Goal: Task Accomplishment & Management: Use online tool/utility

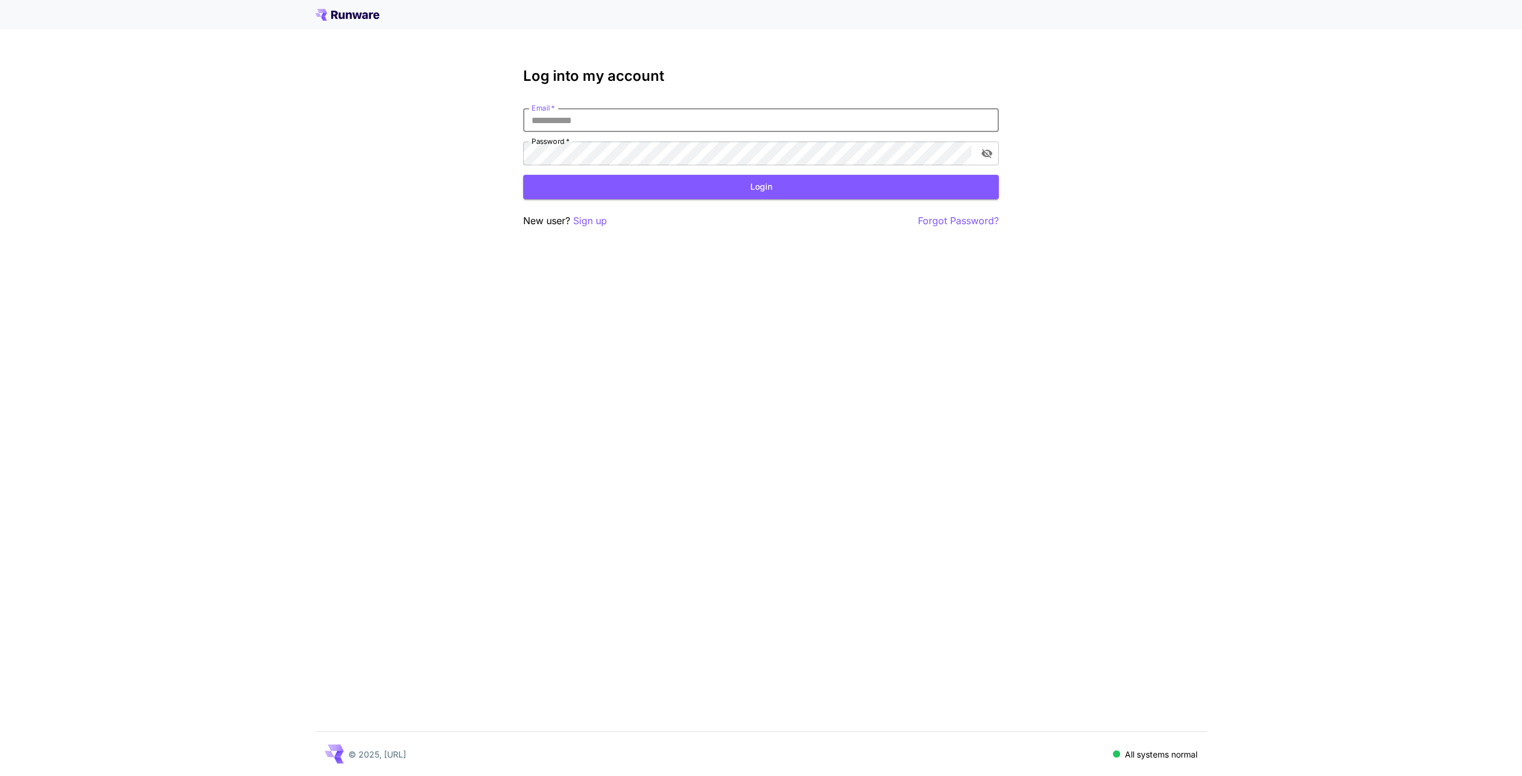
click at [711, 118] on input "Email   *" at bounding box center [761, 120] width 476 height 24
type input "**********"
click button "Login" at bounding box center [761, 187] width 476 height 24
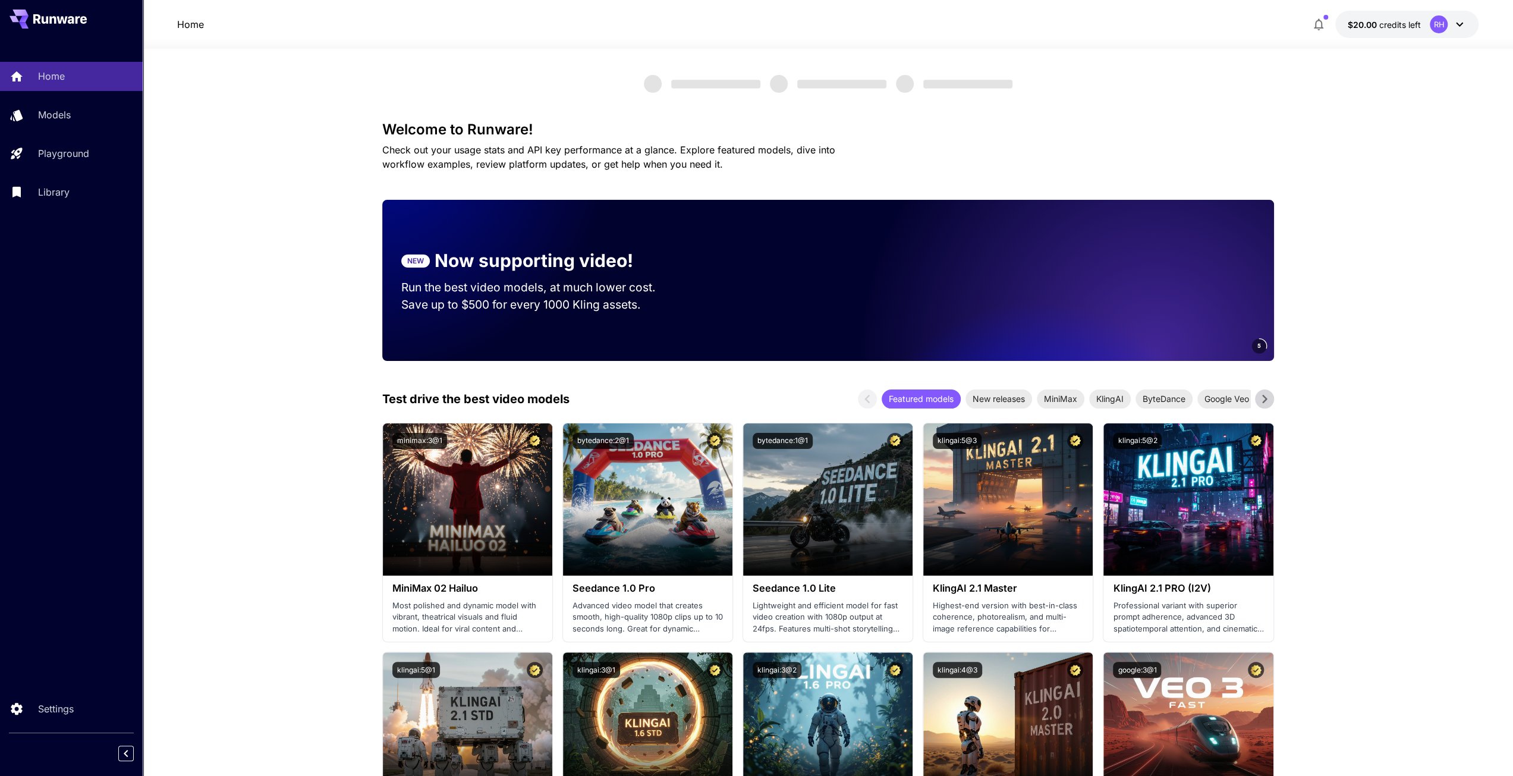
click at [1404, 32] on button "$20.00 credits left RH" at bounding box center [1407, 24] width 143 height 27
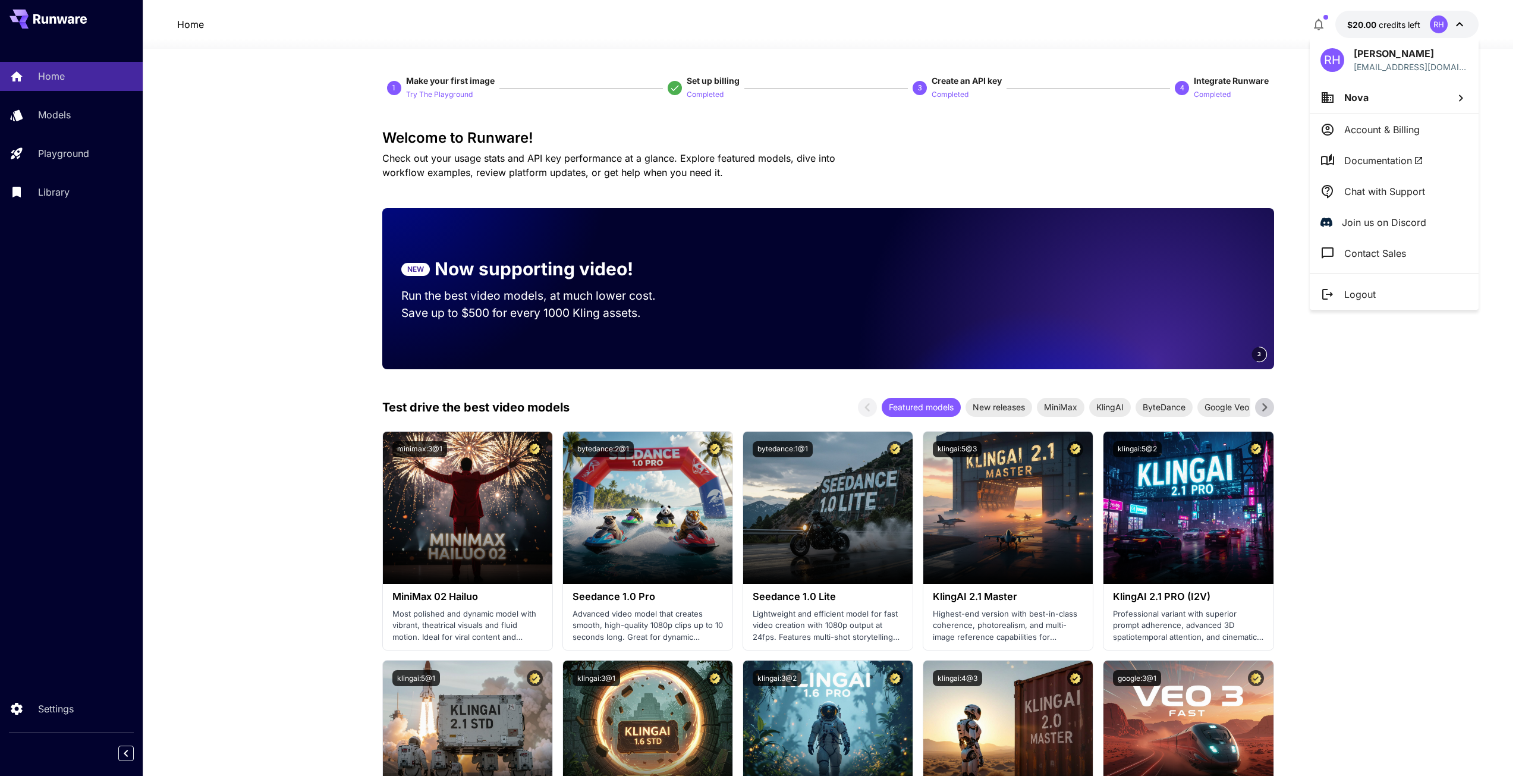
click at [1377, 134] on p "Account & Billing" at bounding box center [1382, 129] width 76 height 14
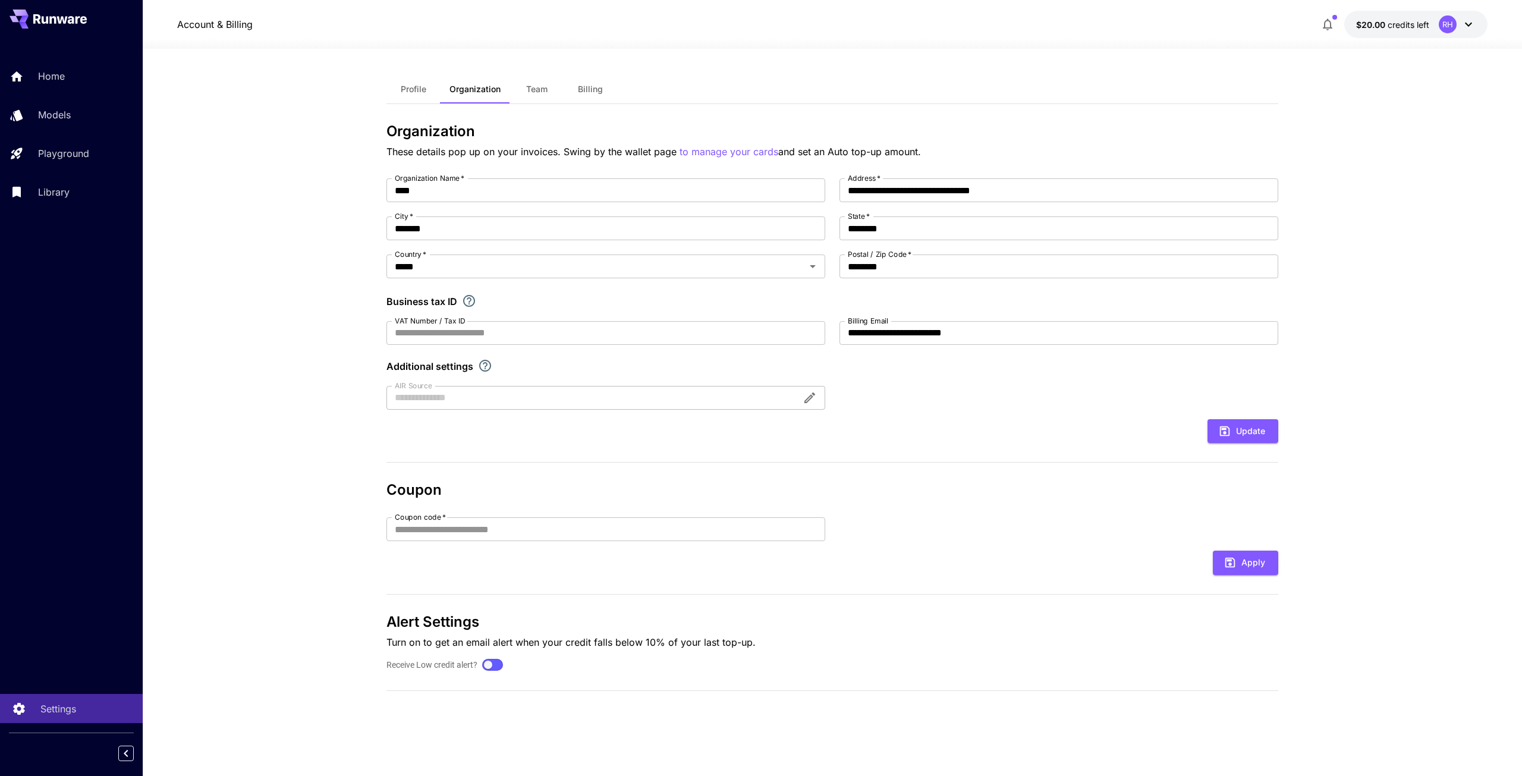
click at [49, 708] on p "Settings" at bounding box center [58, 709] width 36 height 14
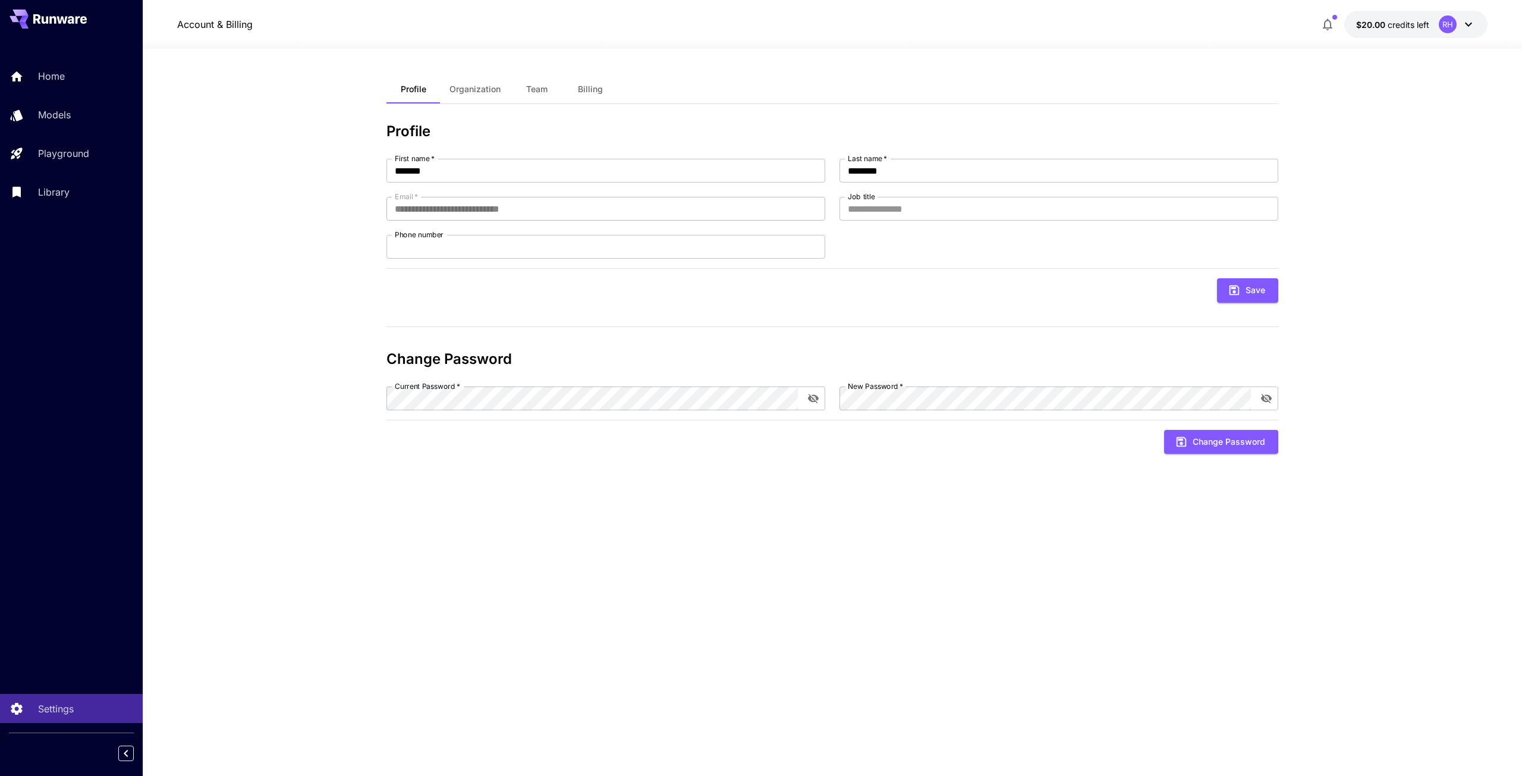
click at [575, 89] on button "Billing" at bounding box center [591, 89] width 54 height 29
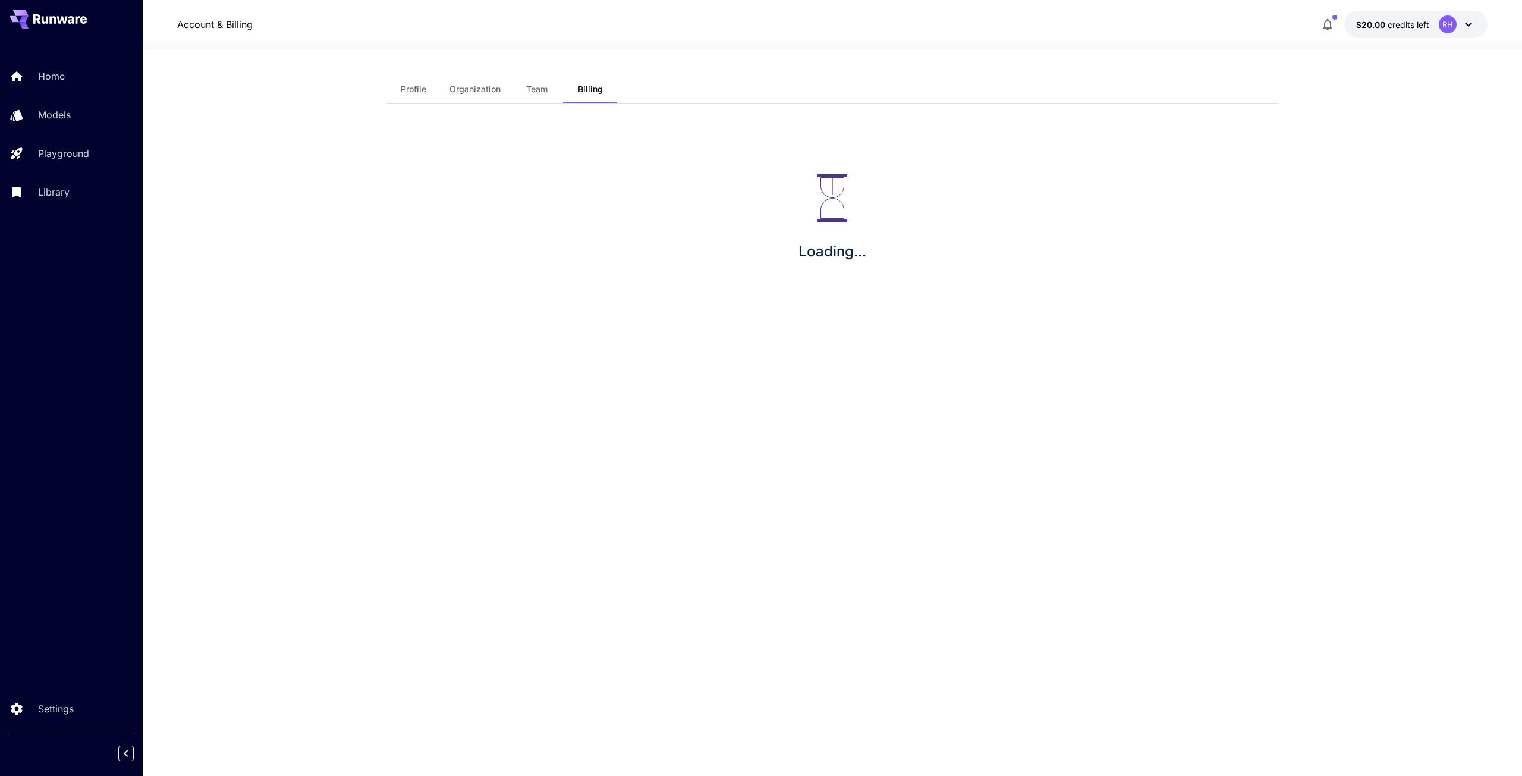
click at [546, 94] on span "Team" at bounding box center [536, 89] width 21 height 11
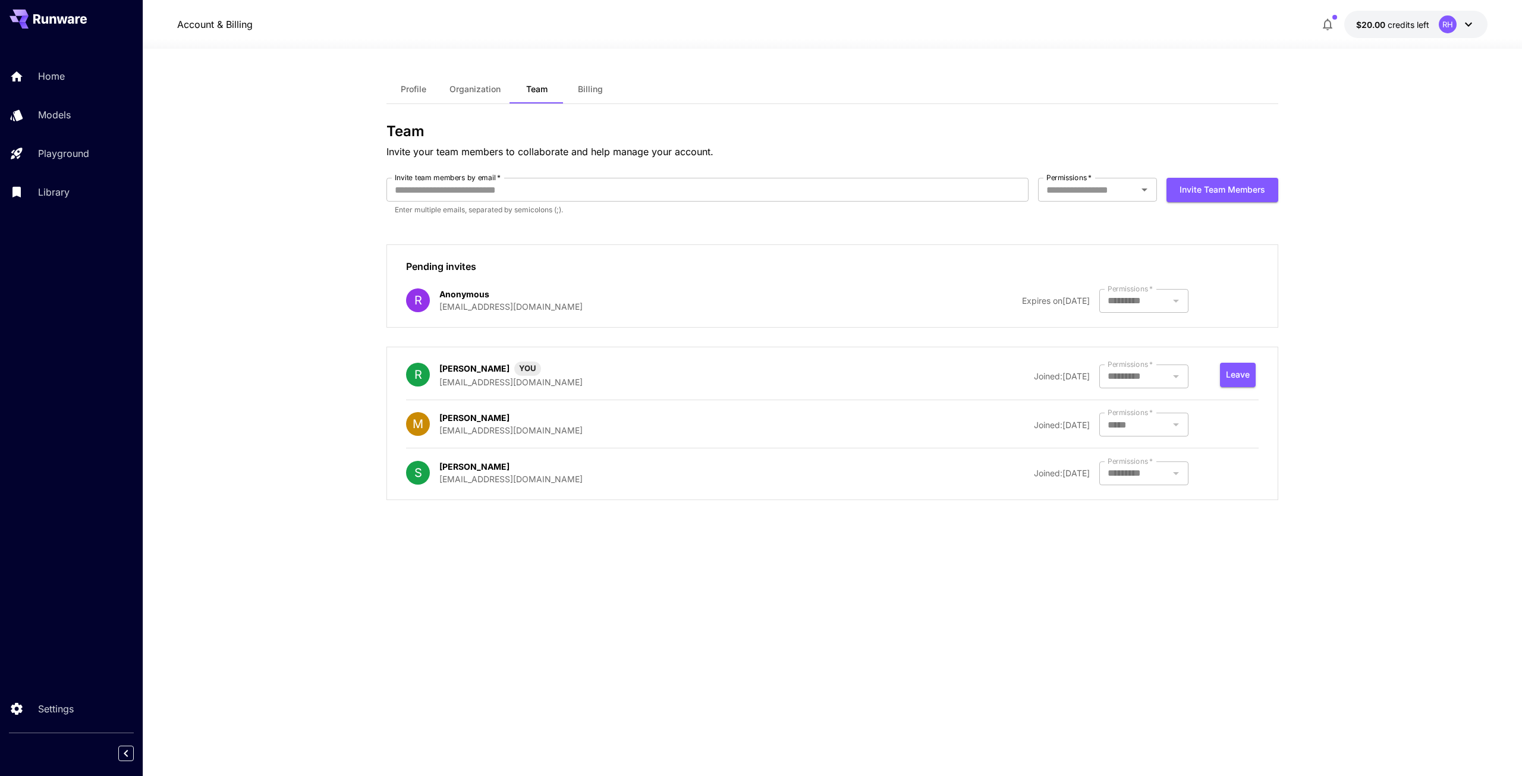
click at [480, 86] on span "Organization" at bounding box center [475, 89] width 51 height 11
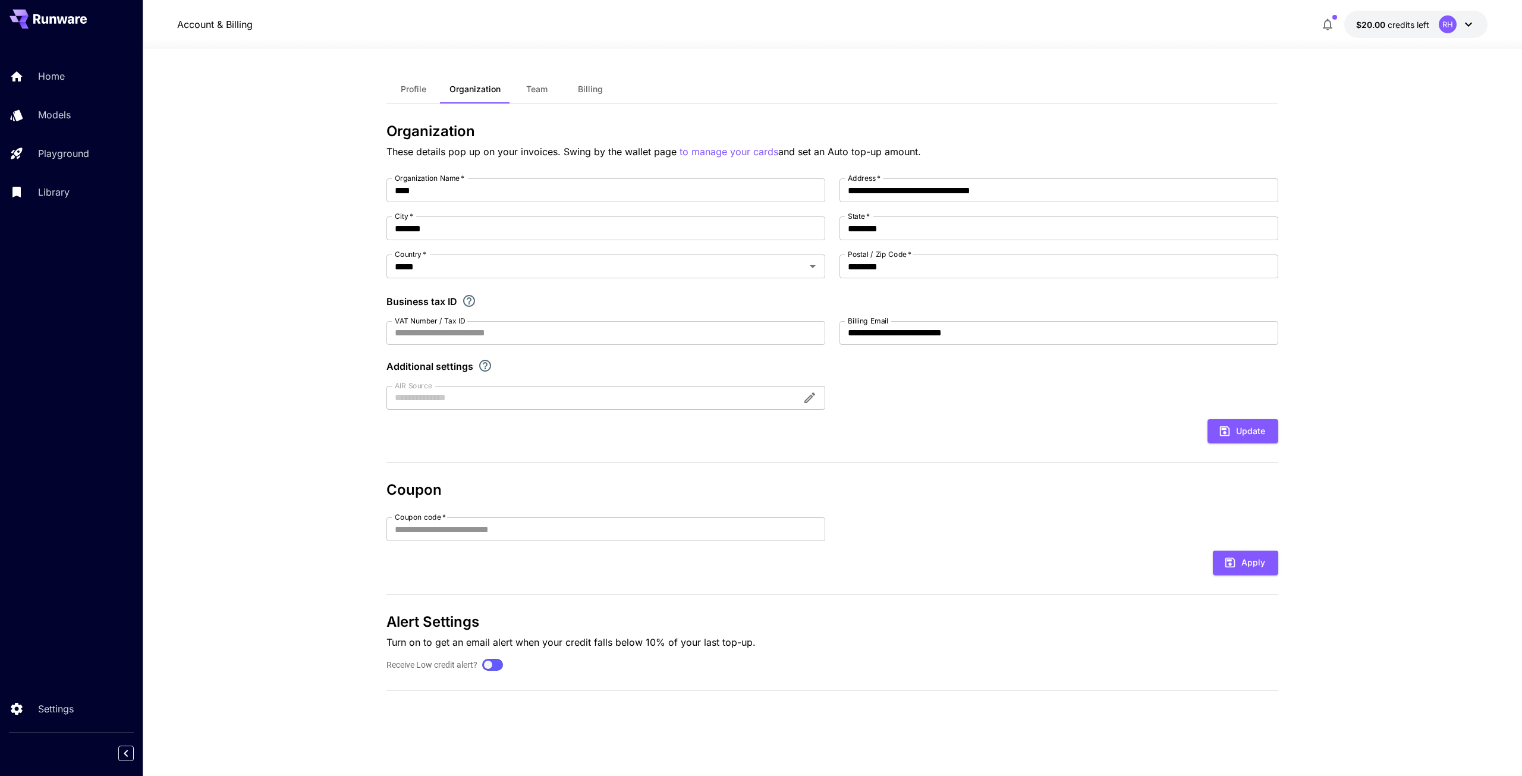
click at [403, 97] on button "Profile" at bounding box center [413, 89] width 54 height 29
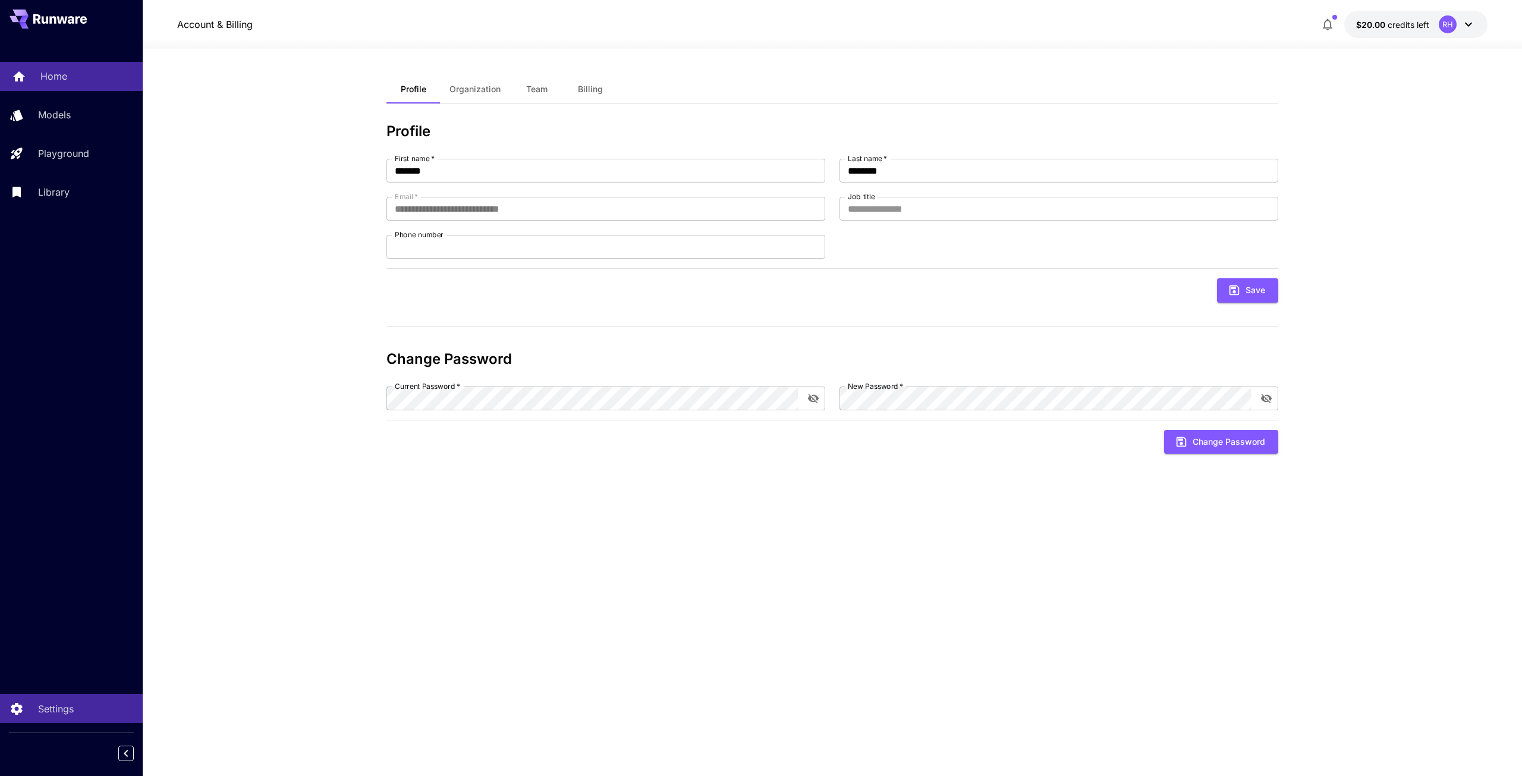
click at [60, 83] on p "Home" at bounding box center [53, 76] width 27 height 14
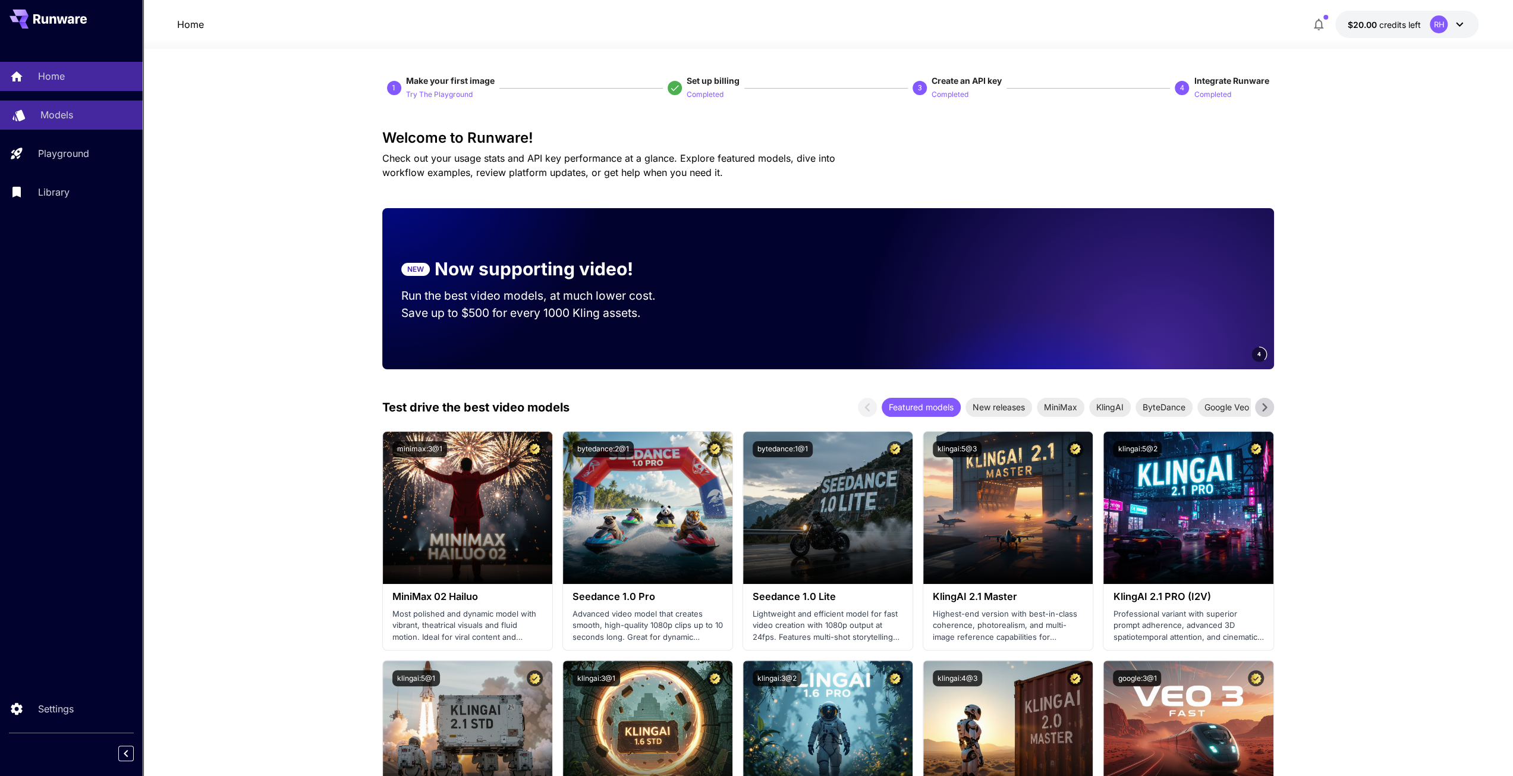
click at [86, 111] on div "Models" at bounding box center [86, 115] width 93 height 14
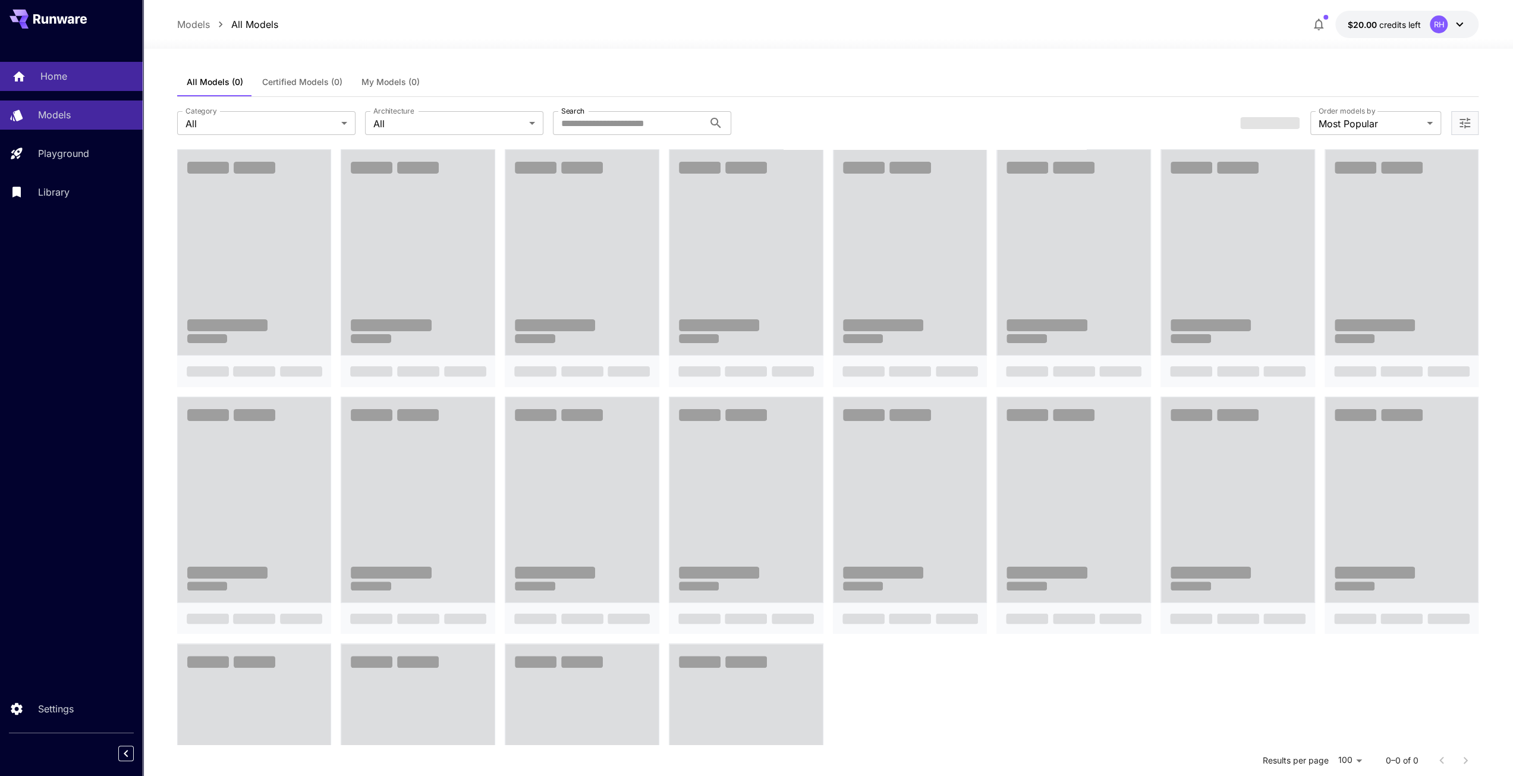
click at [93, 88] on link "Home" at bounding box center [71, 76] width 143 height 29
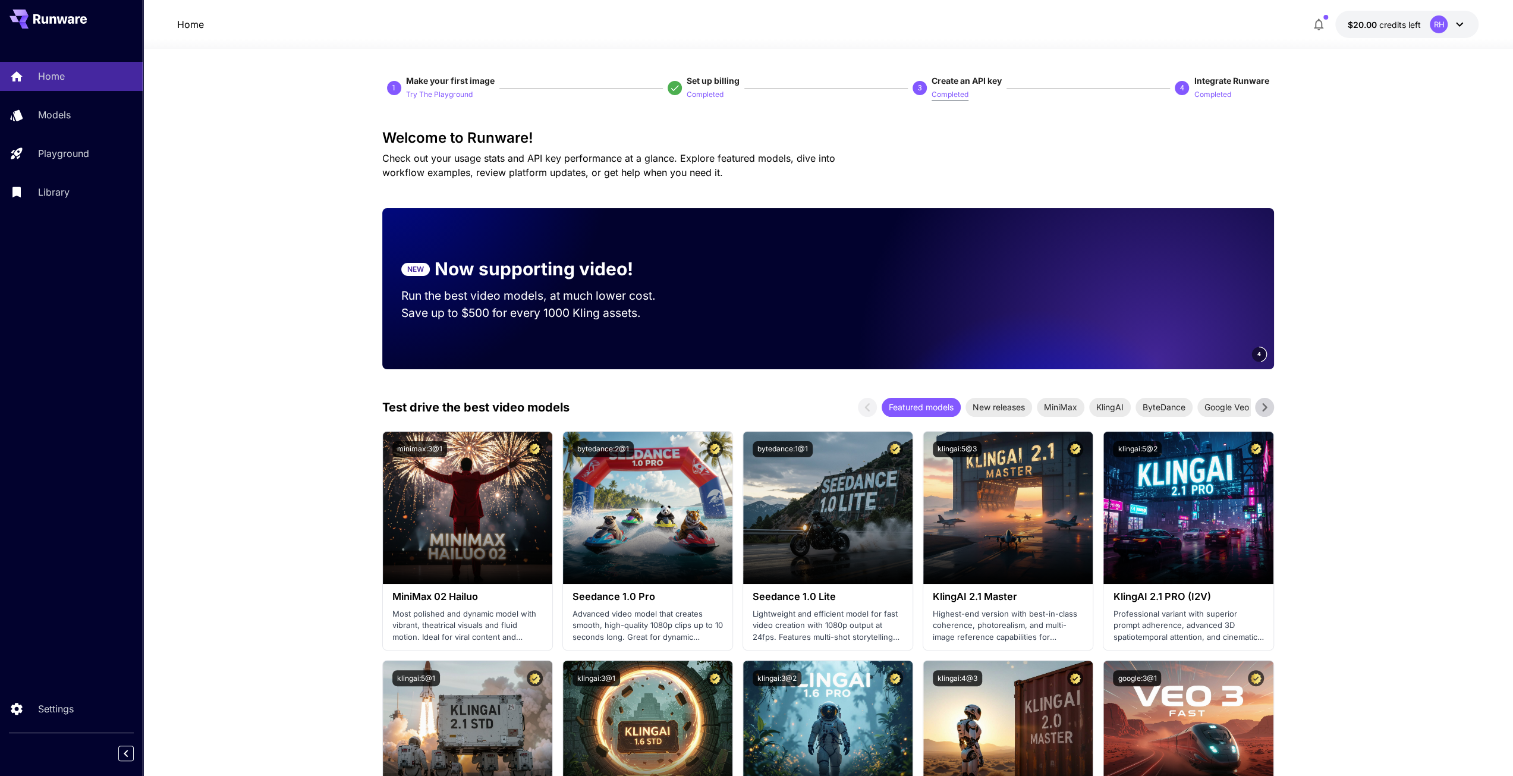
click at [941, 98] on p "Completed" at bounding box center [950, 94] width 37 height 11
click at [950, 80] on span "Create an API key" at bounding box center [967, 81] width 70 height 10
click at [954, 92] on p "Completed" at bounding box center [950, 94] width 37 height 11
click at [99, 122] on div "Models" at bounding box center [86, 115] width 93 height 14
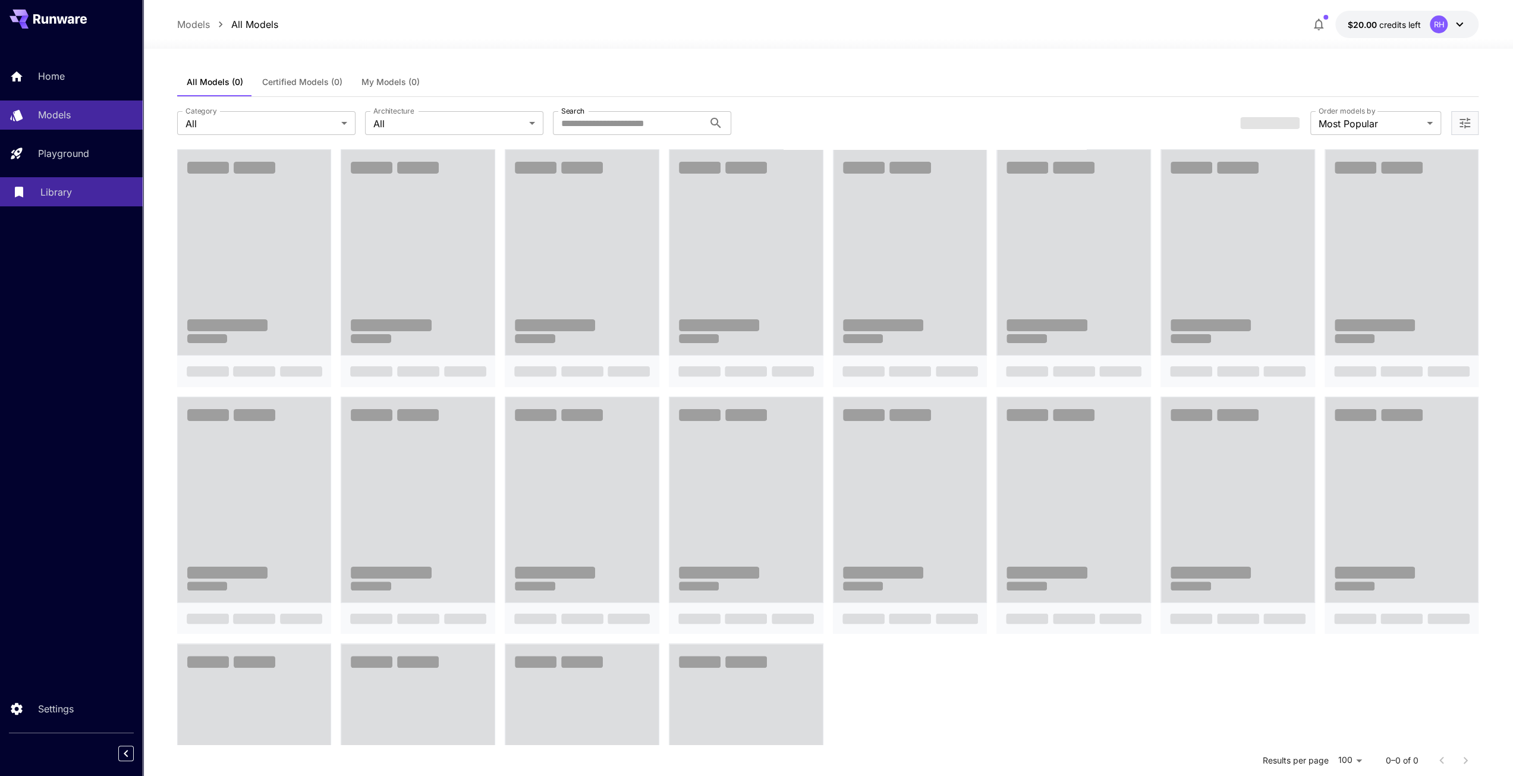
click at [101, 196] on div "Library" at bounding box center [86, 192] width 93 height 14
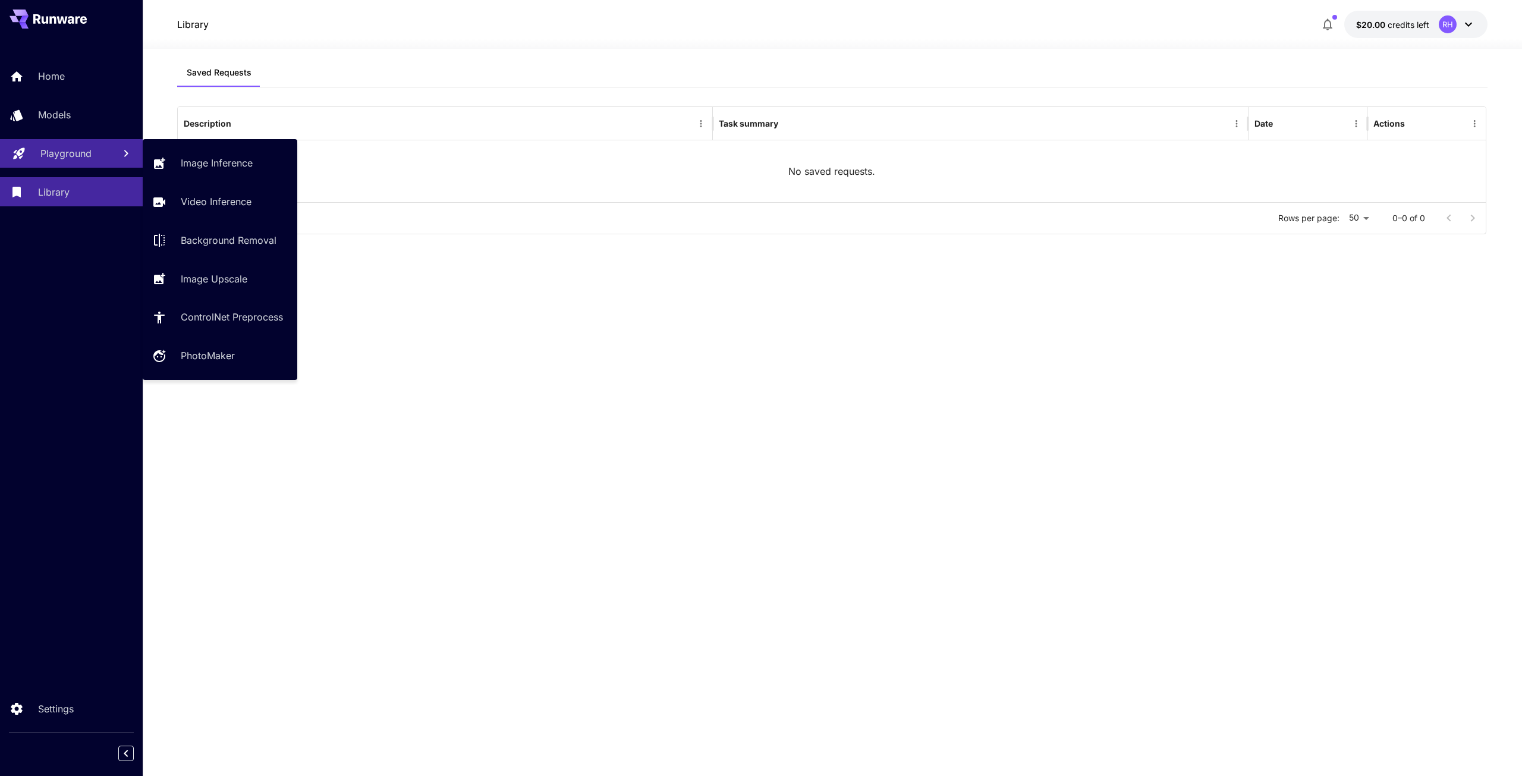
click at [103, 164] on link "Playground" at bounding box center [71, 153] width 143 height 29
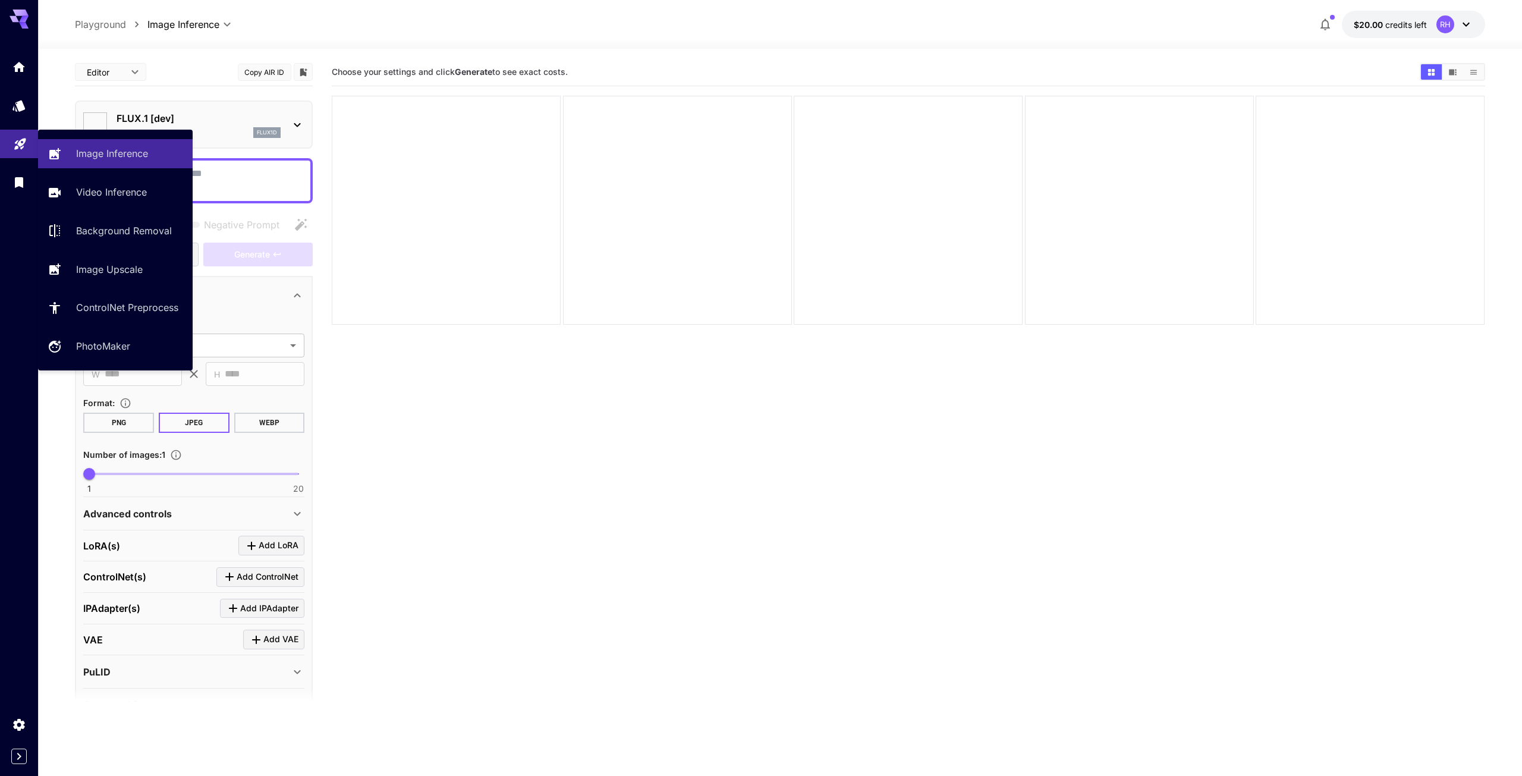
type input "**********"
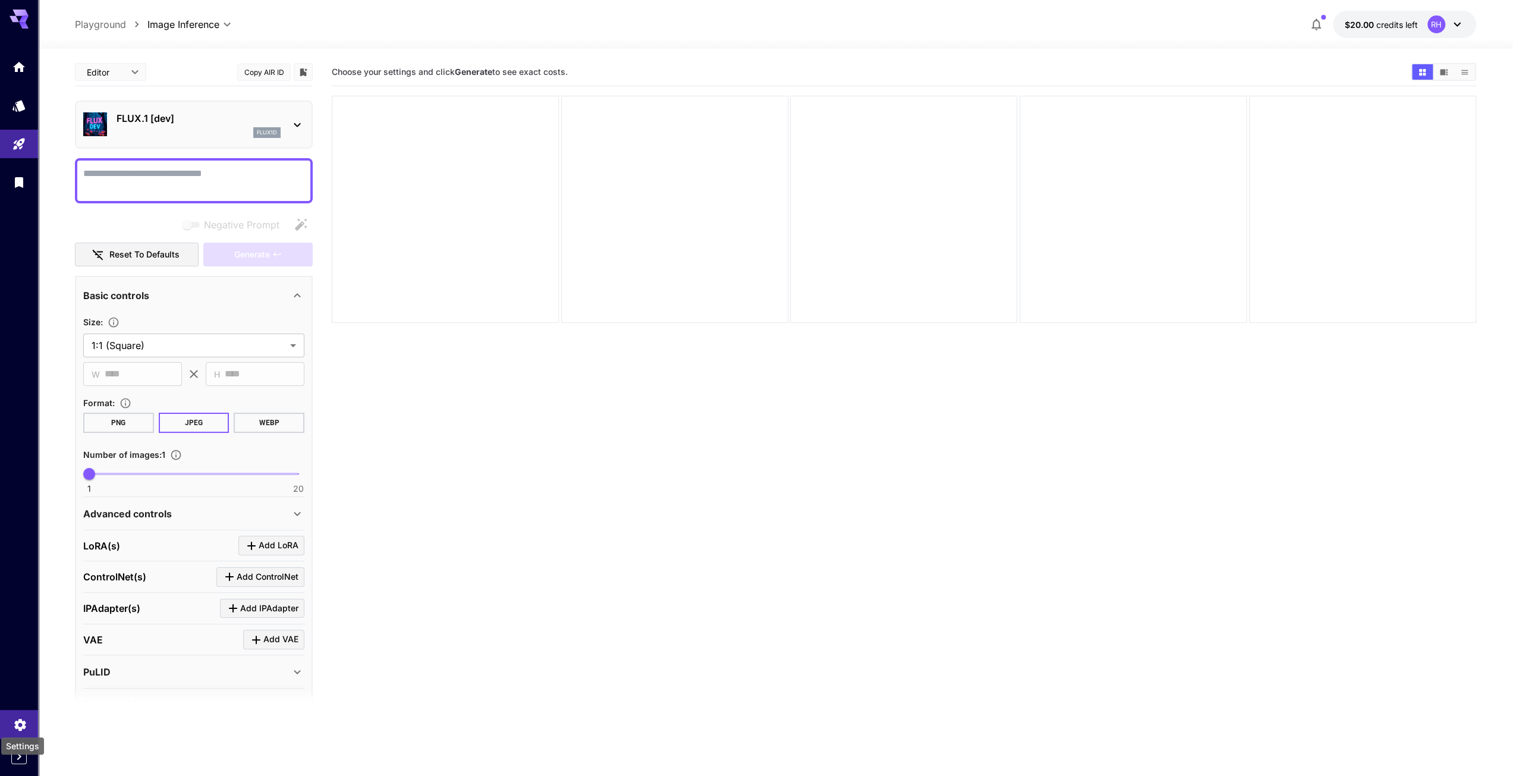
click at [25, 728] on icon "Settings" at bounding box center [20, 721] width 14 height 14
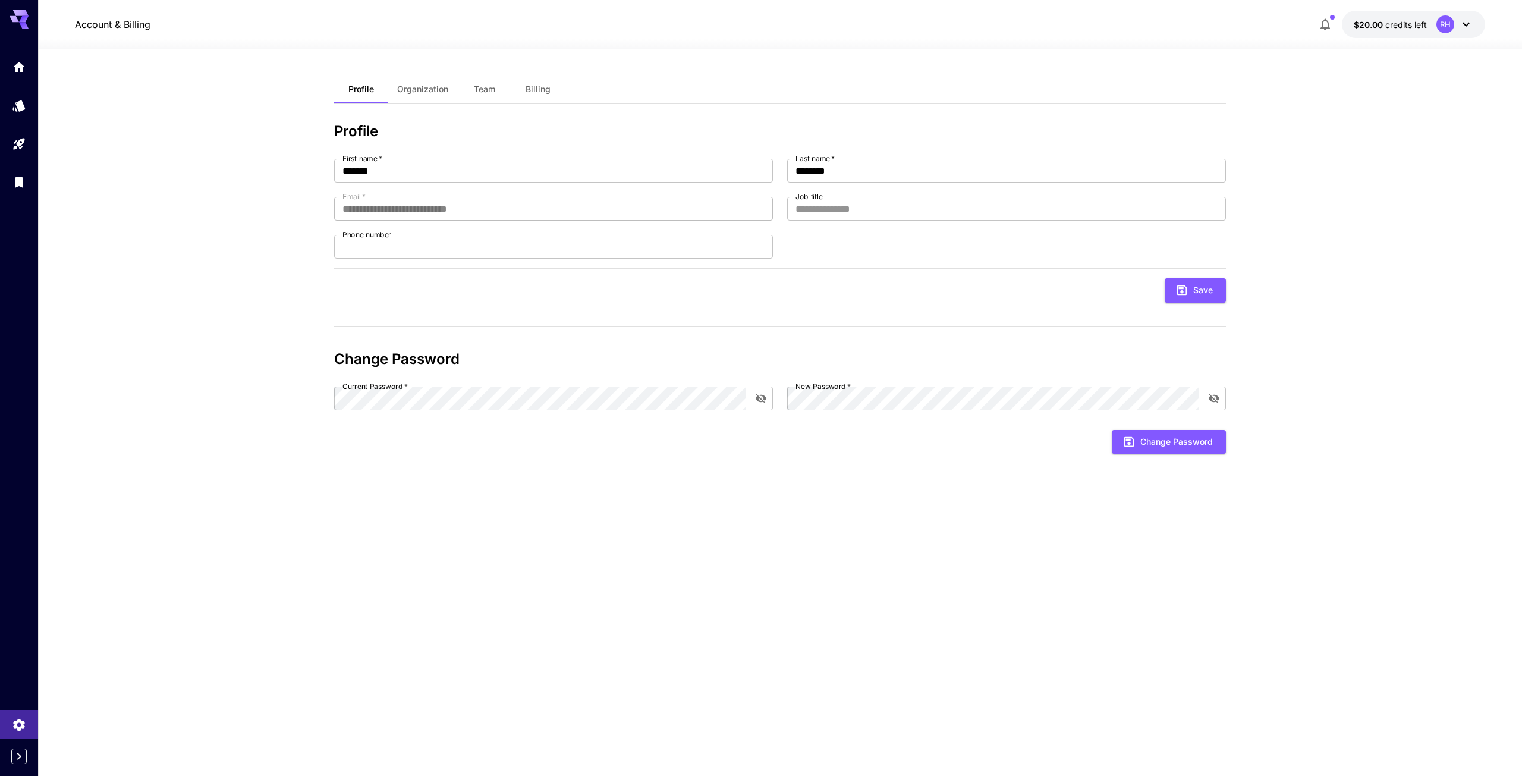
click at [1440, 24] on div "RH" at bounding box center [1446, 24] width 18 height 18
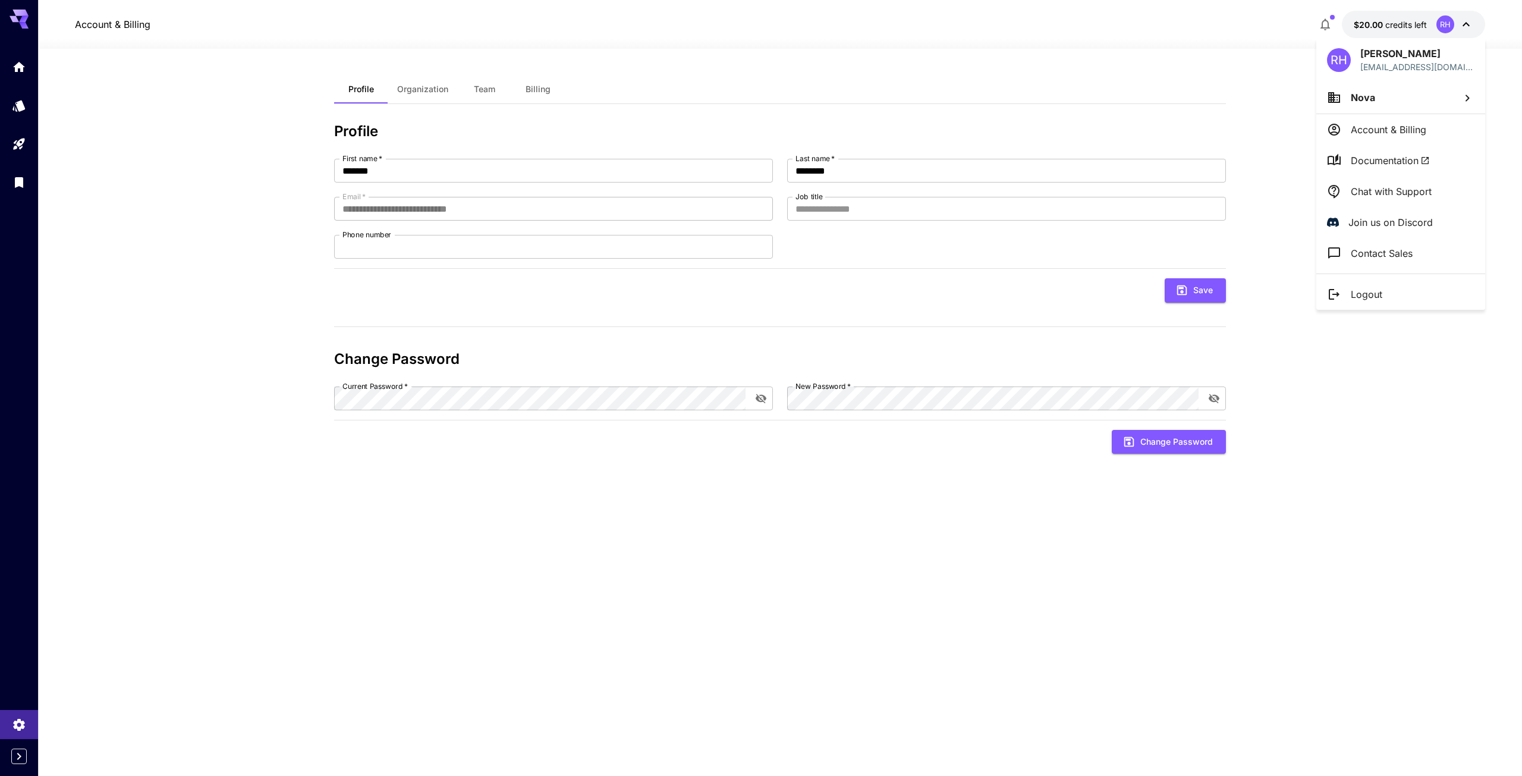
click at [1380, 108] on li "Nova" at bounding box center [1400, 97] width 169 height 32
click at [1250, 117] on div "Nova" at bounding box center [1233, 121] width 109 height 14
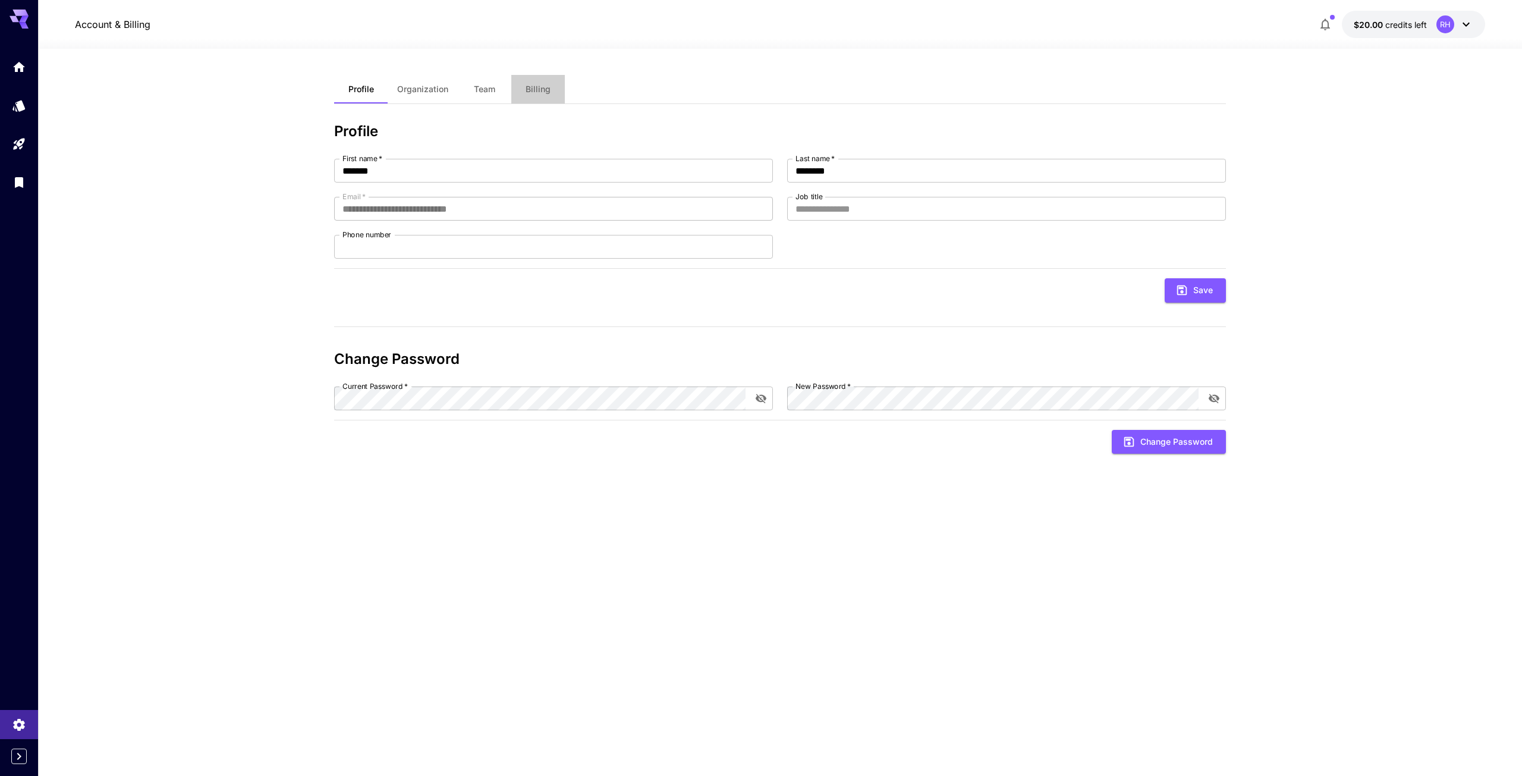
click at [549, 90] on span "Billing" at bounding box center [538, 89] width 25 height 11
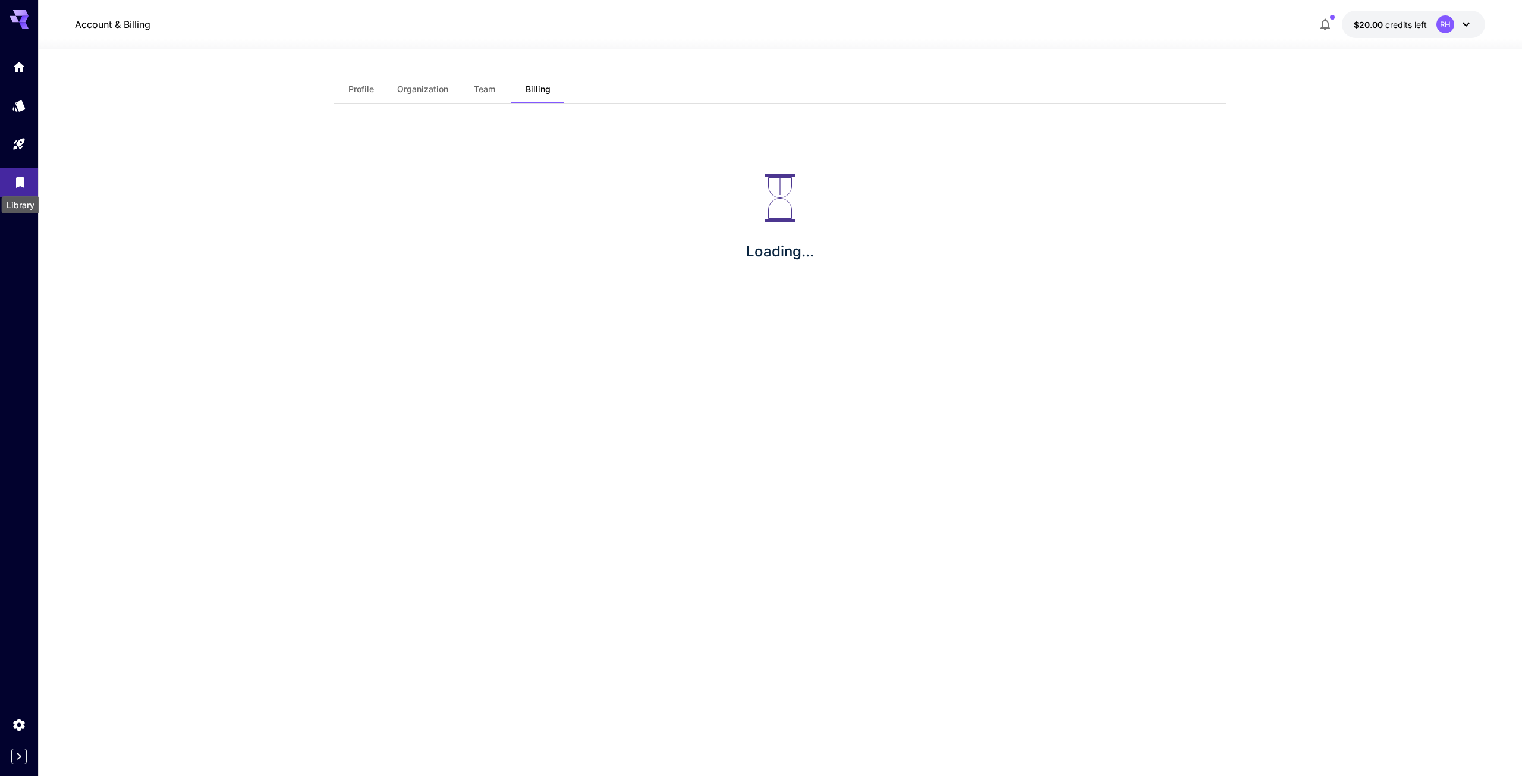
click at [19, 174] on icon "Library" at bounding box center [20, 179] width 14 height 14
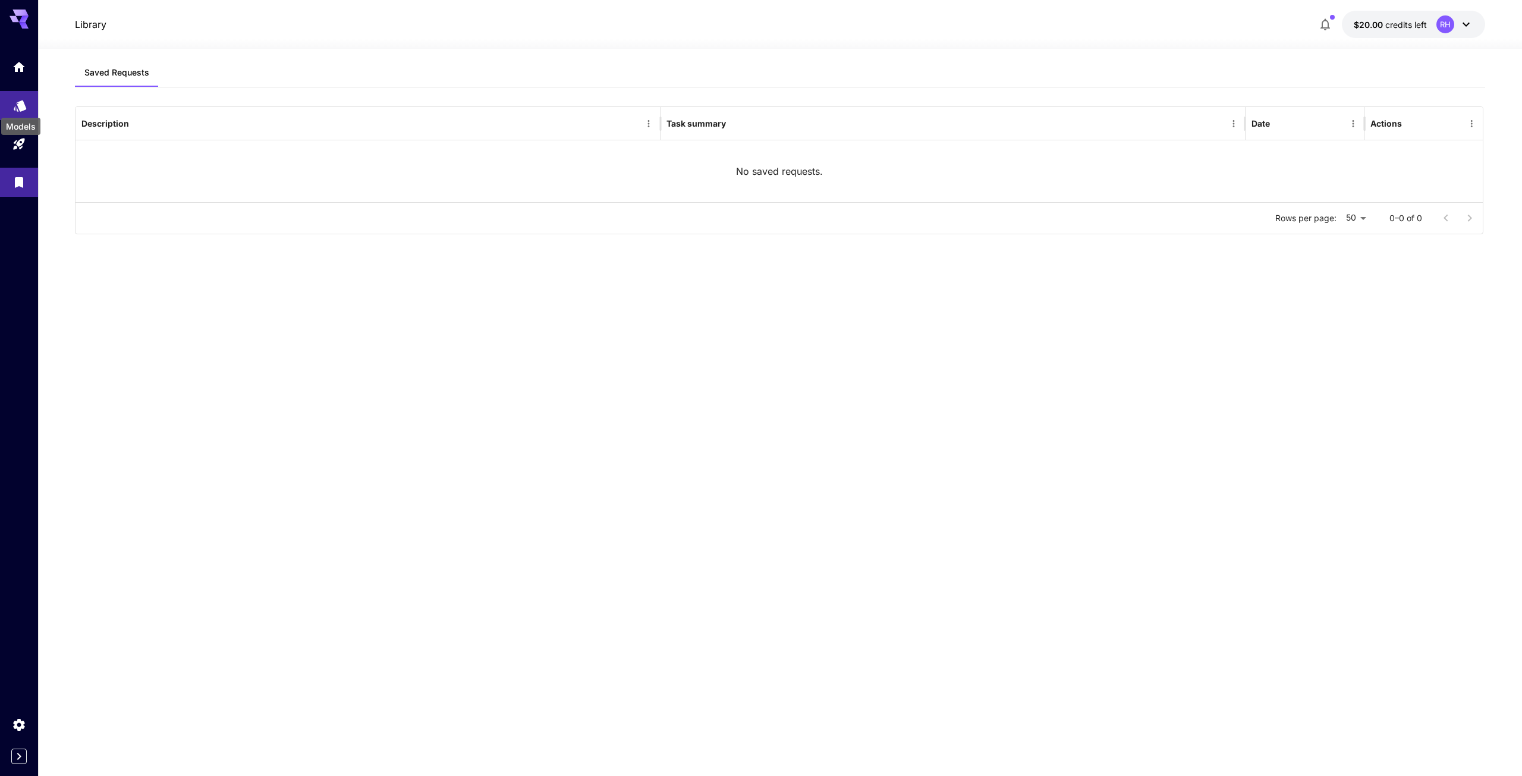
click at [21, 102] on icon "Models" at bounding box center [20, 101] width 12 height 11
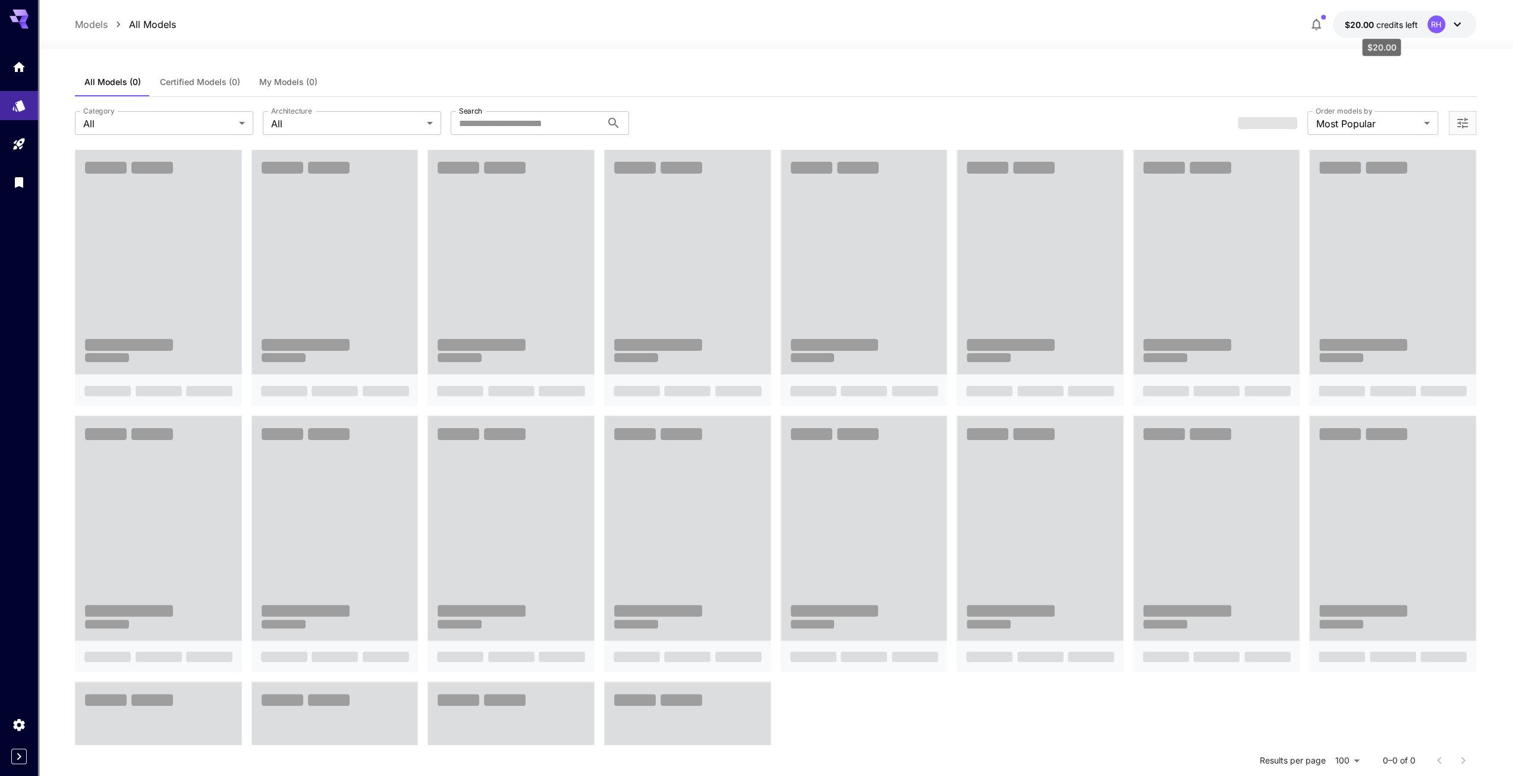
click at [1400, 23] on span "credits left" at bounding box center [1398, 25] width 42 height 10
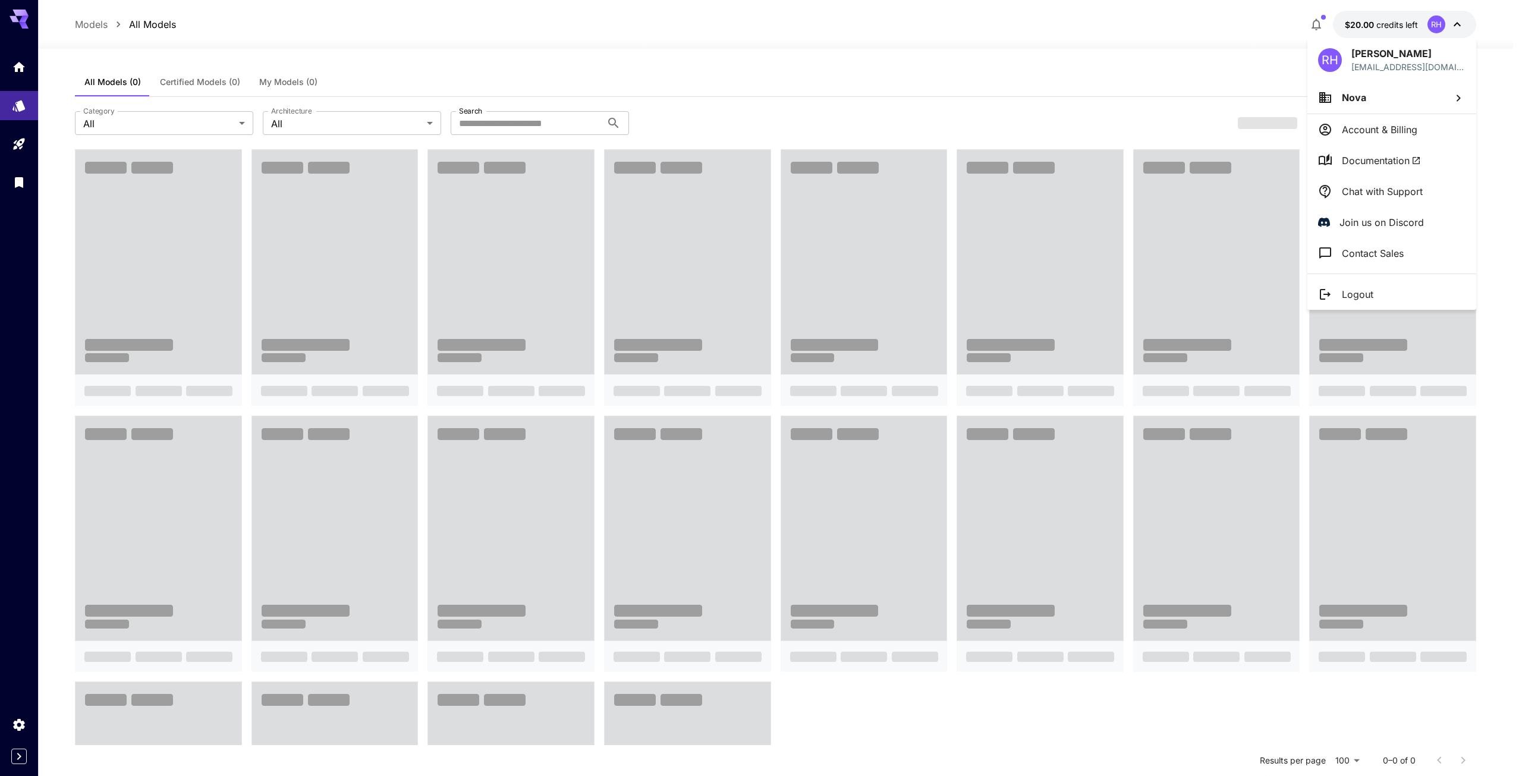
click at [1363, 105] on li "Nova" at bounding box center [1392, 97] width 169 height 32
click at [1236, 154] on p "Add organization" at bounding box center [1228, 157] width 77 height 14
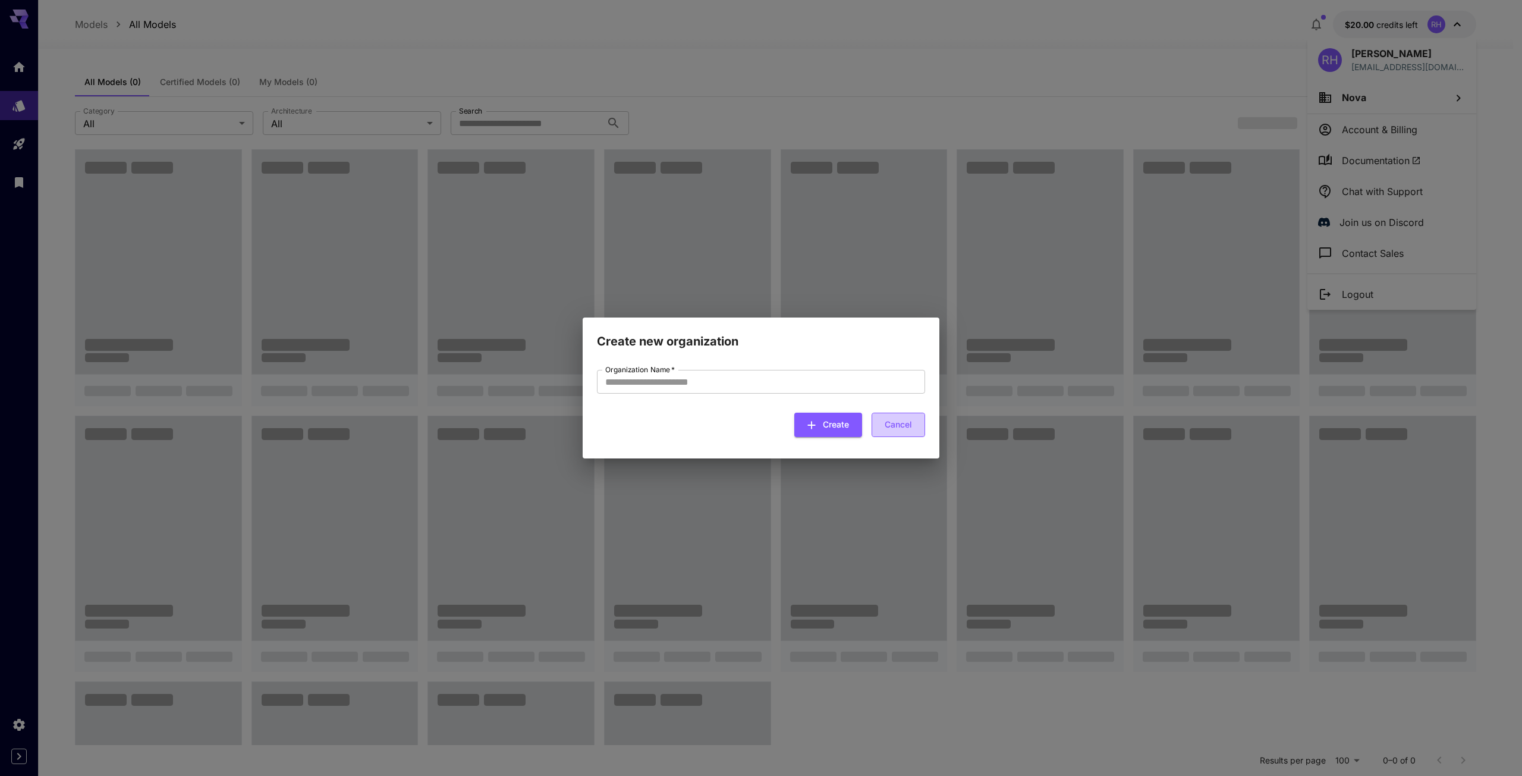
click at [881, 424] on button "Cancel" at bounding box center [899, 425] width 54 height 24
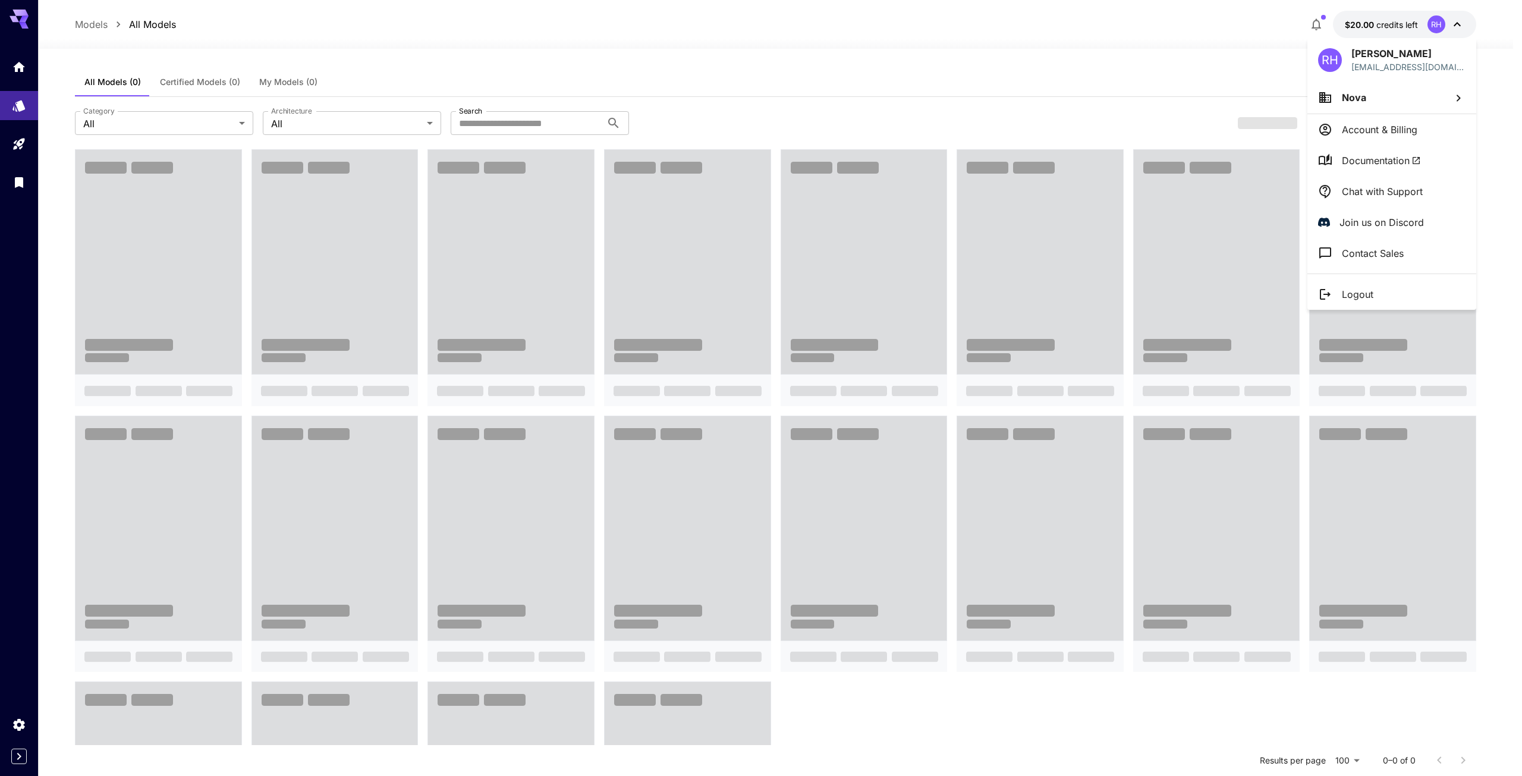
click at [1404, 131] on p "Account & Billing" at bounding box center [1380, 129] width 76 height 14
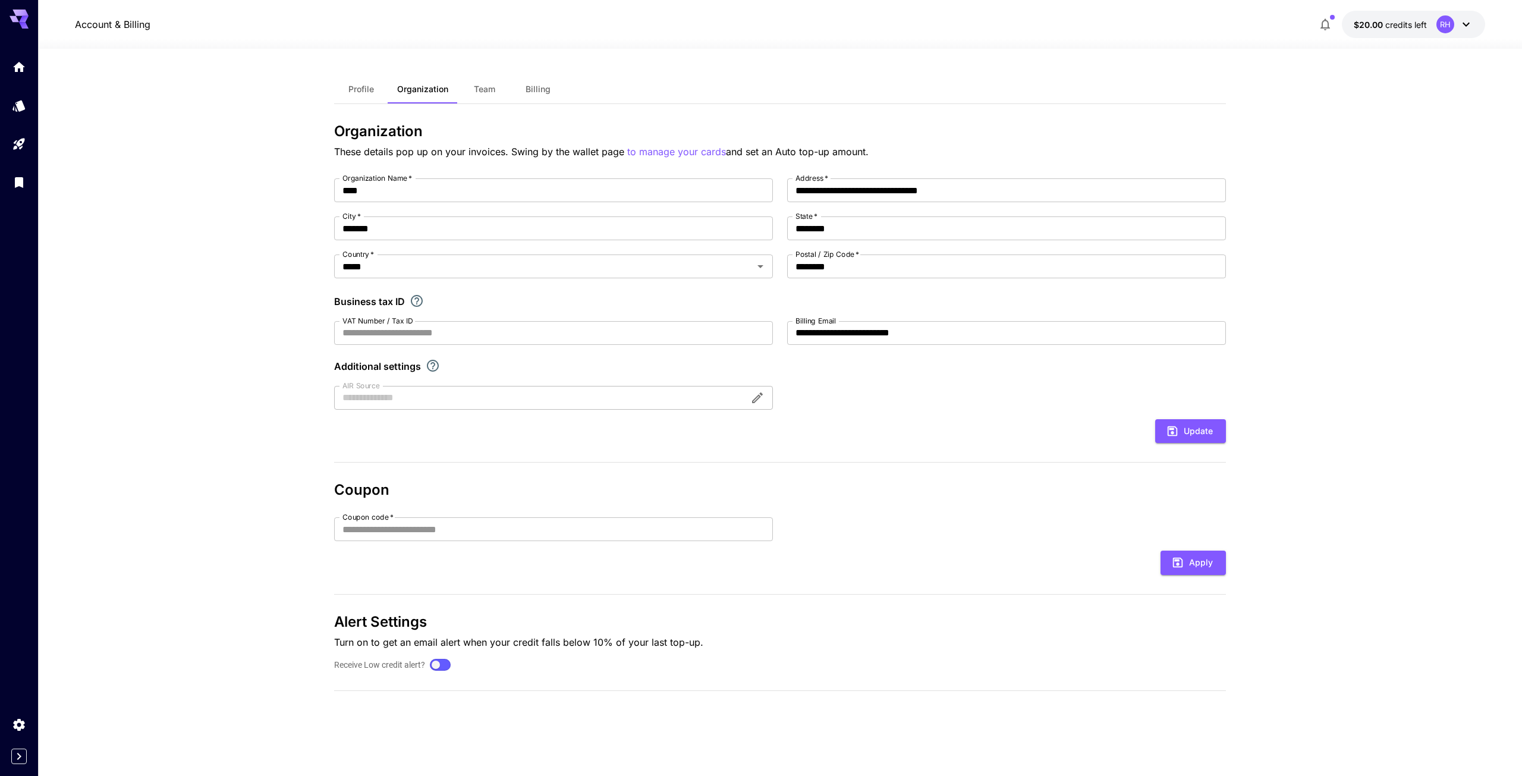
click at [356, 89] on span "Profile" at bounding box center [361, 89] width 26 height 11
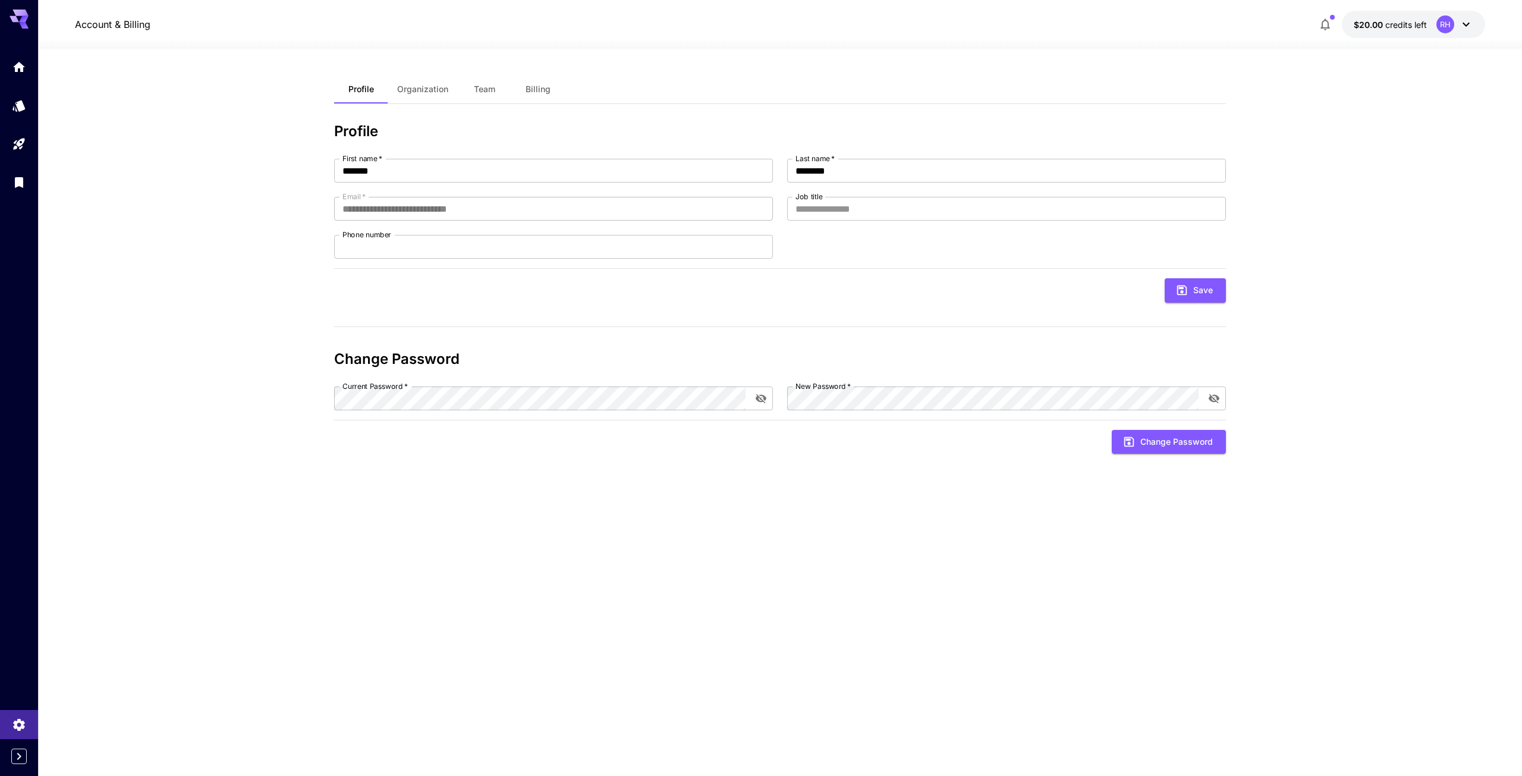
click at [507, 114] on div "**********" at bounding box center [780, 412] width 892 height 675
click at [489, 90] on span "Team" at bounding box center [484, 89] width 21 height 11
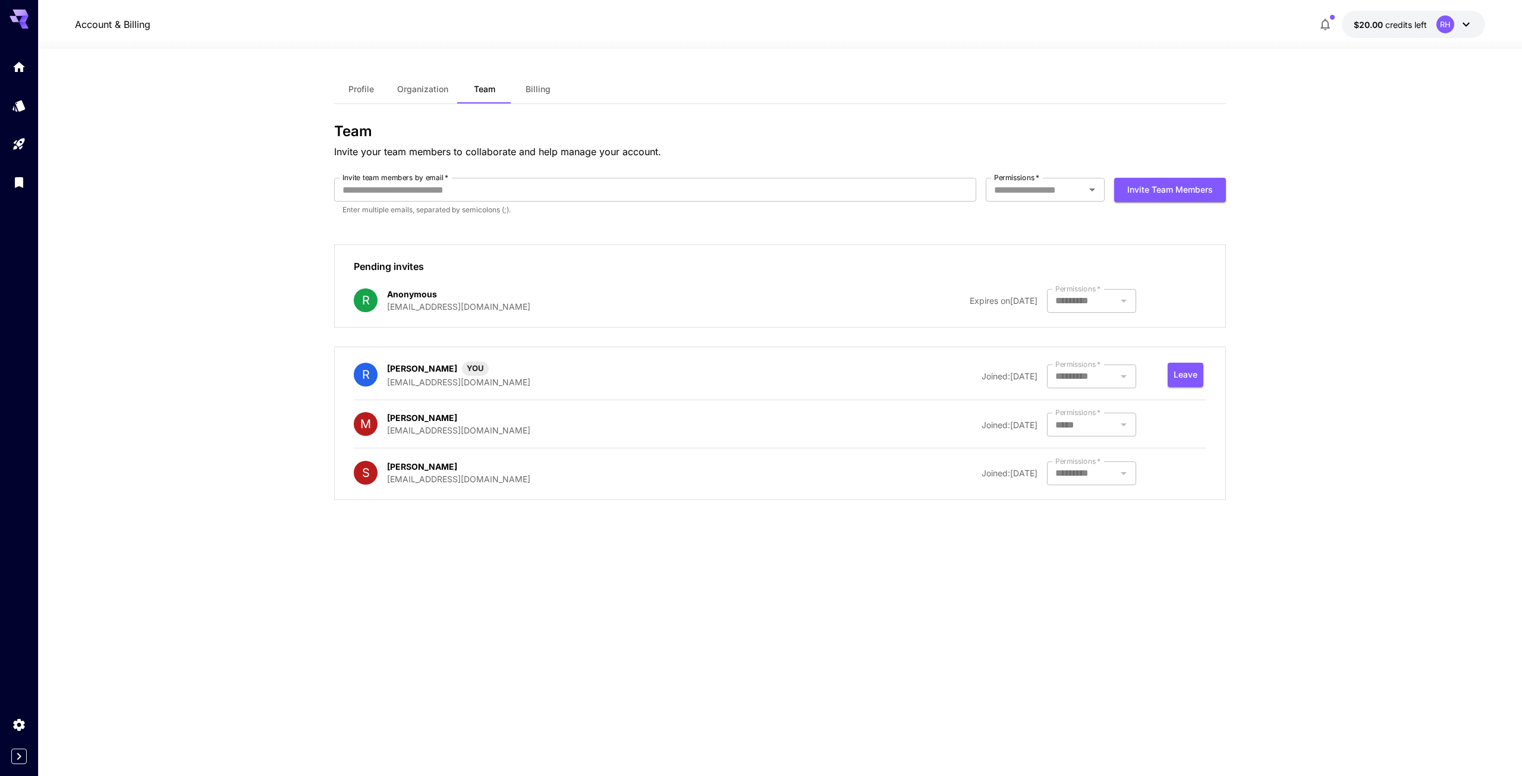
click at [755, 414] on div "M Masahiro Ono team_ai@infiniteloop.co.jp Joined: 12 December, 2024 Permissions…" at bounding box center [780, 423] width 853 height 25
click at [14, 766] on div at bounding box center [19, 388] width 38 height 776
click at [24, 754] on icon "Expand sidebar" at bounding box center [19, 756] width 14 height 14
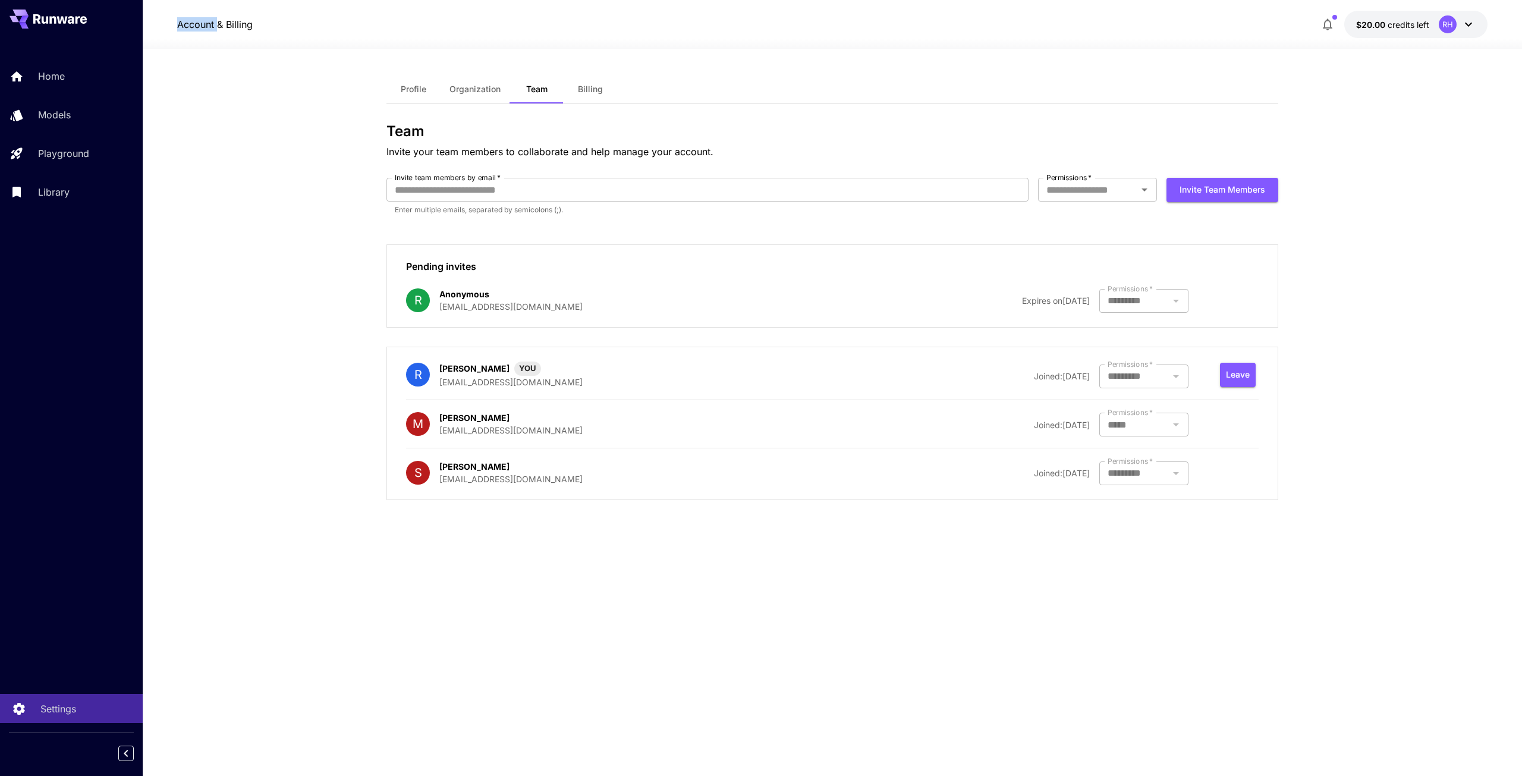
click at [61, 718] on link "Settings" at bounding box center [71, 708] width 143 height 29
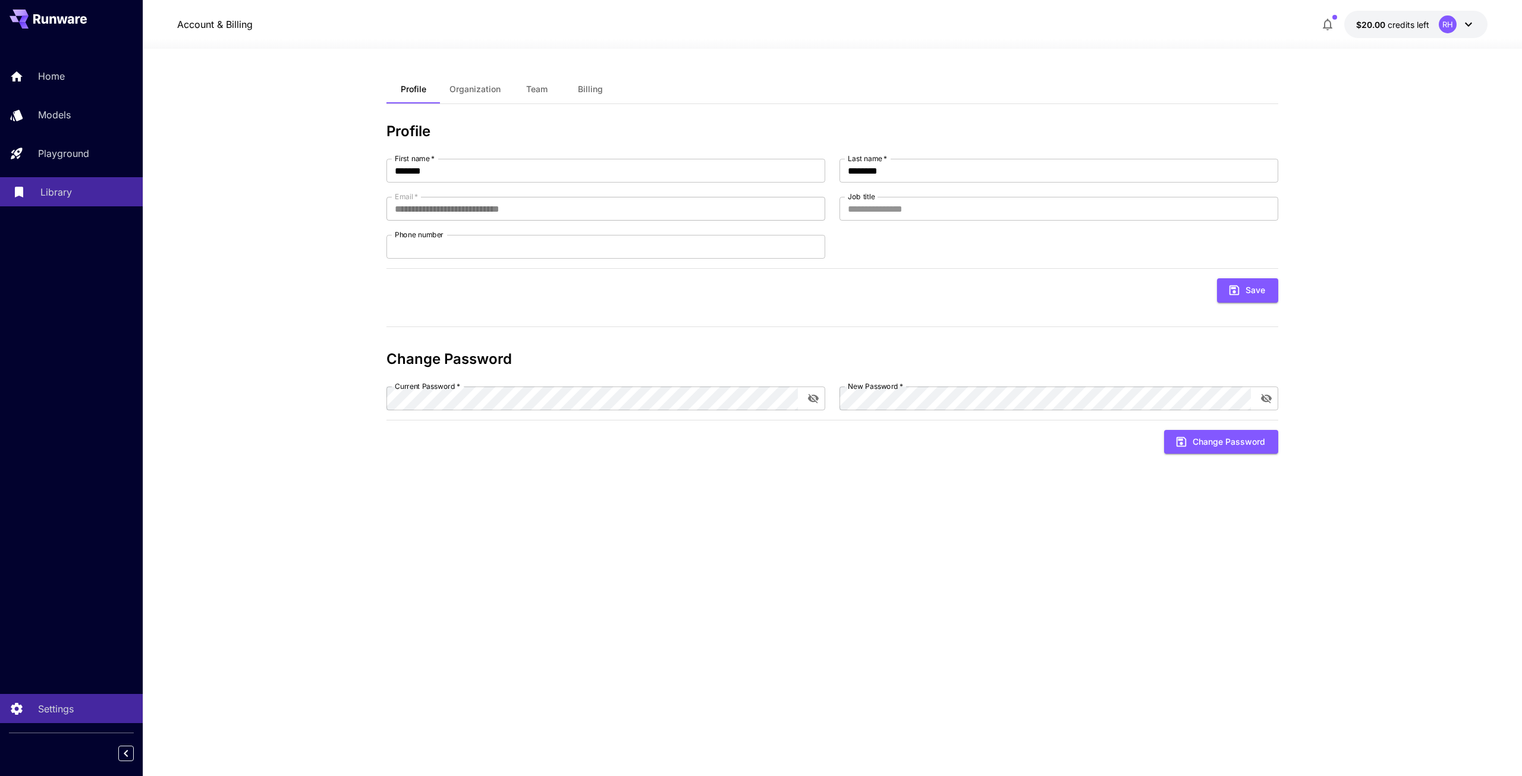
click at [110, 202] on link "Library" at bounding box center [71, 191] width 143 height 29
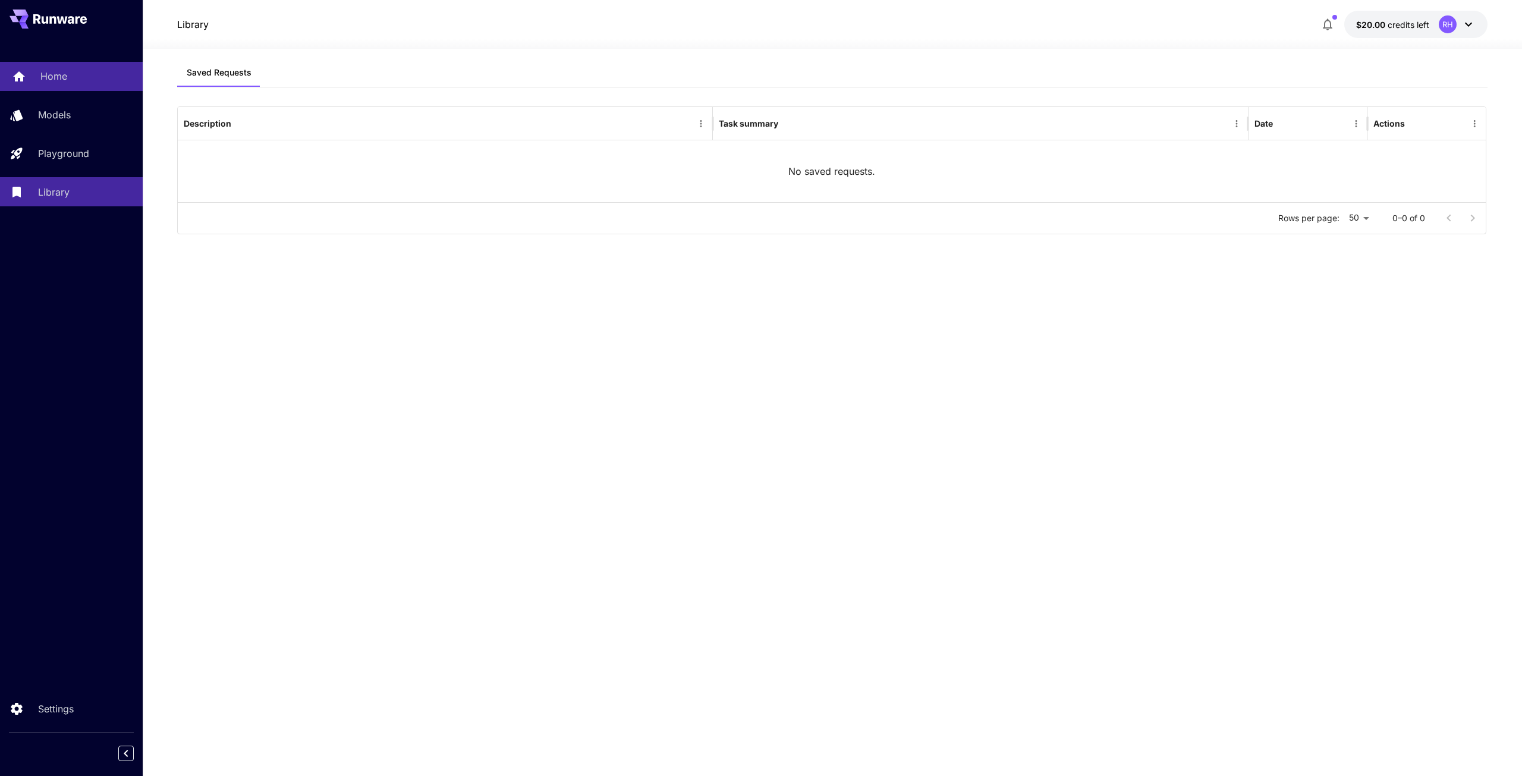
click at [74, 64] on link "Home" at bounding box center [71, 76] width 143 height 29
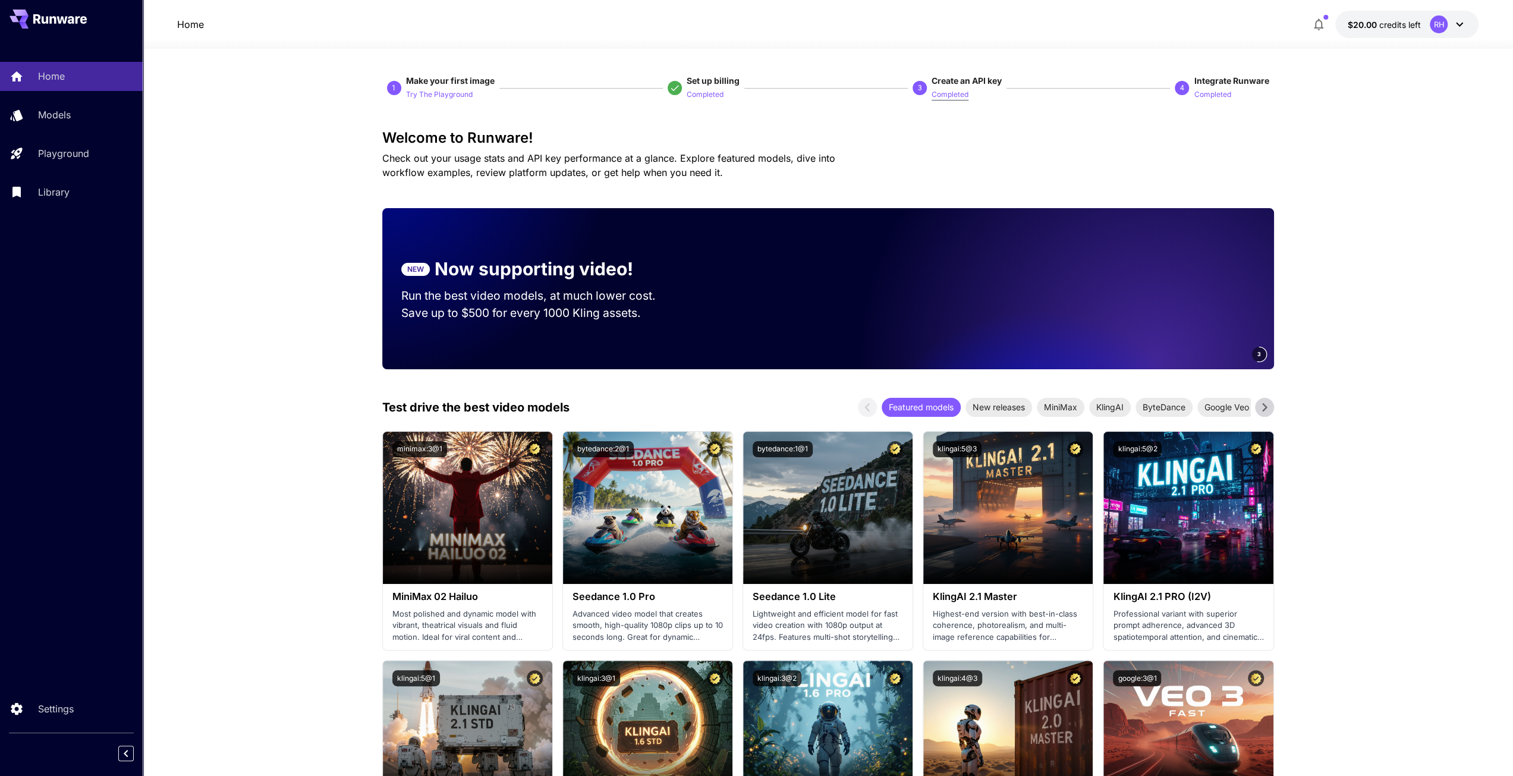
click at [960, 94] on p "Completed" at bounding box center [950, 94] width 37 height 11
click at [960, 80] on span "Create an API key" at bounding box center [967, 81] width 70 height 10
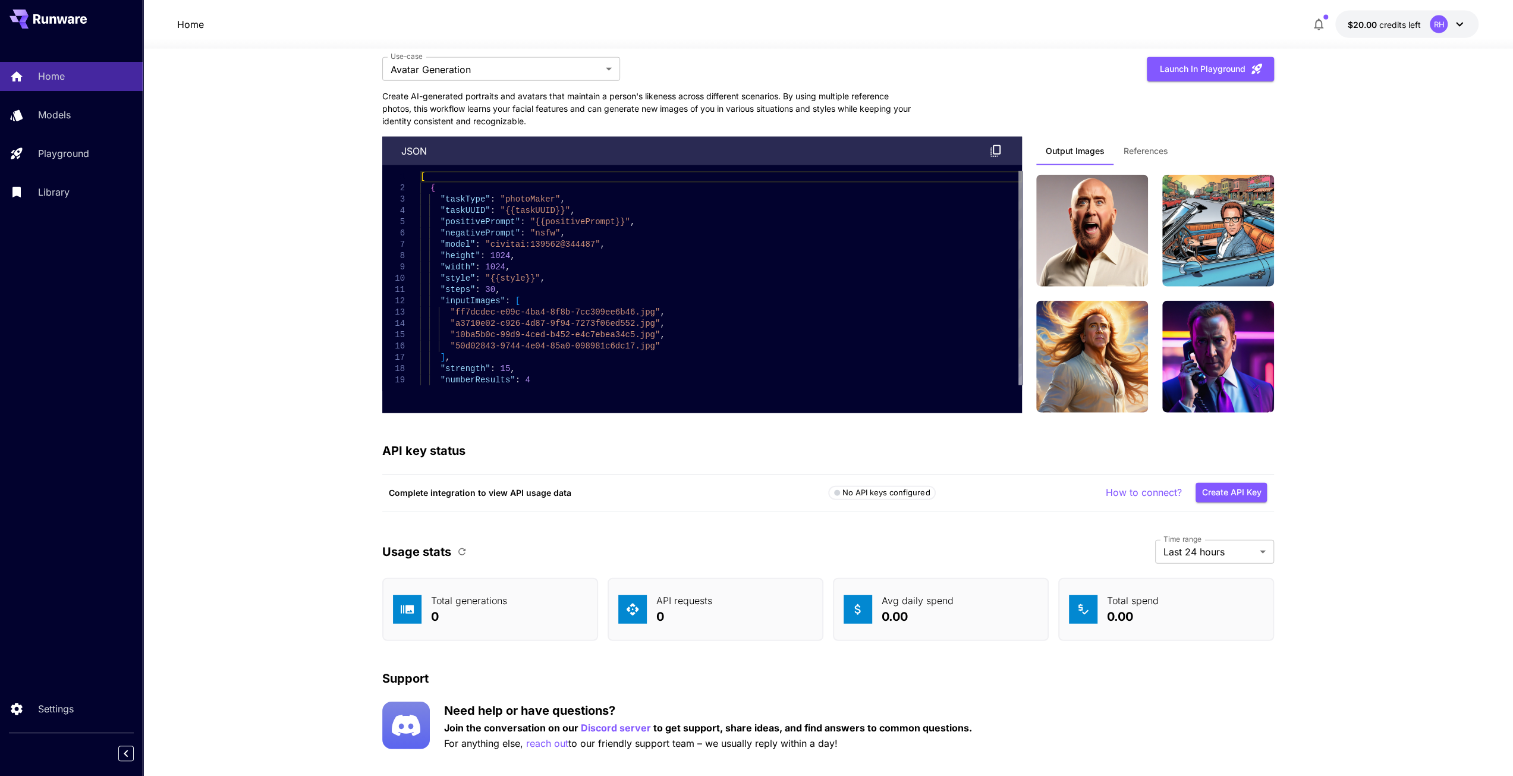
scroll to position [2837, 0]
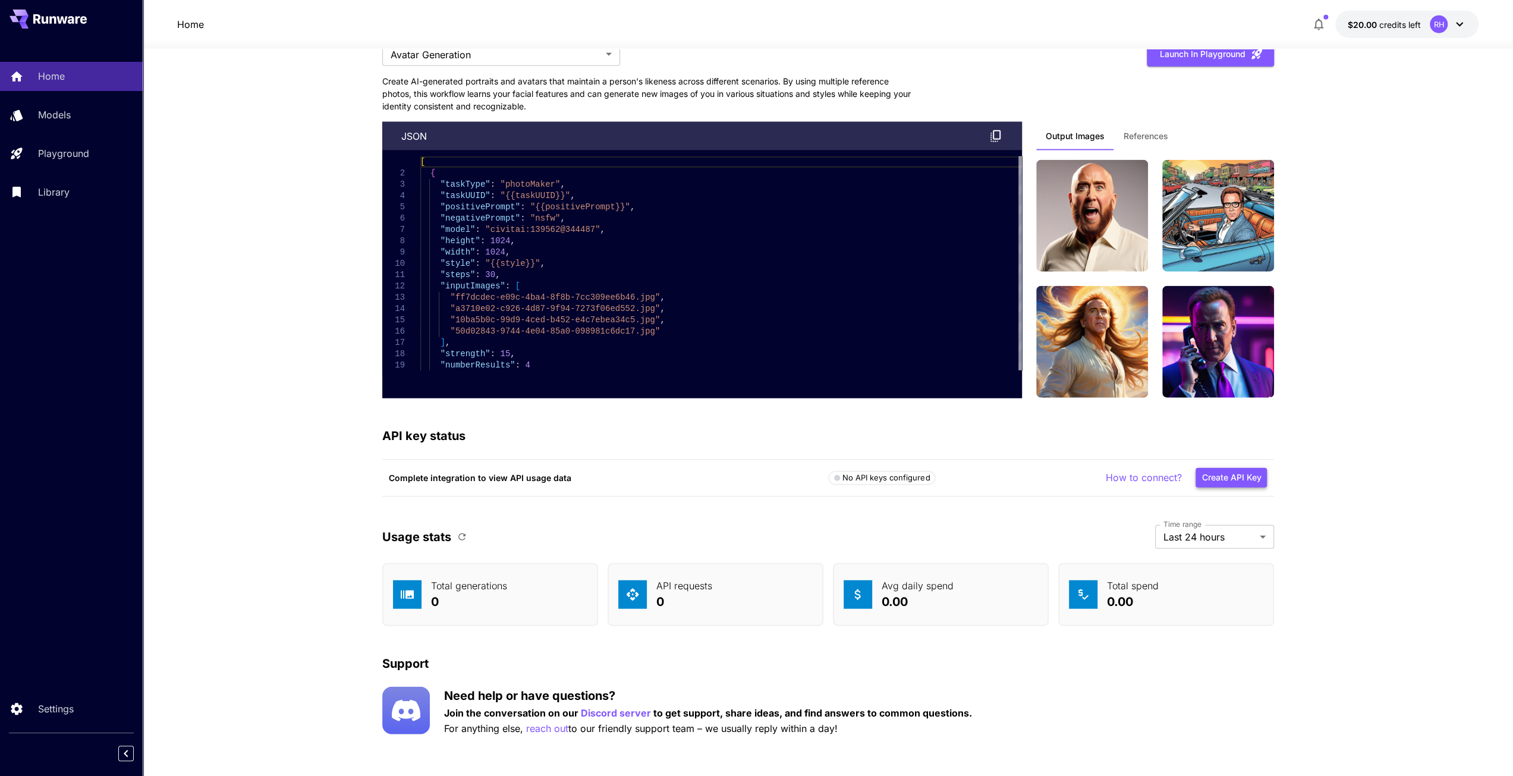
click at [1220, 473] on button "Create API Key" at bounding box center [1231, 478] width 71 height 20
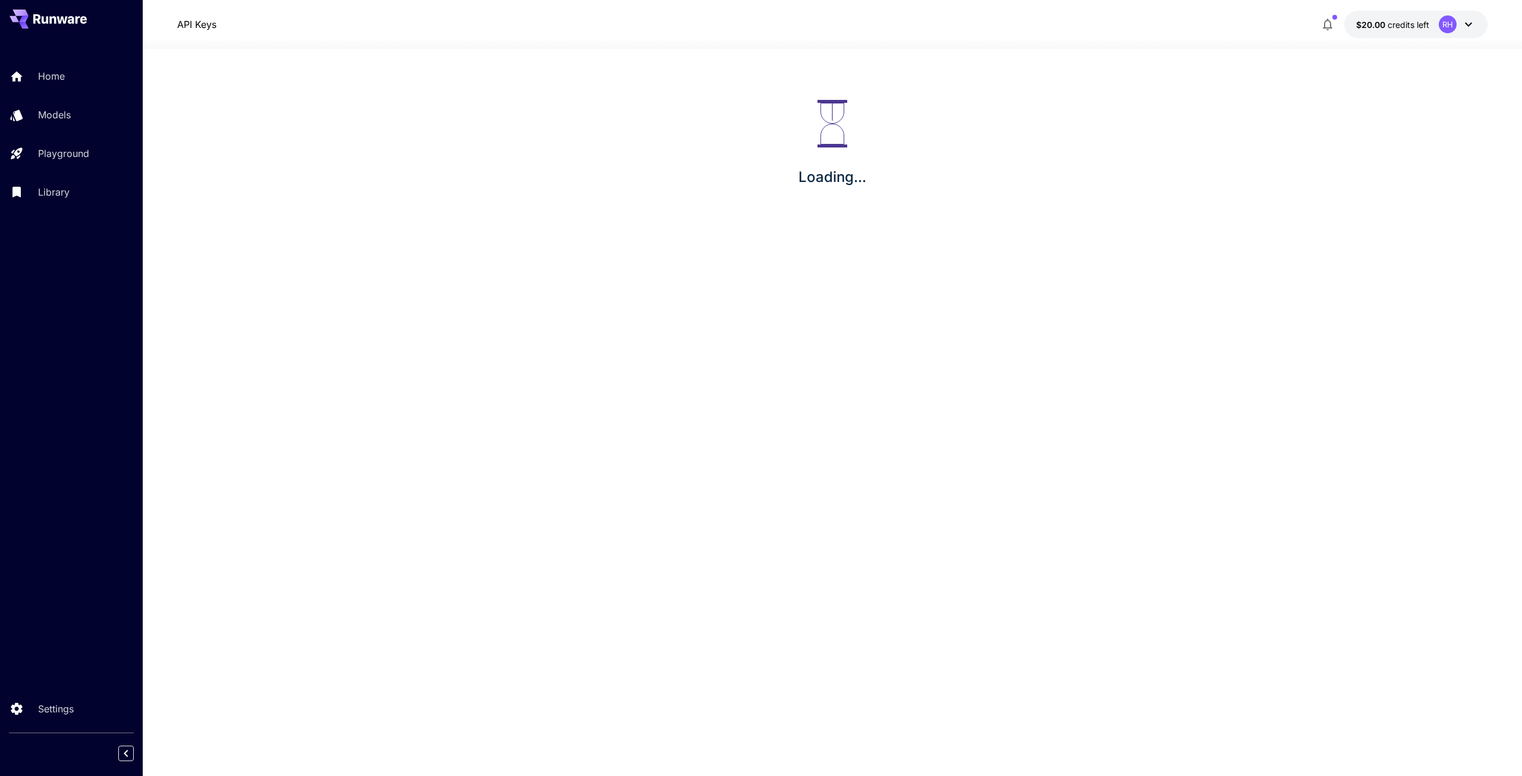
click at [1457, 32] on div "RH" at bounding box center [1457, 24] width 37 height 18
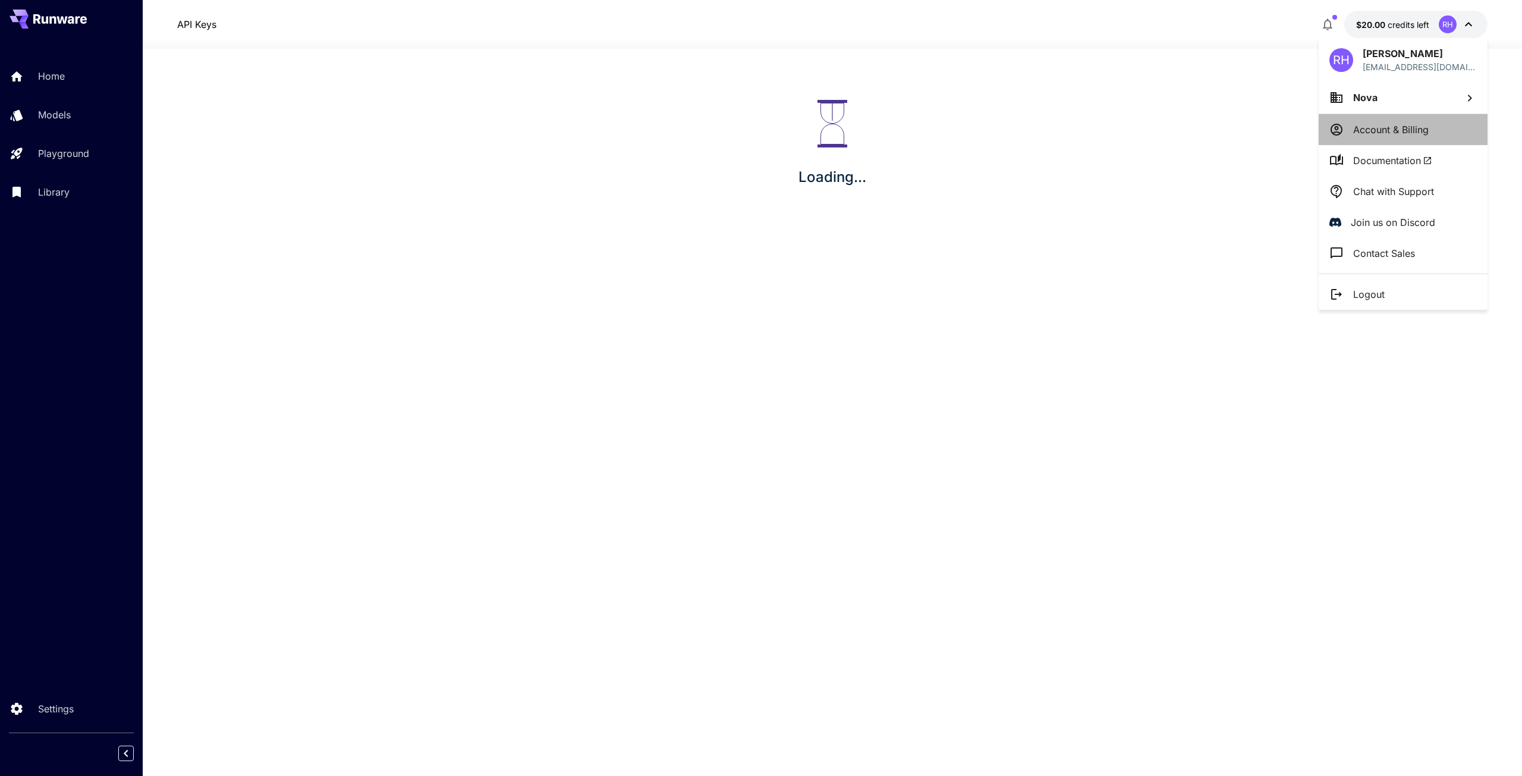
click at [1382, 122] on p "Account & Billing" at bounding box center [1391, 129] width 76 height 14
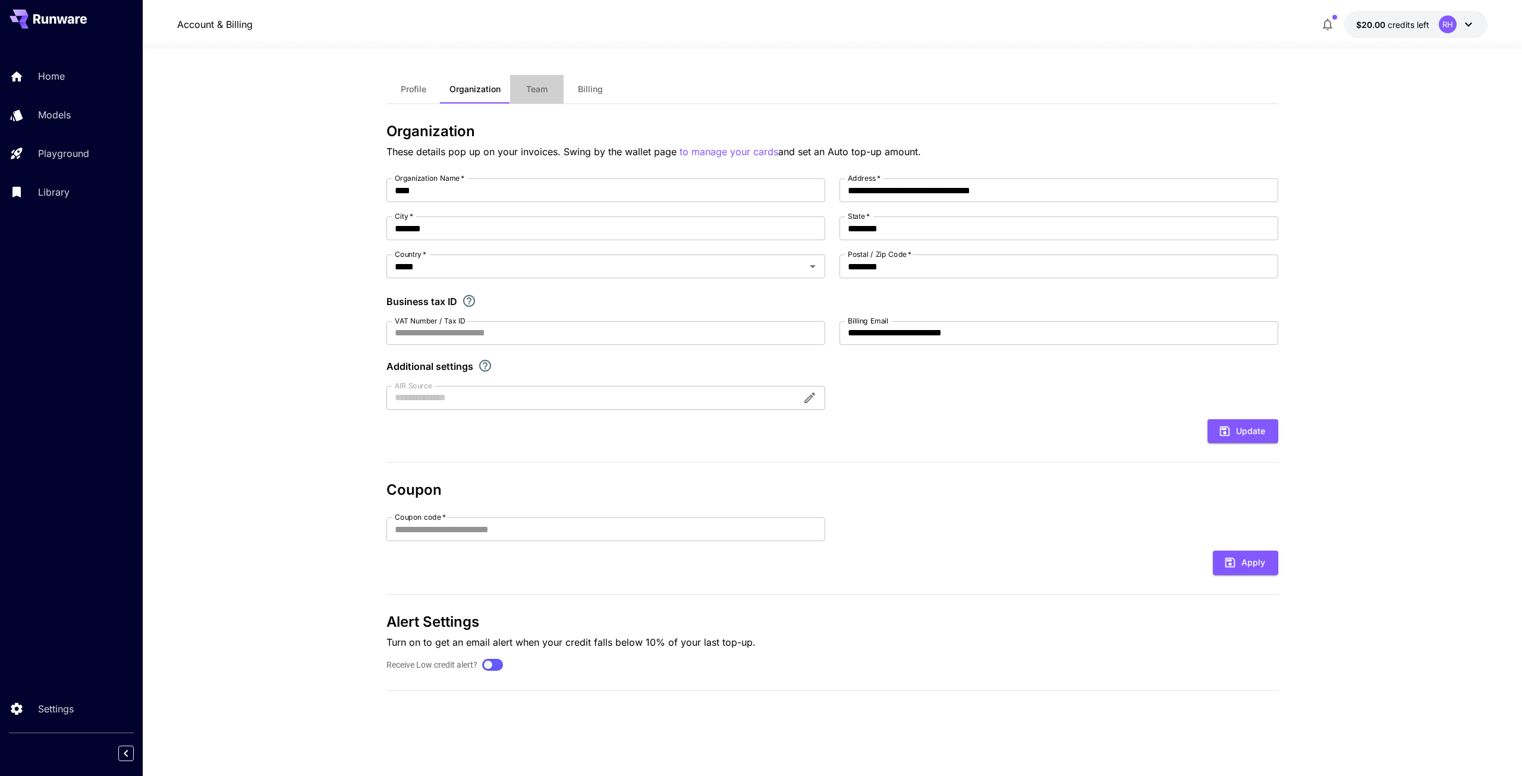
click at [531, 86] on span "Team" at bounding box center [536, 89] width 21 height 11
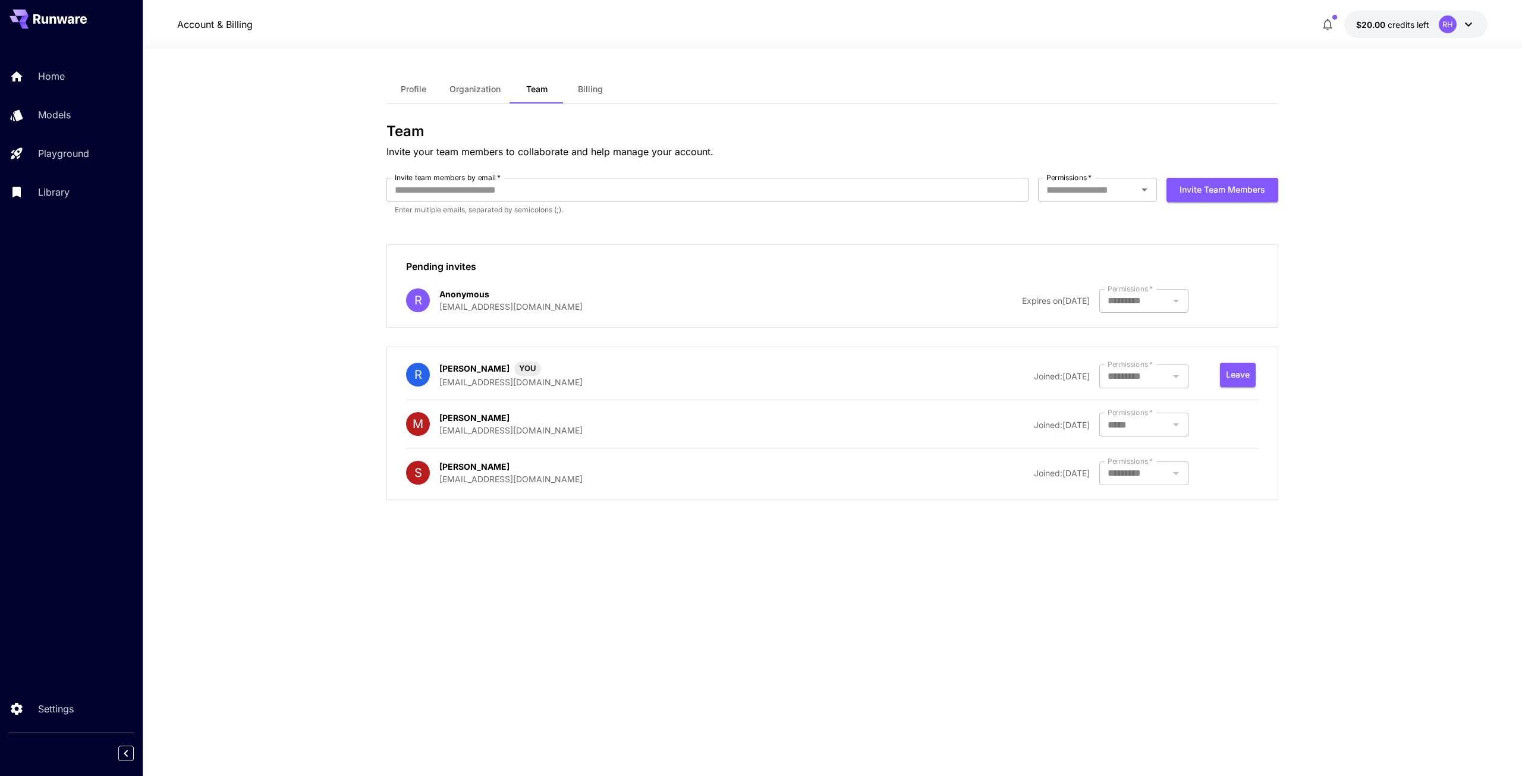
click at [1164, 385] on div at bounding box center [1143, 376] width 89 height 24
click at [1472, 24] on icon at bounding box center [1469, 24] width 14 height 14
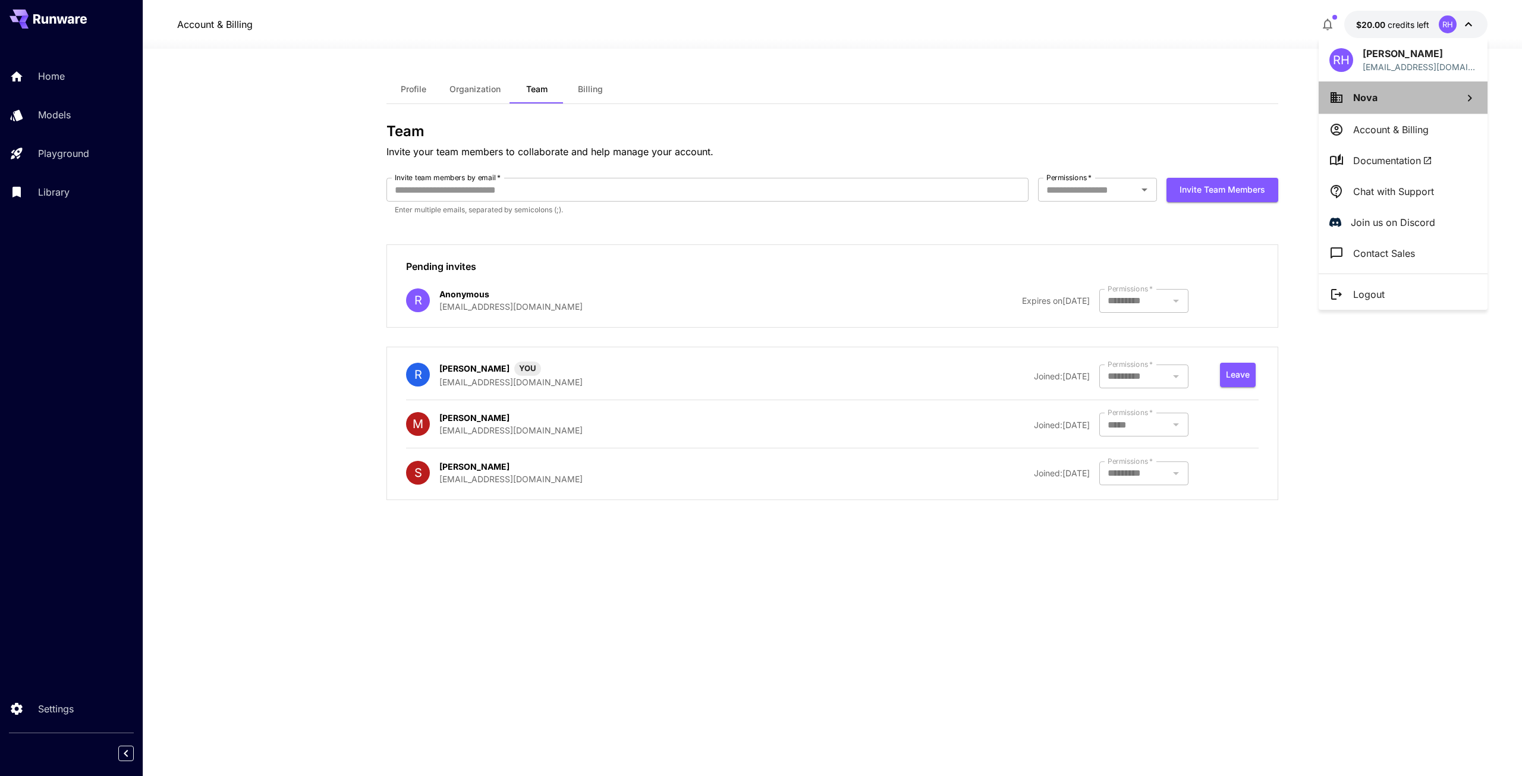
click at [1401, 106] on li "Nova" at bounding box center [1403, 97] width 169 height 32
click at [1375, 144] on div at bounding box center [761, 388] width 1522 height 776
click at [1381, 136] on li "Account & Billing" at bounding box center [1403, 129] width 169 height 31
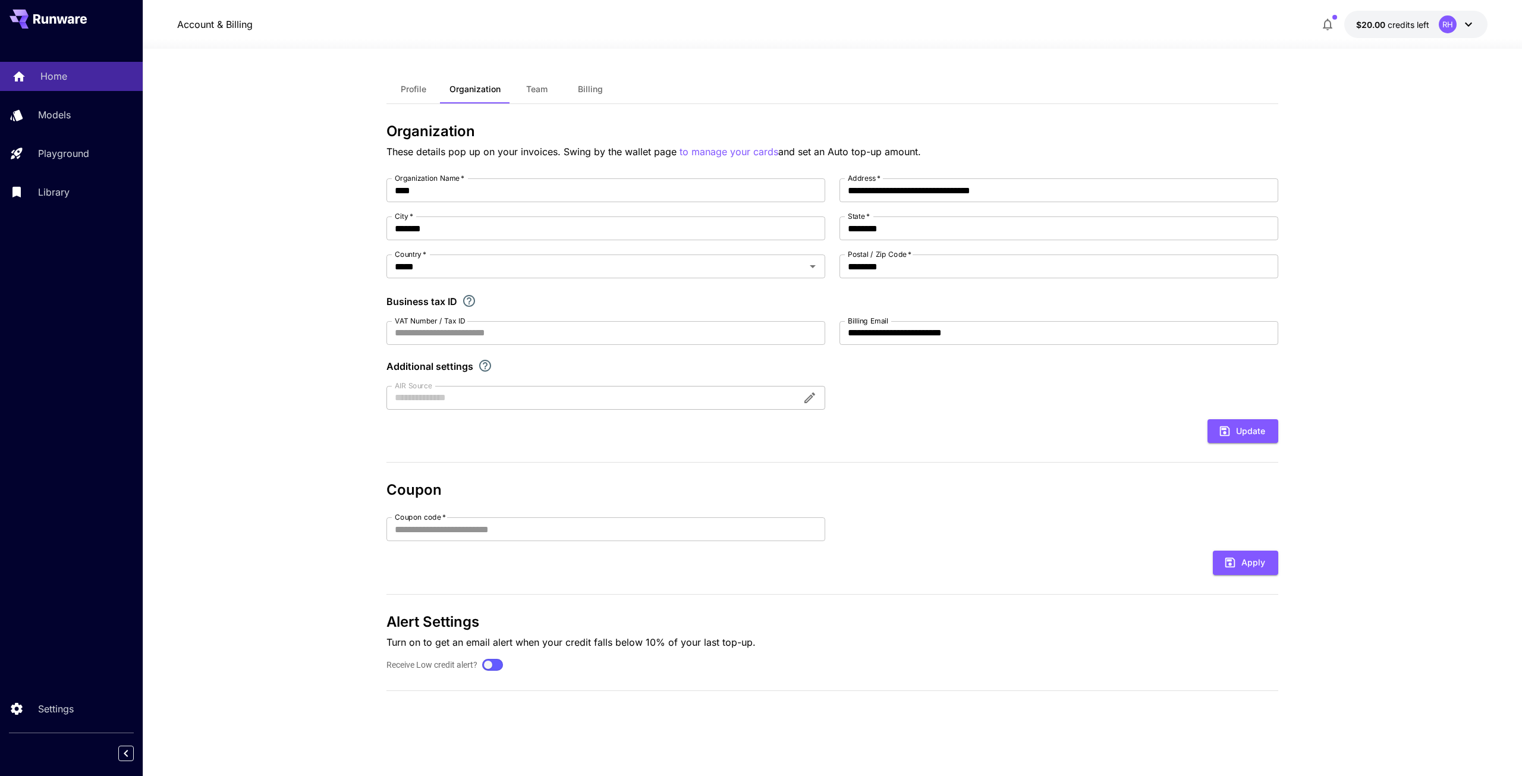
click at [105, 87] on link "Home" at bounding box center [71, 76] width 143 height 29
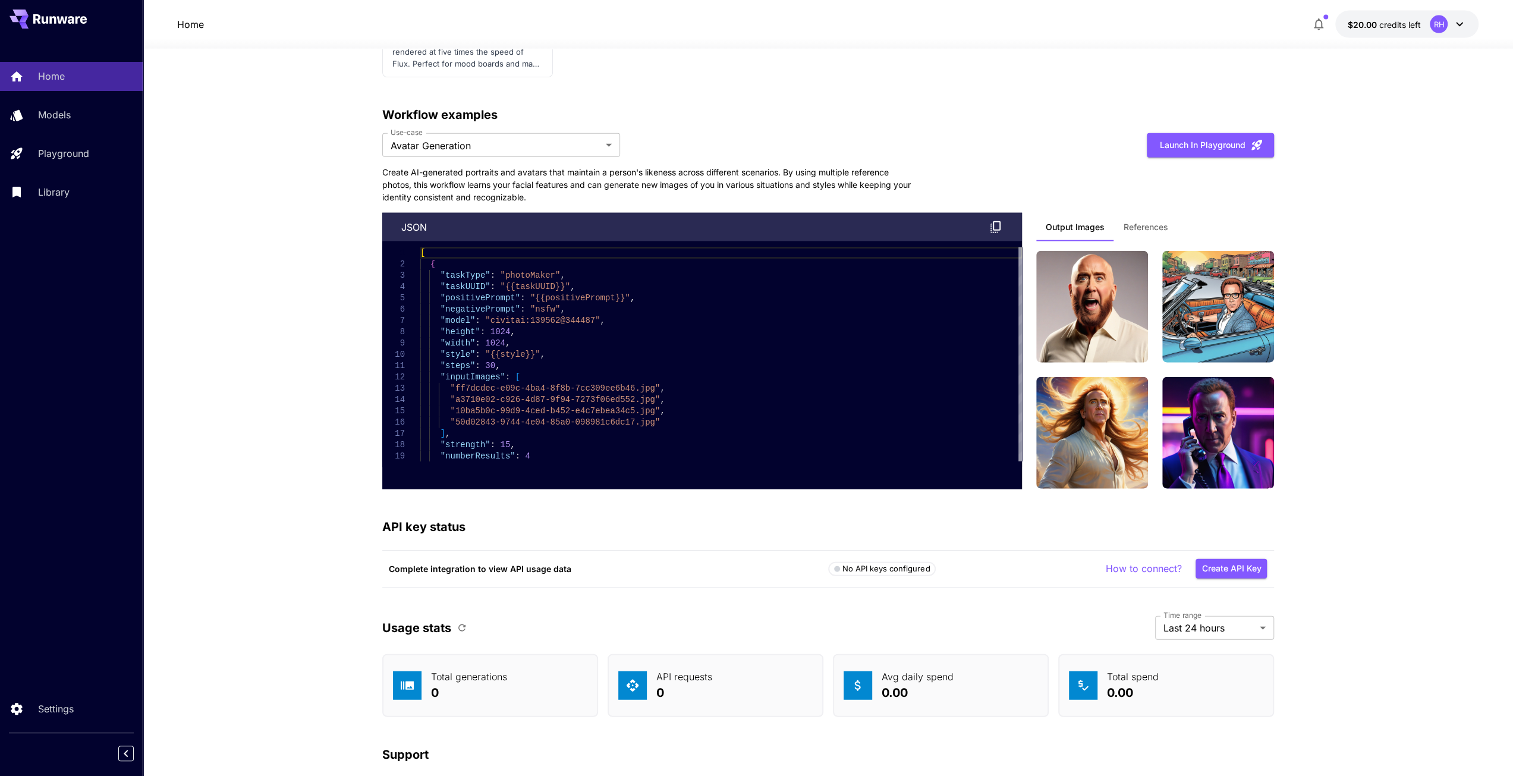
scroll to position [2837, 0]
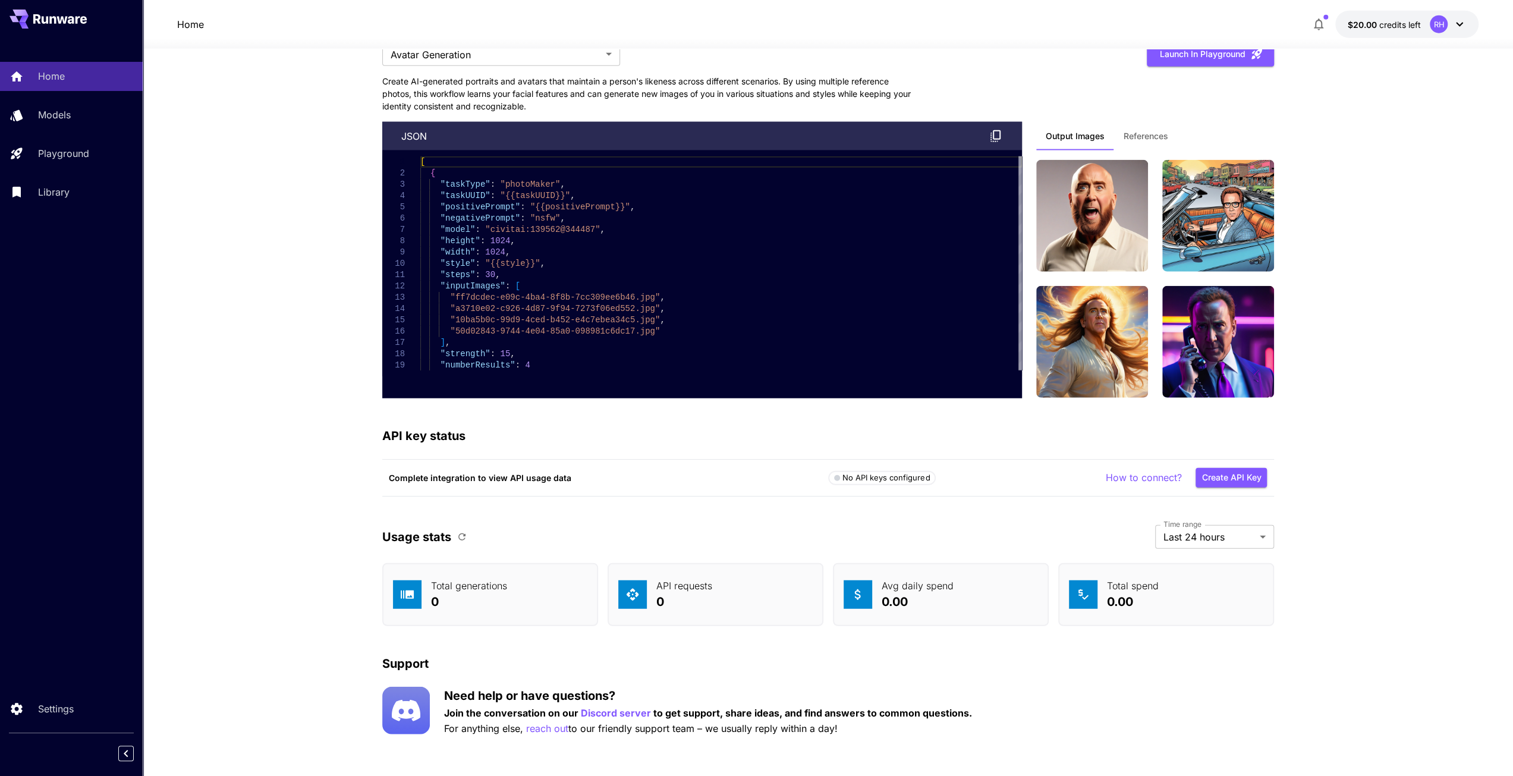
click at [796, 472] on p "Complete integration to view API usage data" at bounding box center [608, 478] width 439 height 12
click at [885, 483] on div "Complete integration to view API usage data No API keys configured How to conne…" at bounding box center [828, 478] width 892 height 37
click at [1169, 472] on p "How to connect?" at bounding box center [1143, 477] width 76 height 15
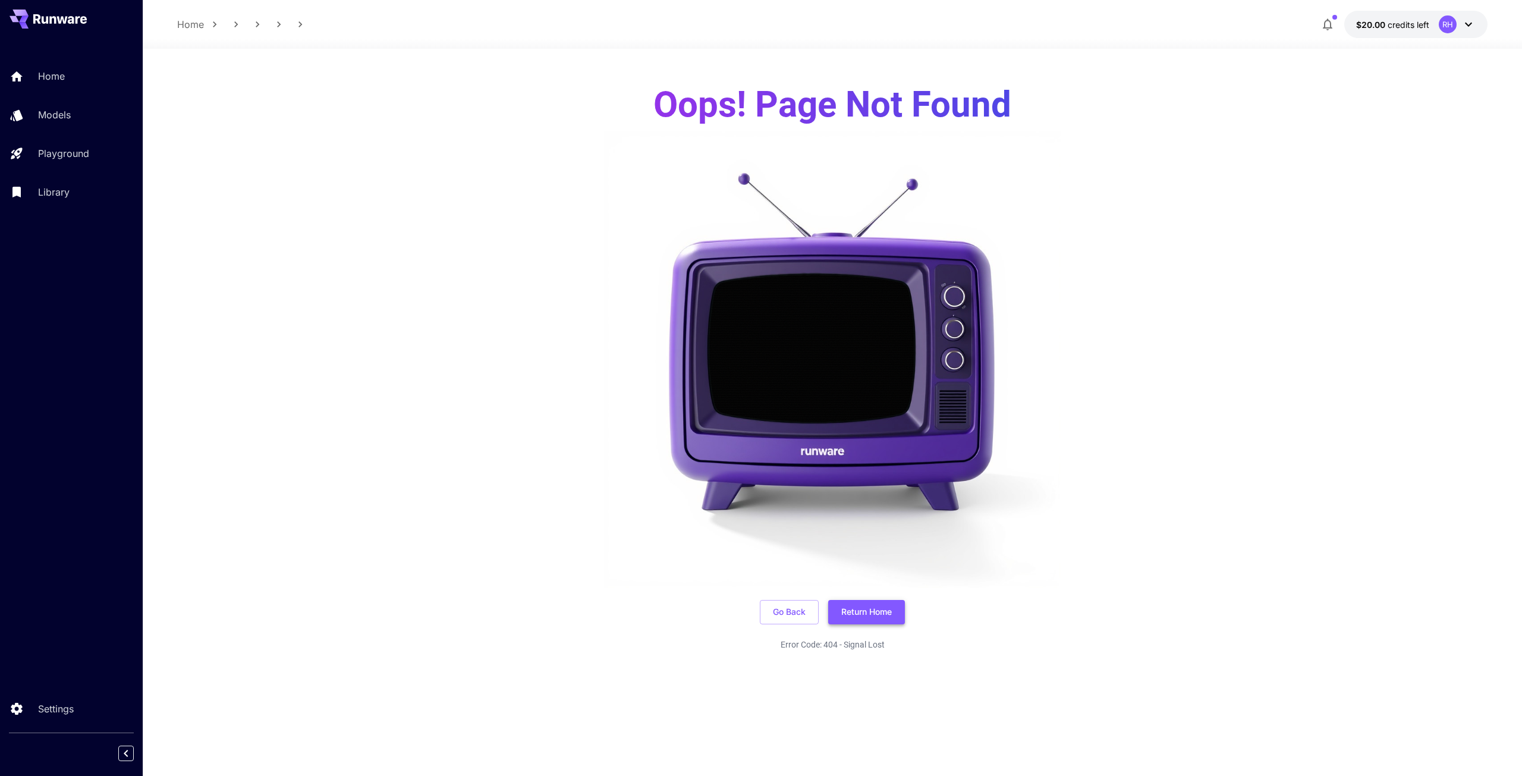
click at [888, 606] on button "Return Home" at bounding box center [866, 612] width 77 height 24
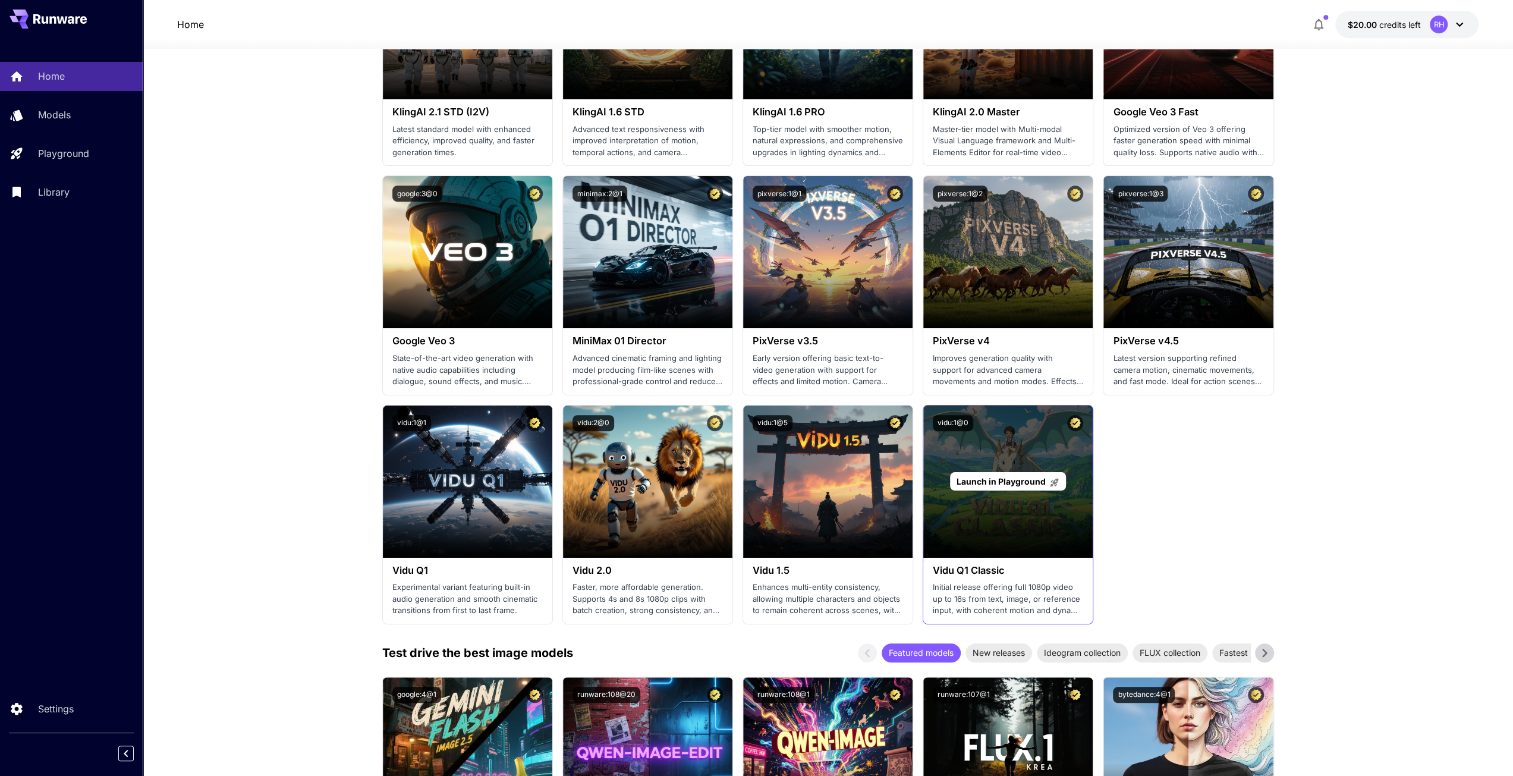
scroll to position [1070, 0]
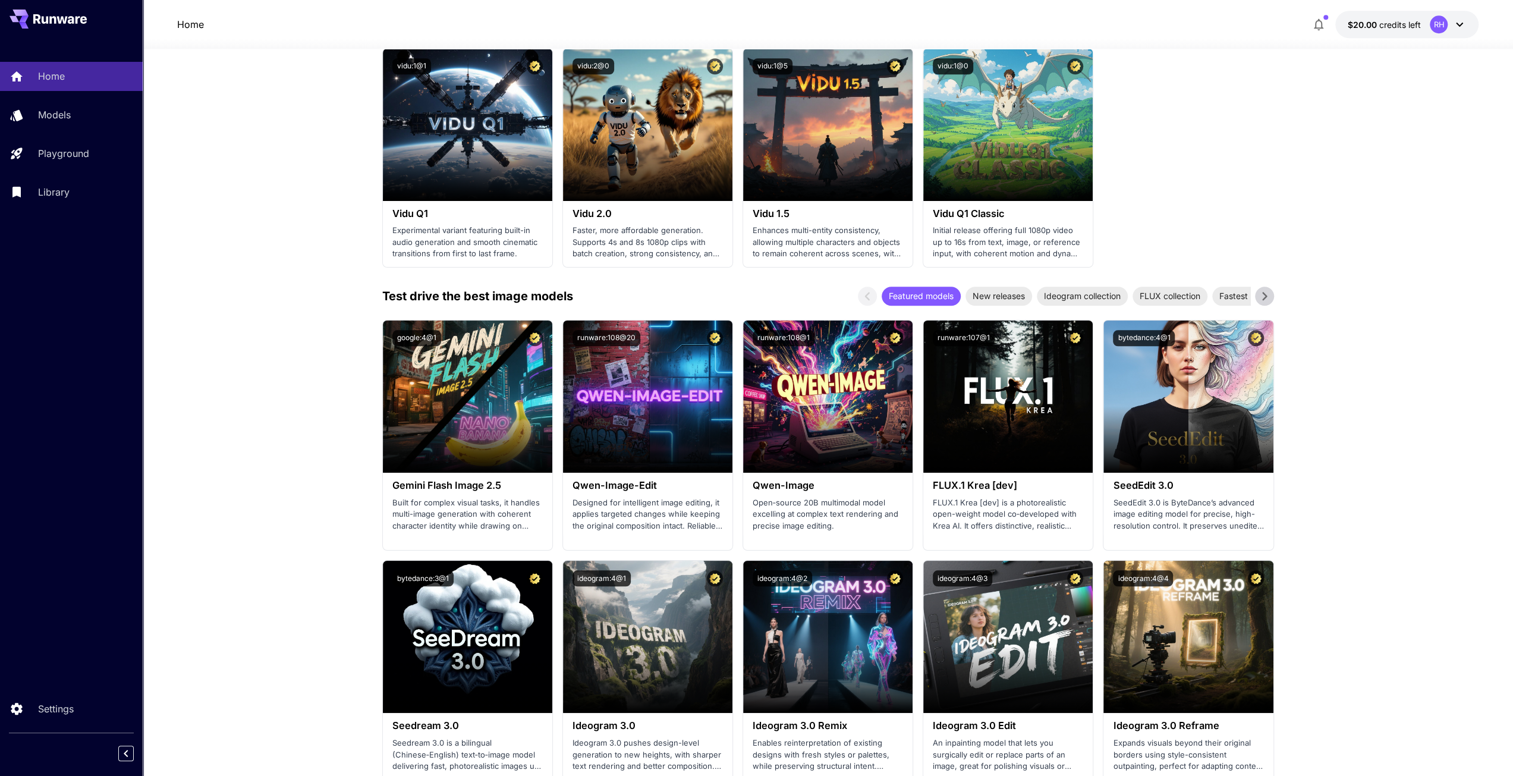
click at [58, 23] on icon at bounding box center [60, 19] width 54 height 10
click at [1447, 26] on div "RH" at bounding box center [1439, 24] width 18 height 18
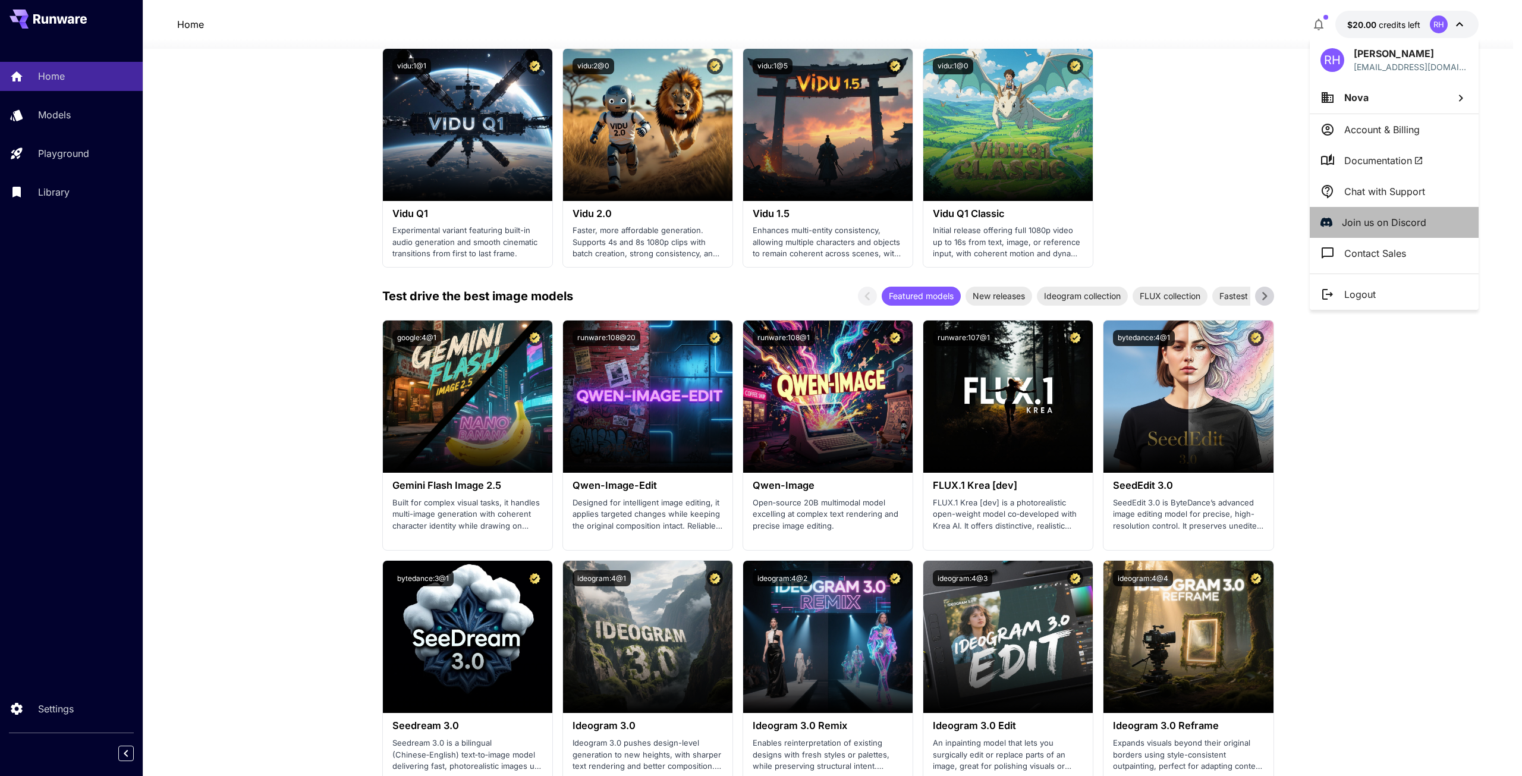
click at [1399, 218] on p "Join us on Discord" at bounding box center [1384, 222] width 84 height 14
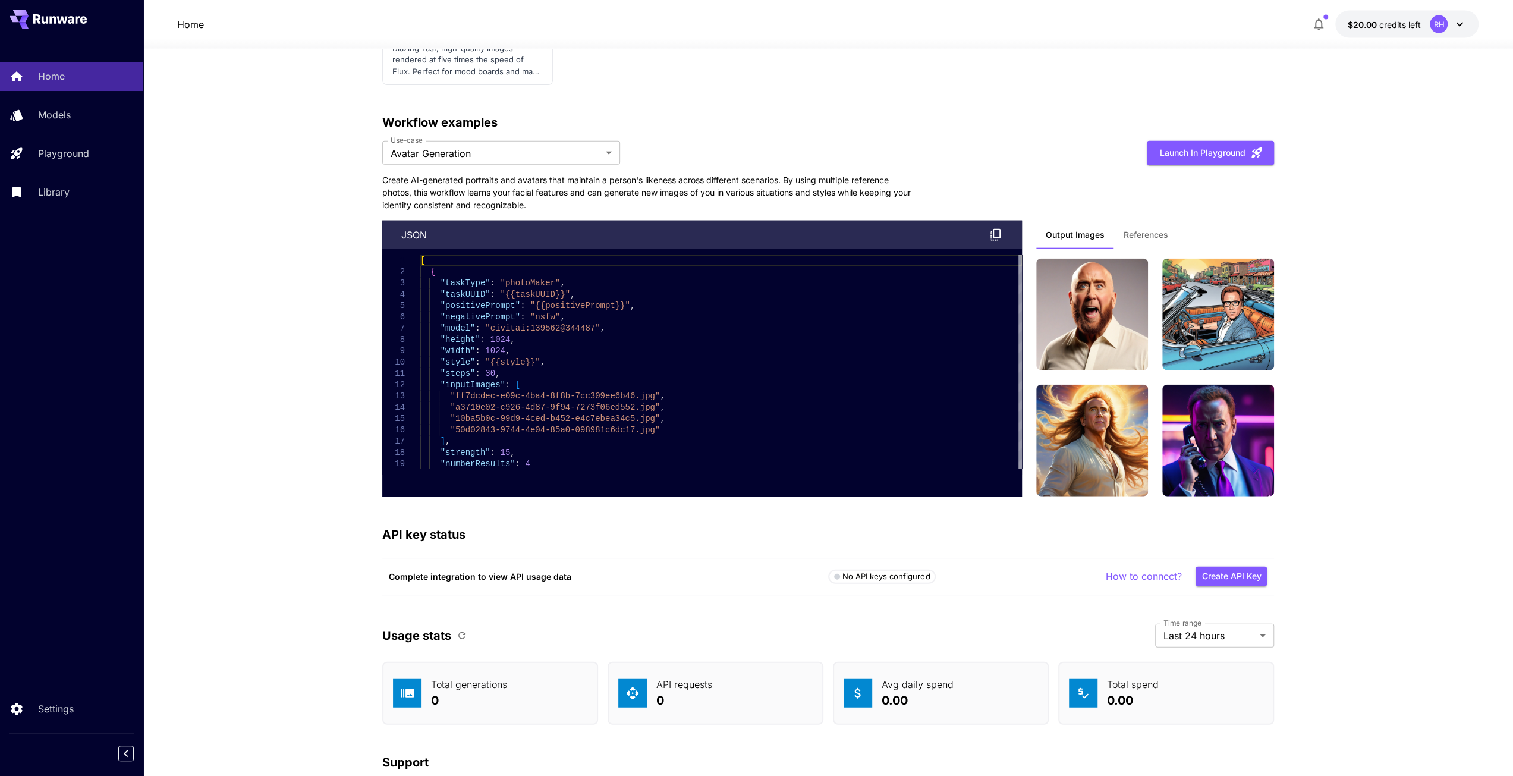
scroll to position [2837, 0]
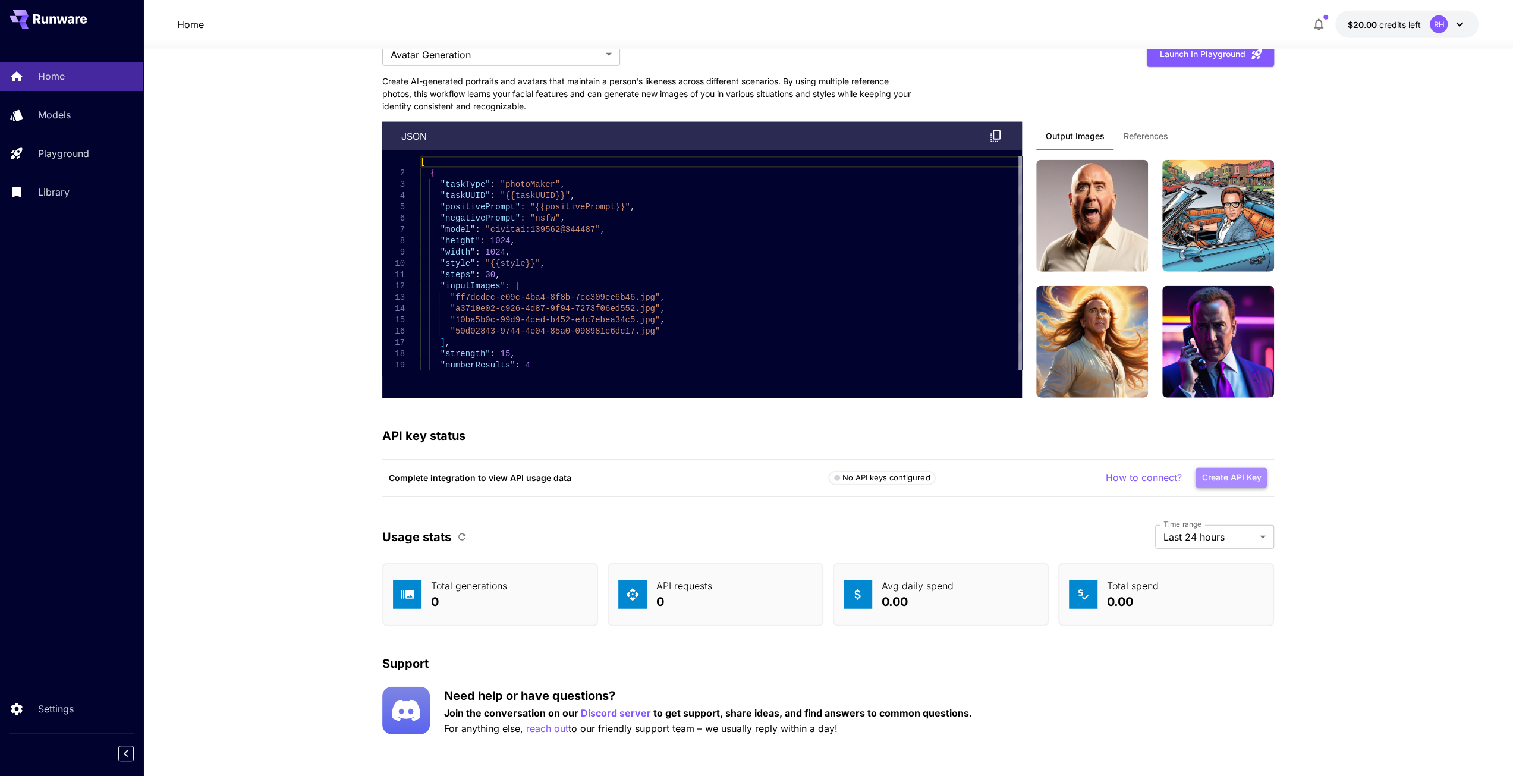
click at [1230, 473] on button "Create API Key" at bounding box center [1231, 478] width 71 height 20
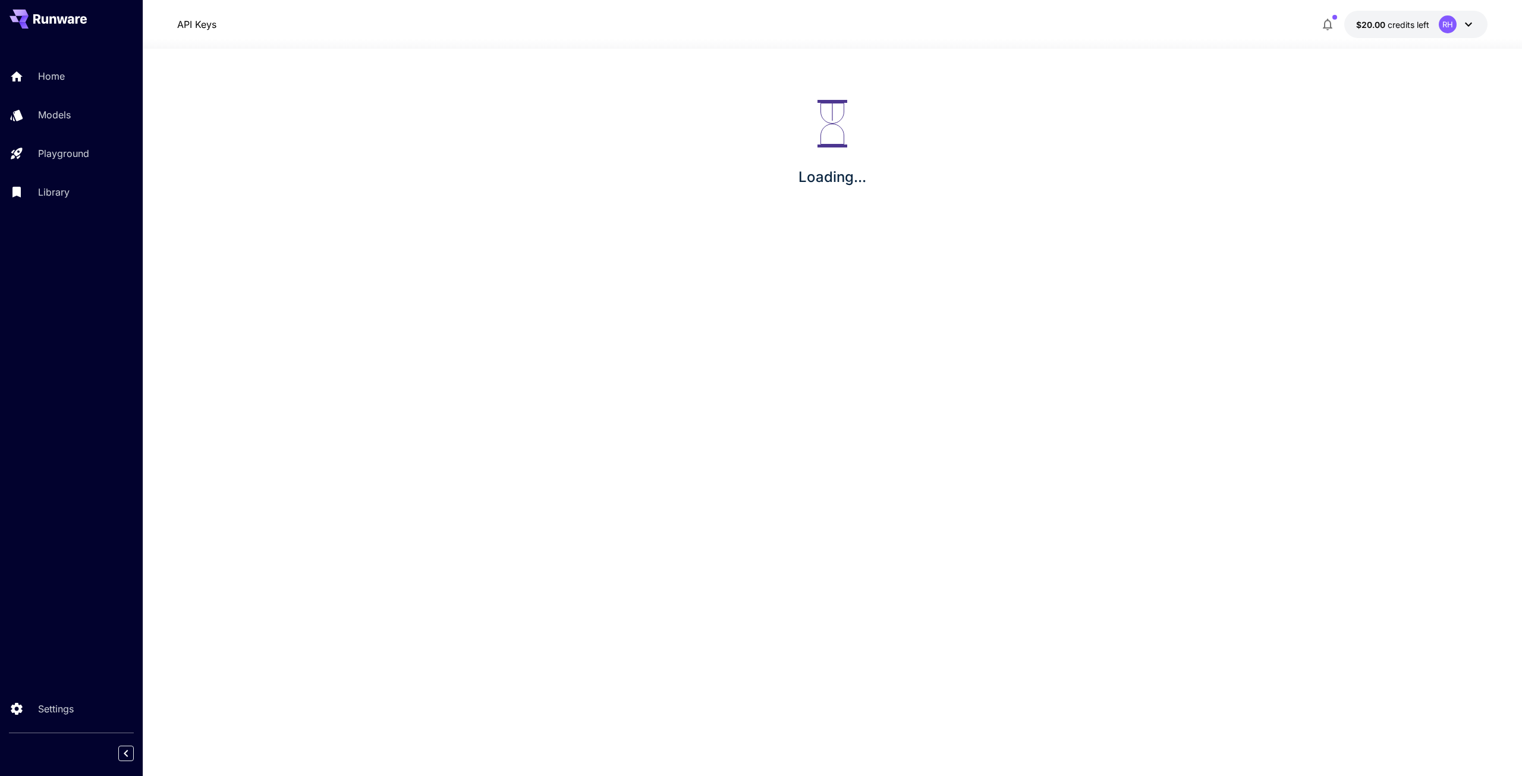
click at [1330, 24] on icon "button" at bounding box center [1328, 24] width 14 height 14
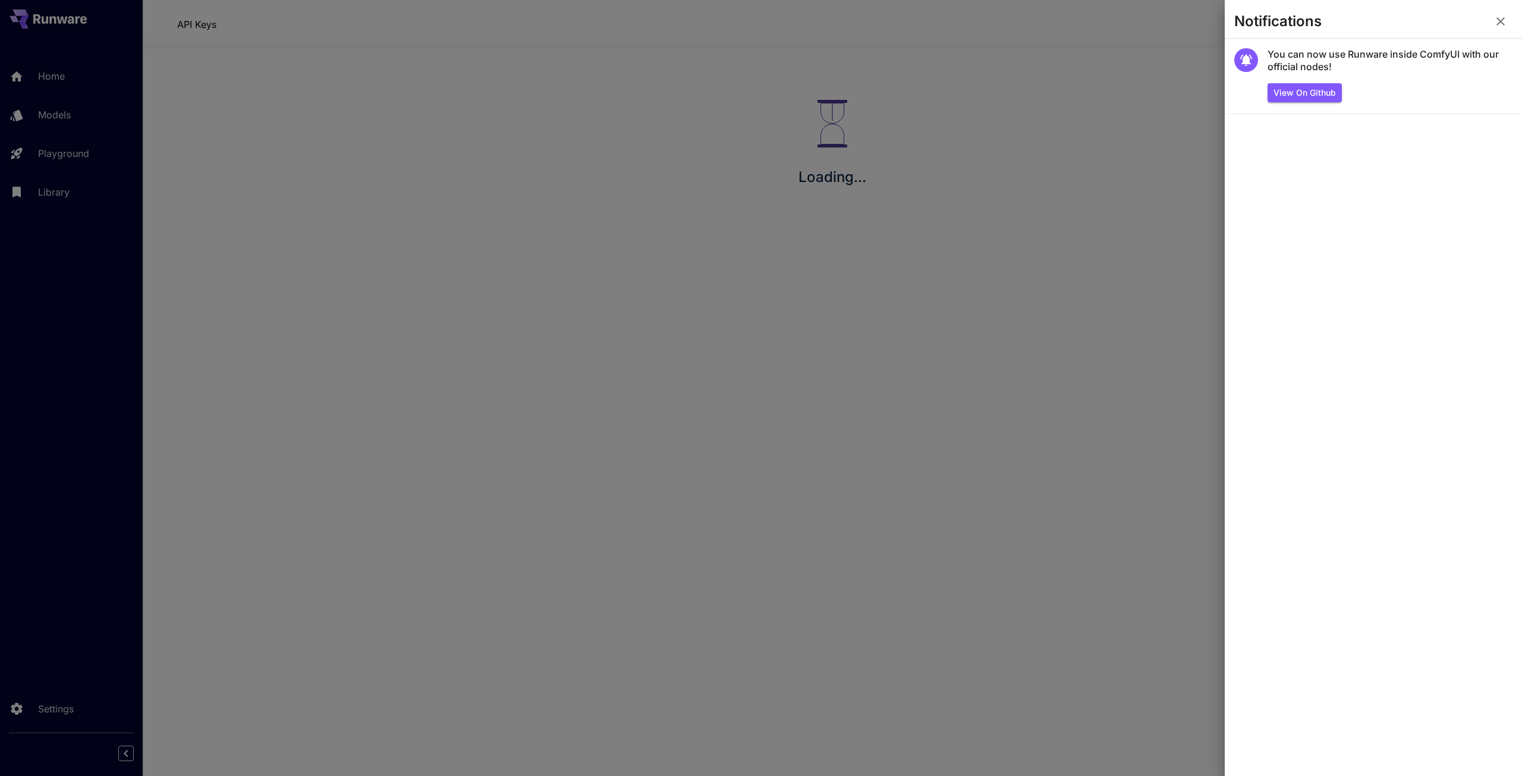
click at [1509, 28] on button "button" at bounding box center [1501, 22] width 24 height 24
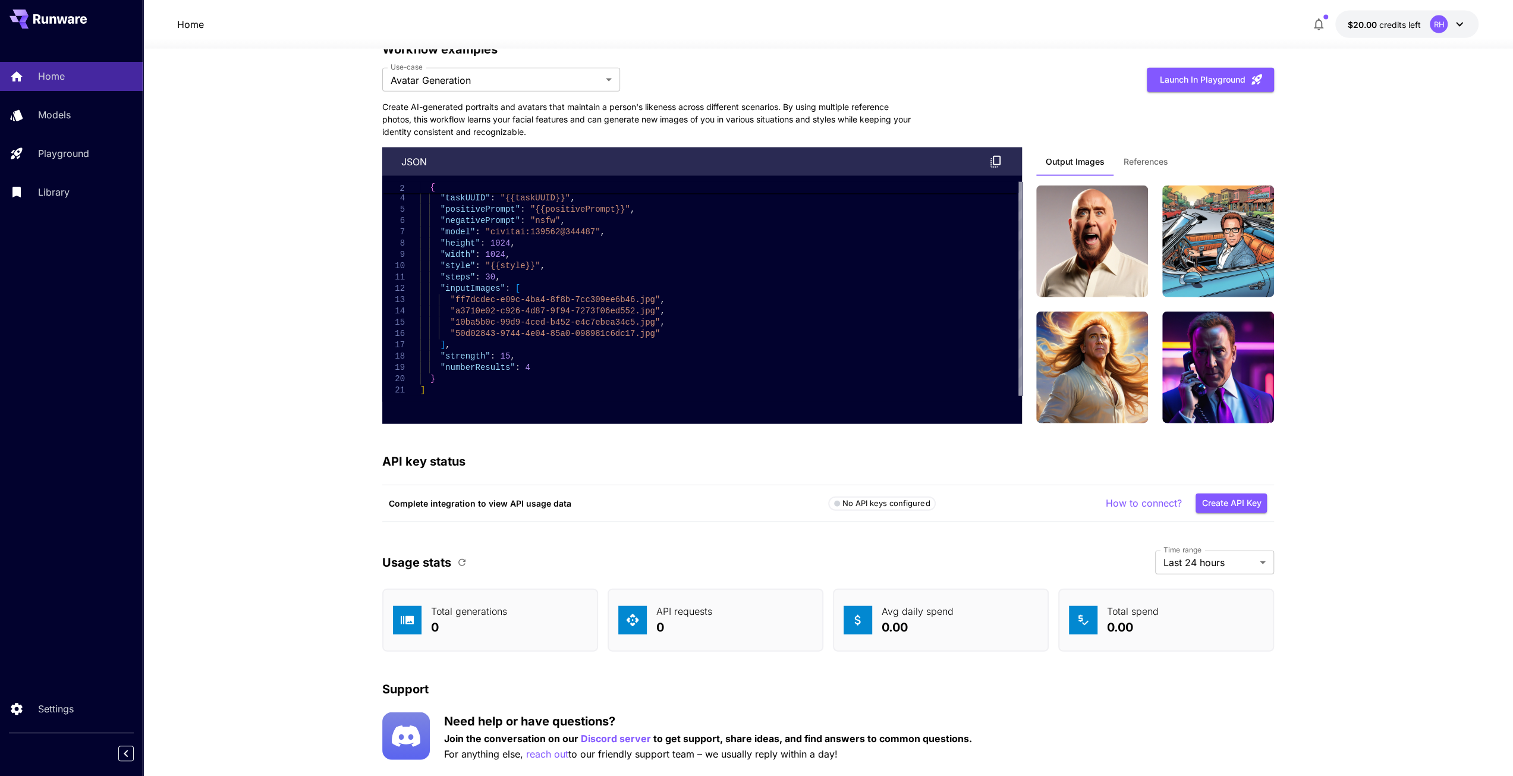
scroll to position [2837, 0]
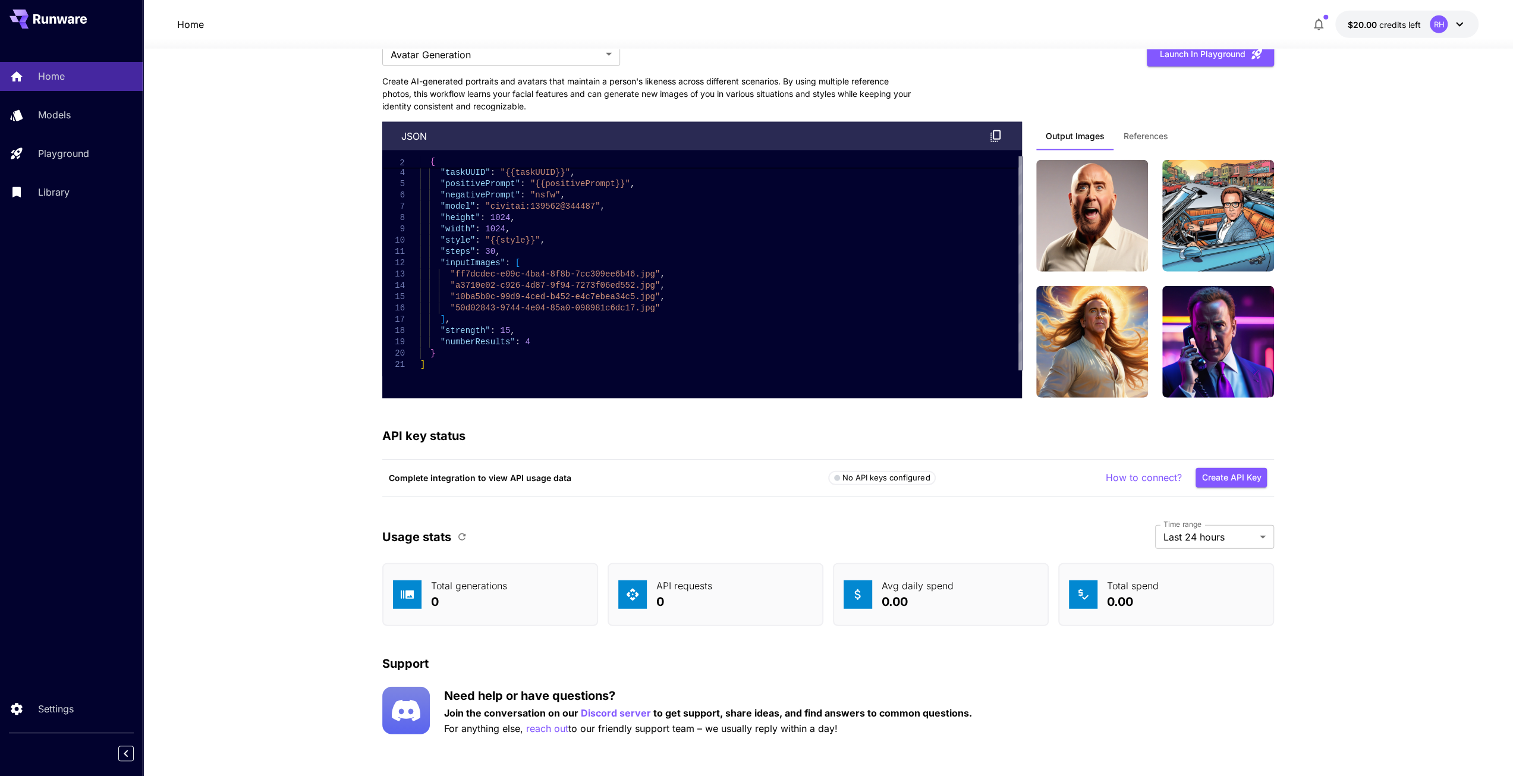
click at [1447, 26] on div "RH" at bounding box center [1439, 24] width 18 height 18
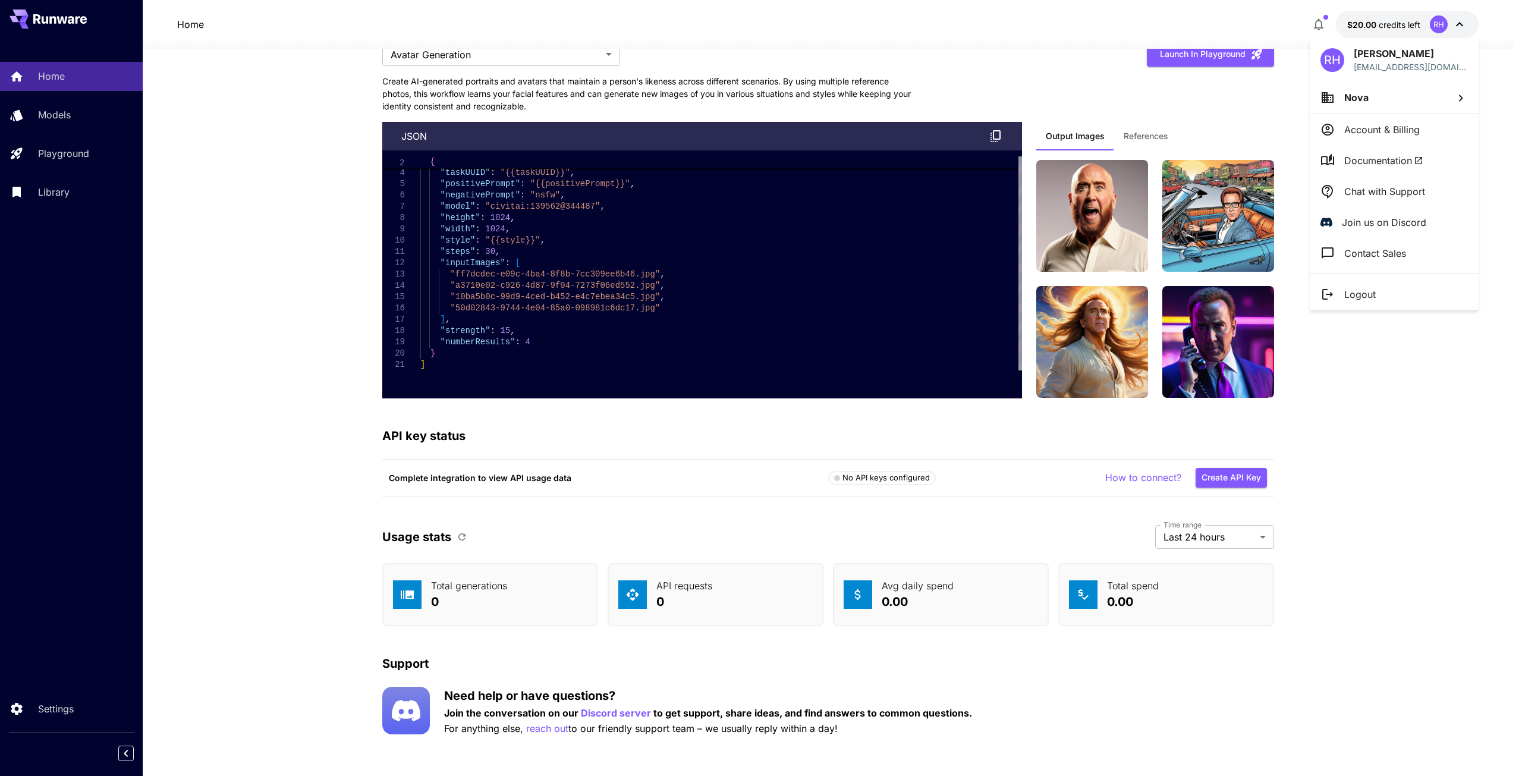
click at [1402, 99] on li "Nova" at bounding box center [1394, 97] width 169 height 32
click at [1293, 448] on div at bounding box center [761, 388] width 1522 height 776
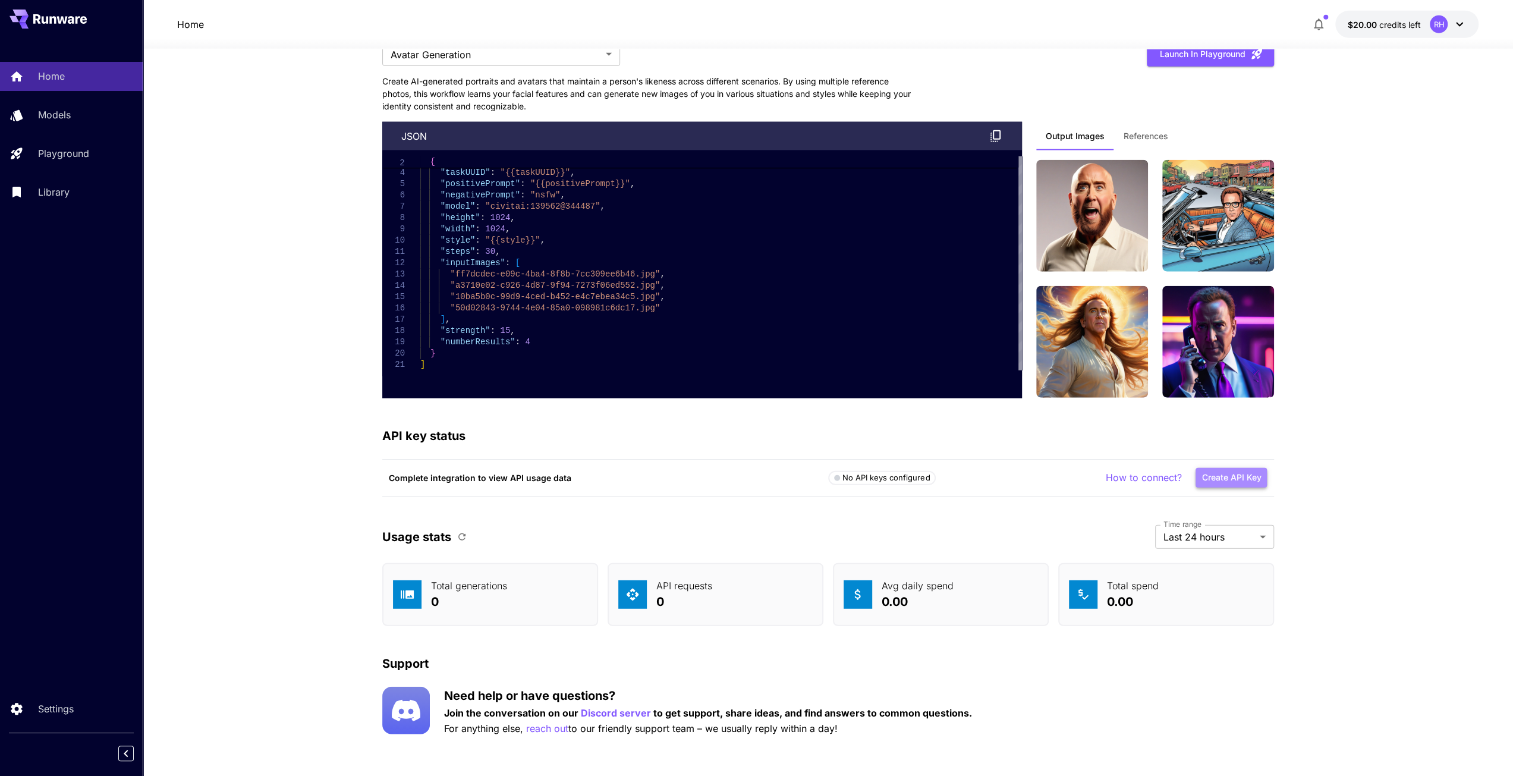
click at [1260, 480] on button "Create API Key" at bounding box center [1231, 478] width 71 height 20
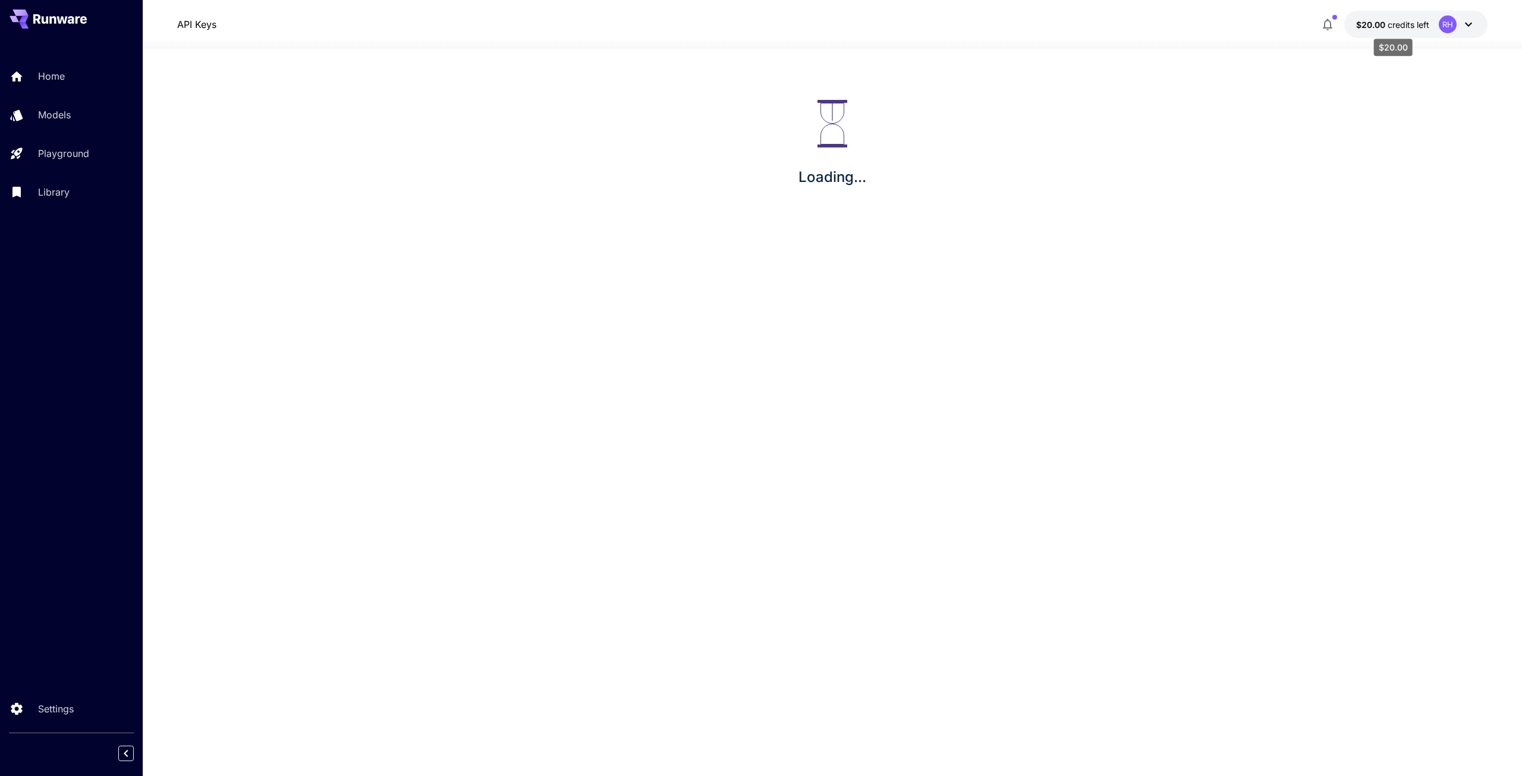
click at [1415, 26] on span "credits left" at bounding box center [1409, 25] width 42 height 10
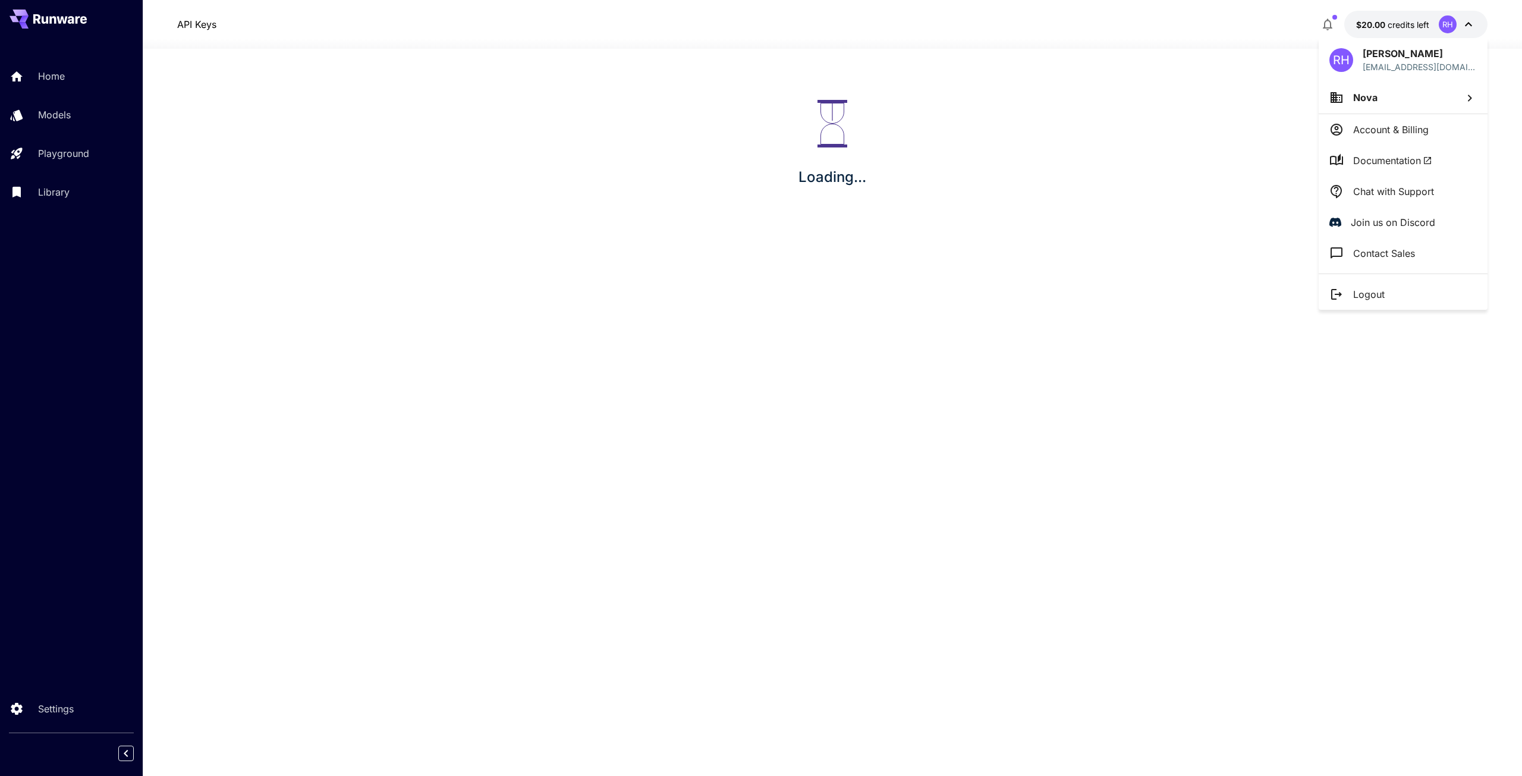
click at [1278, 127] on div at bounding box center [761, 388] width 1522 height 776
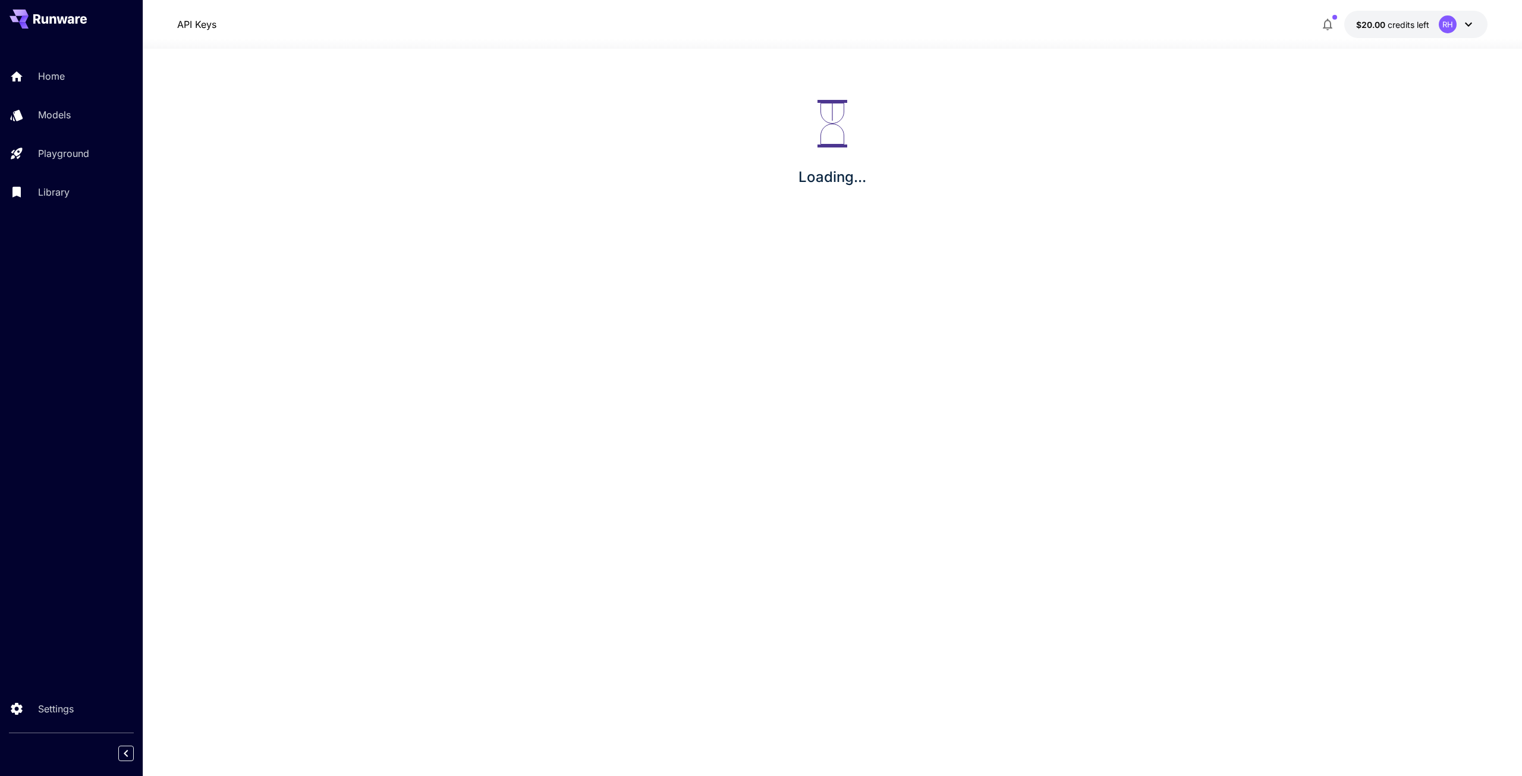
click at [1126, 372] on section "Loading..." at bounding box center [833, 412] width 1380 height 727
click at [918, 211] on div "Loading..." at bounding box center [833, 144] width 1380 height 190
click at [80, 708] on div "Settings" at bounding box center [86, 709] width 93 height 14
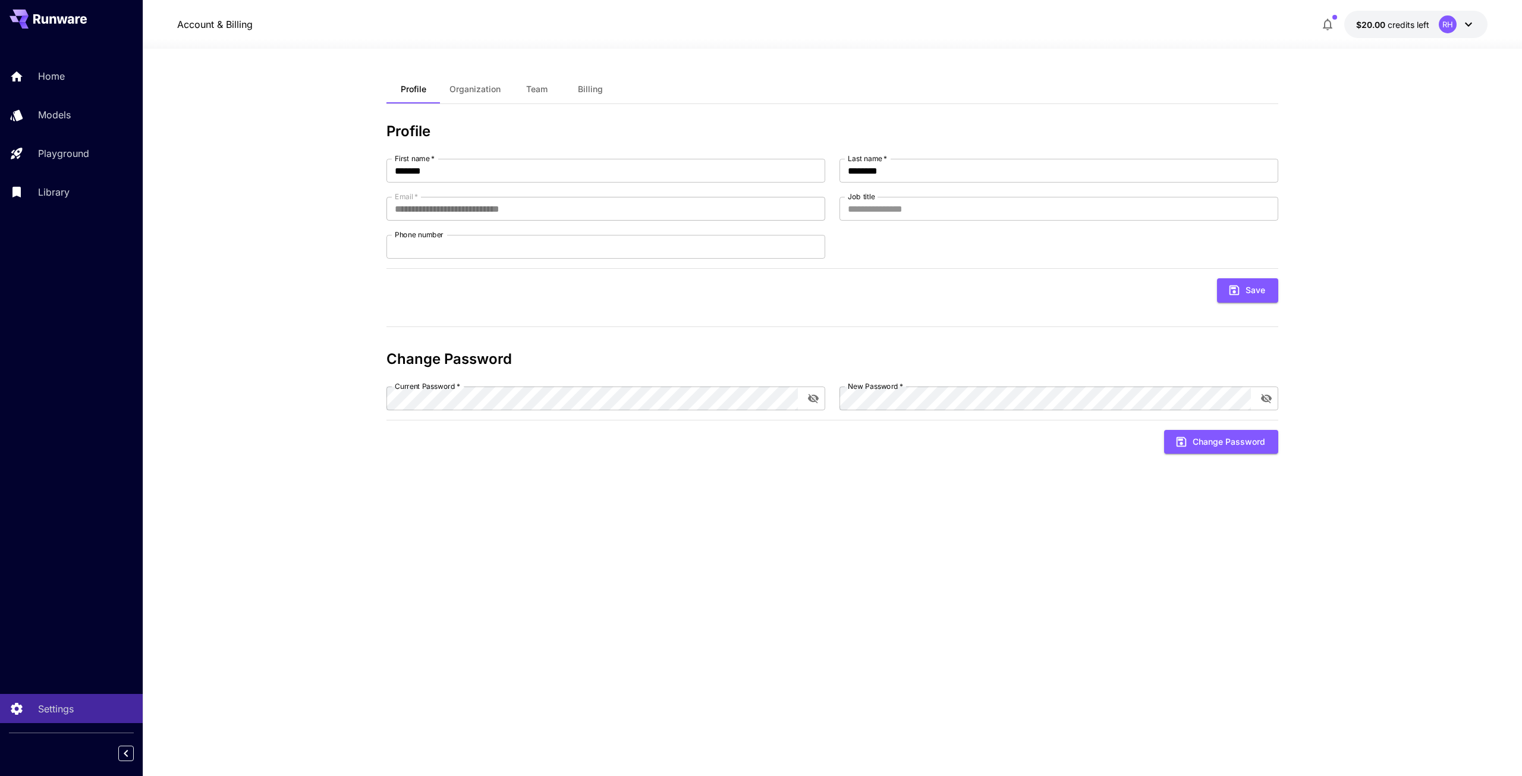
click at [477, 84] on span "Organization" at bounding box center [475, 89] width 51 height 11
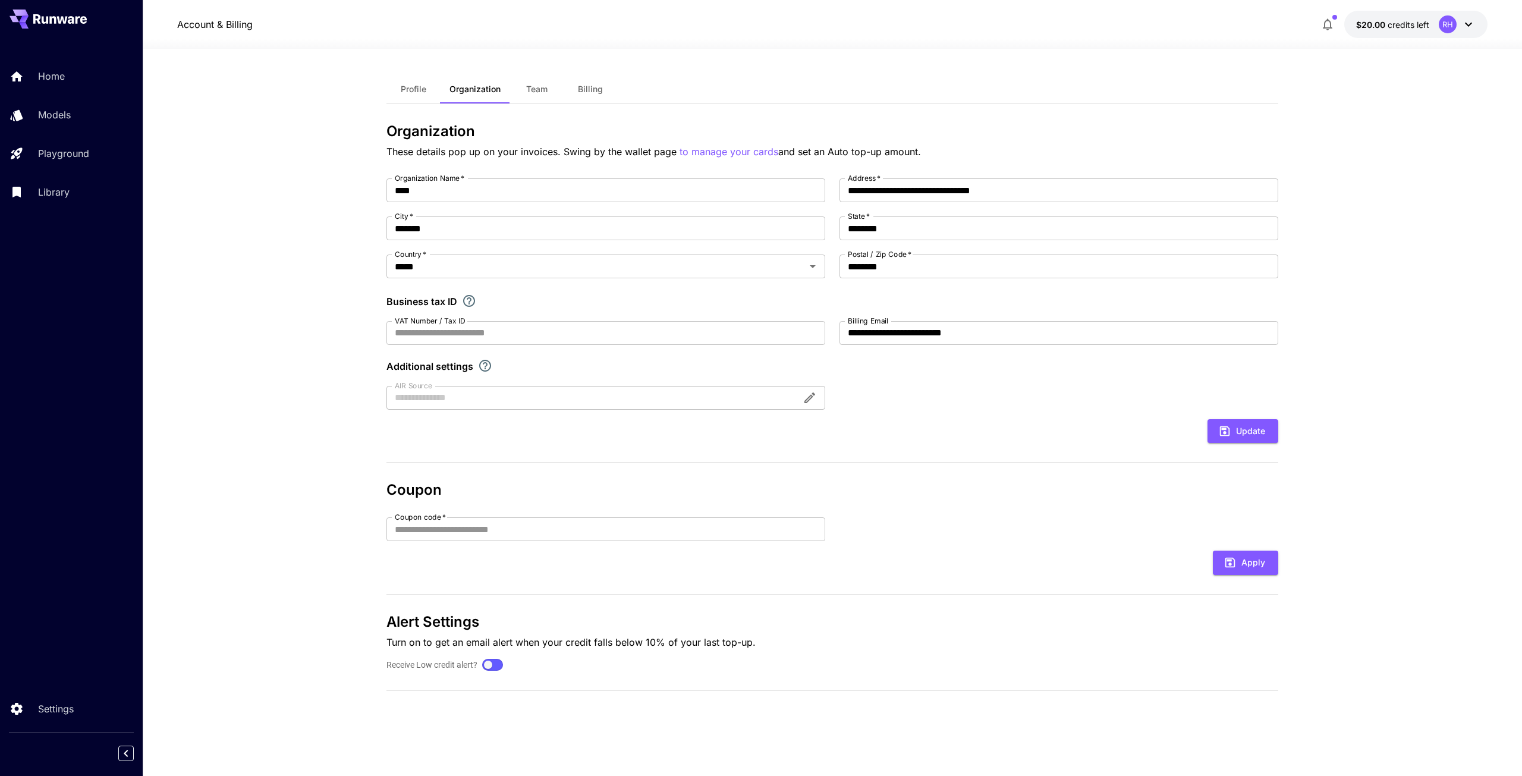
click at [551, 98] on button "Team" at bounding box center [537, 89] width 54 height 29
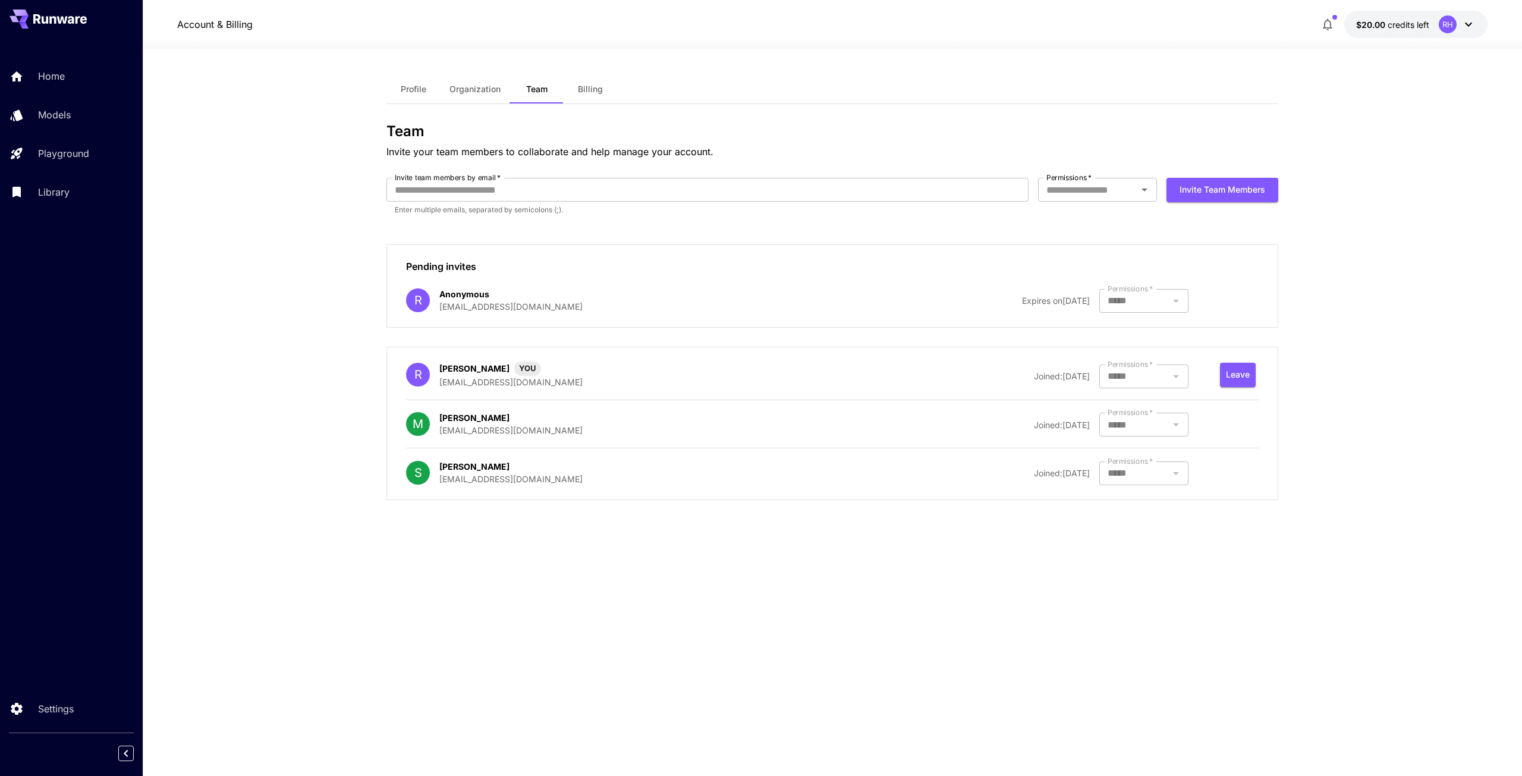
click at [1034, 372] on span "Joined: 27 August, 2025" at bounding box center [1062, 376] width 56 height 10
click at [46, 68] on link "Home" at bounding box center [71, 76] width 143 height 29
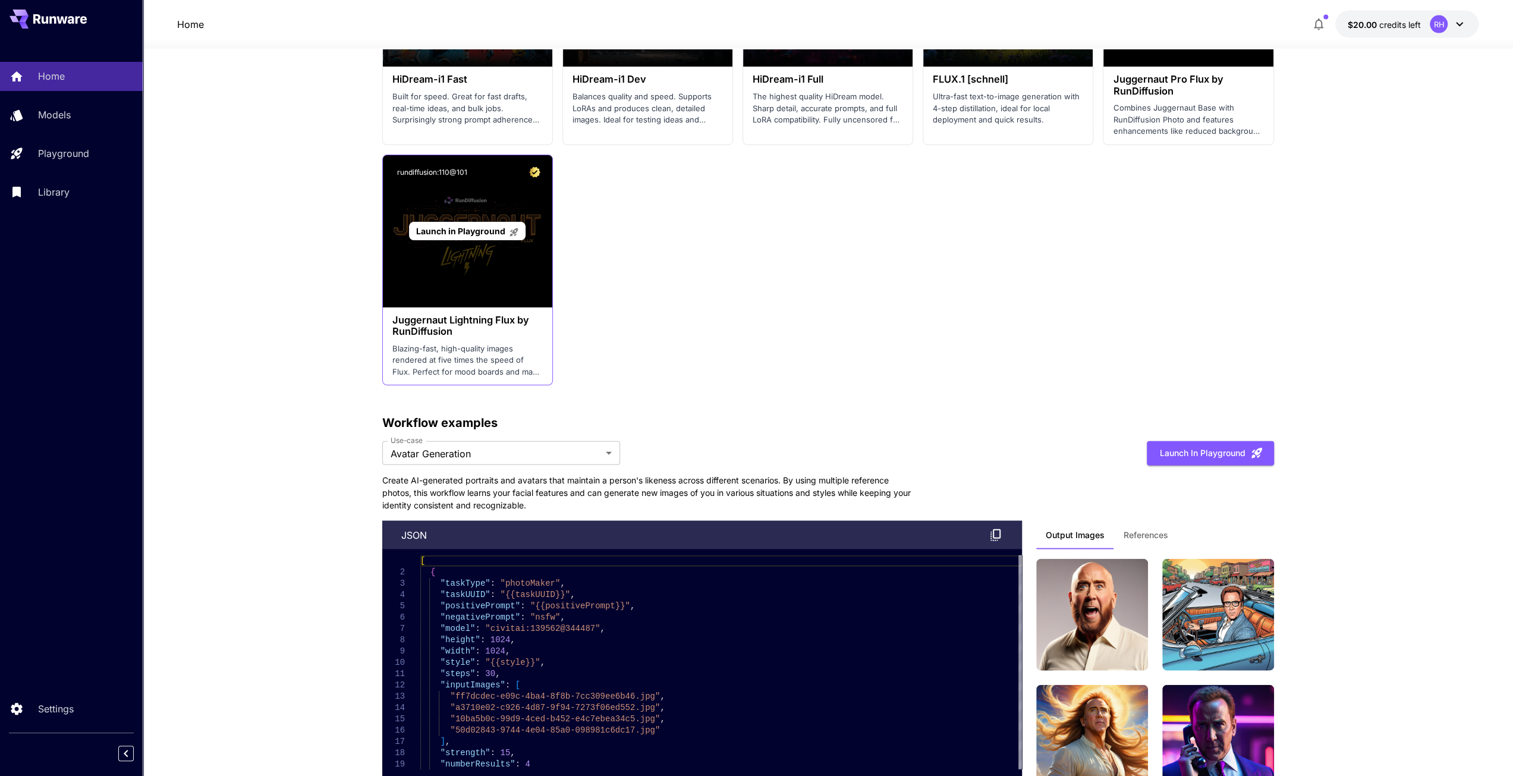
scroll to position [2837, 0]
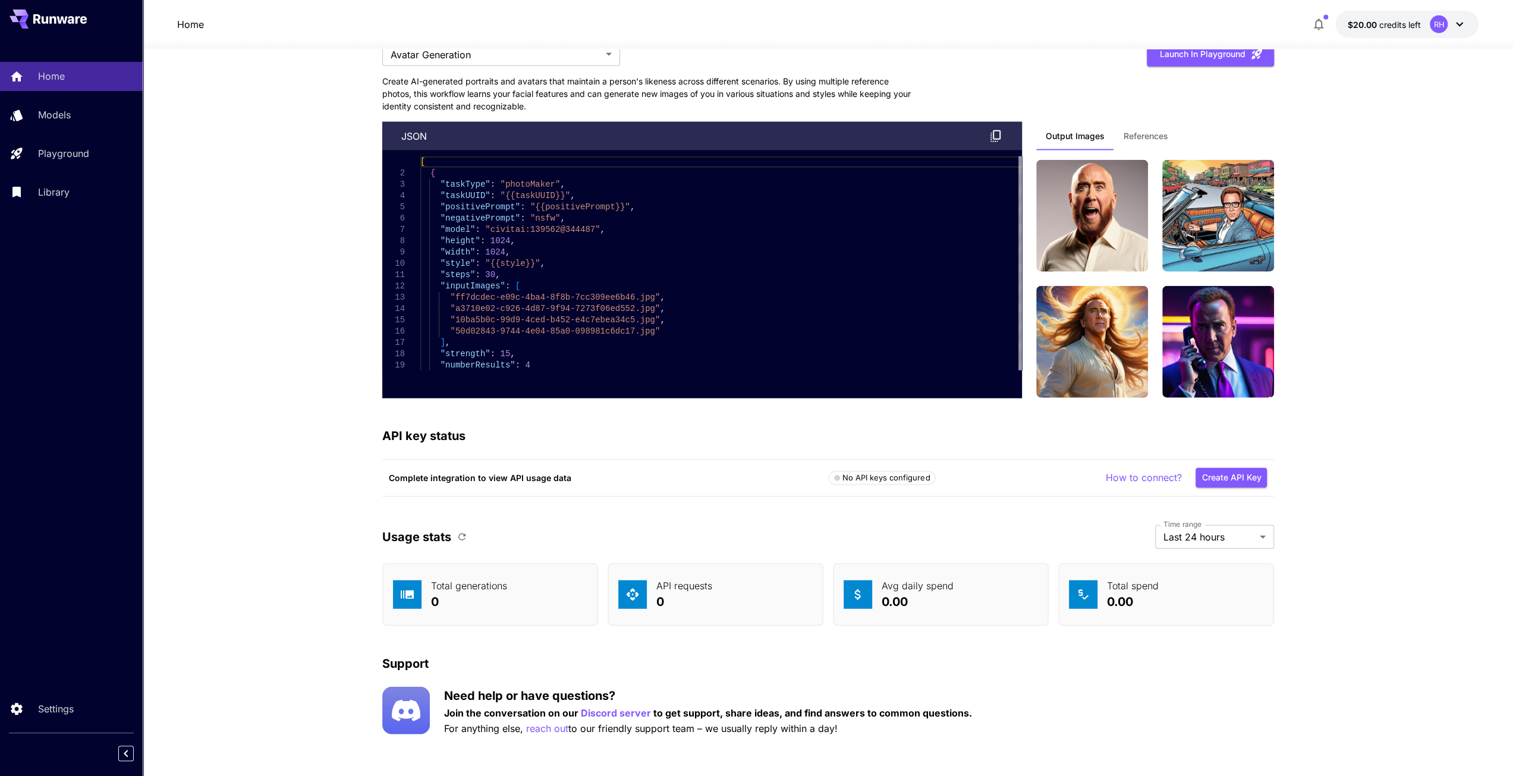
click at [1066, 468] on div "How to connect? Create API Key" at bounding box center [1144, 478] width 247 height 20
click at [1227, 472] on button "Create API Key" at bounding box center [1231, 478] width 71 height 20
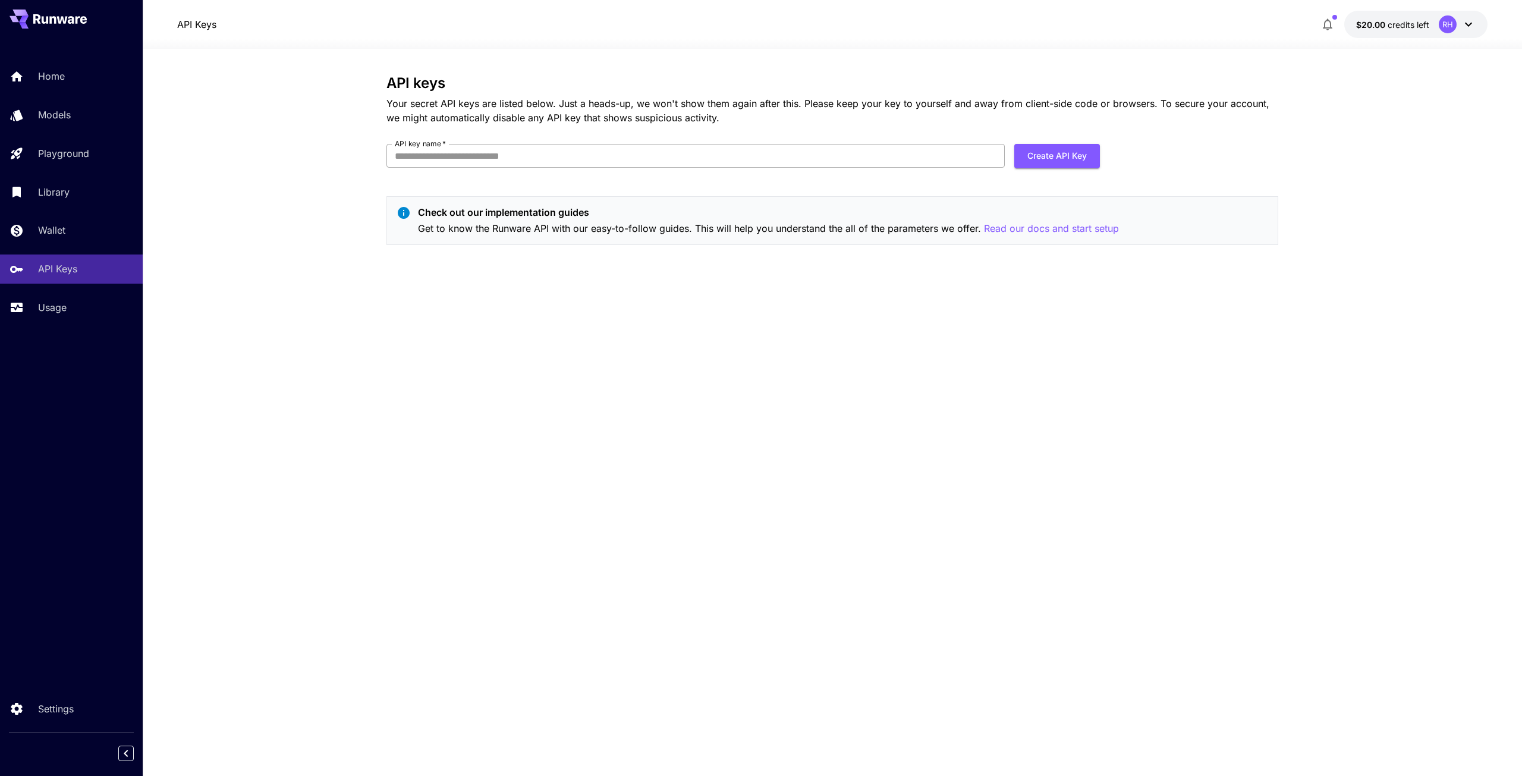
click at [564, 147] on input "API key name   *" at bounding box center [695, 156] width 618 height 24
type input "*"
type input "*******"
click at [1049, 145] on button "Create API Key" at bounding box center [1057, 156] width 86 height 24
click at [1045, 162] on button "Create API Key" at bounding box center [1057, 156] width 86 height 24
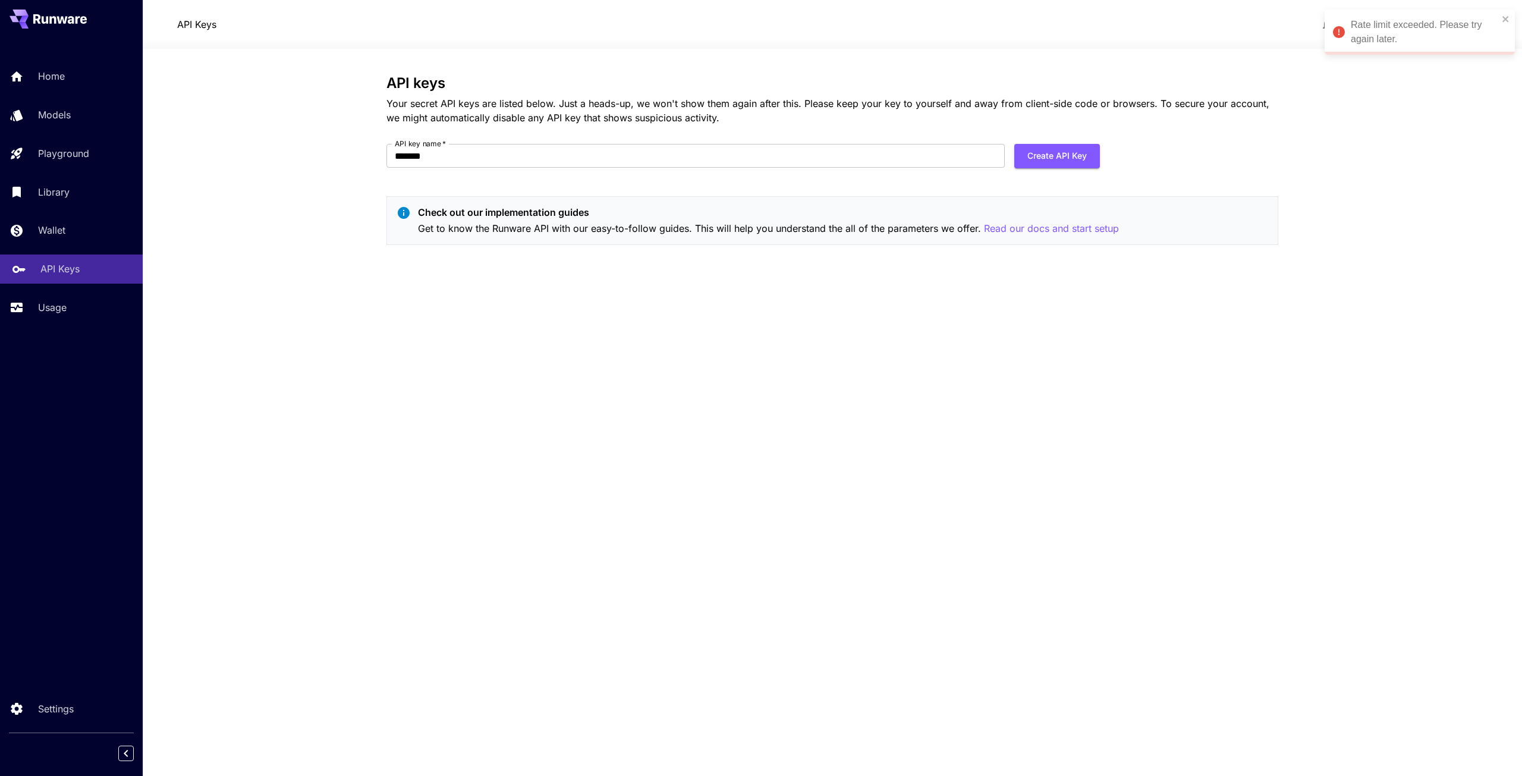
click at [88, 272] on div "API Keys" at bounding box center [86, 269] width 93 height 14
click at [749, 192] on div "API keys Your secret API keys are listed below. Just a heads-up, we won't show …" at bounding box center [832, 165] width 892 height 180
click at [530, 156] on input "API key name   *" at bounding box center [695, 156] width 618 height 24
click at [541, 123] on p "Your secret API keys are listed below. Just a heads-up, we won't show them agai…" at bounding box center [832, 110] width 892 height 29
click at [1438, 27] on button "$20.00 credits left RH" at bounding box center [1415, 24] width 143 height 27
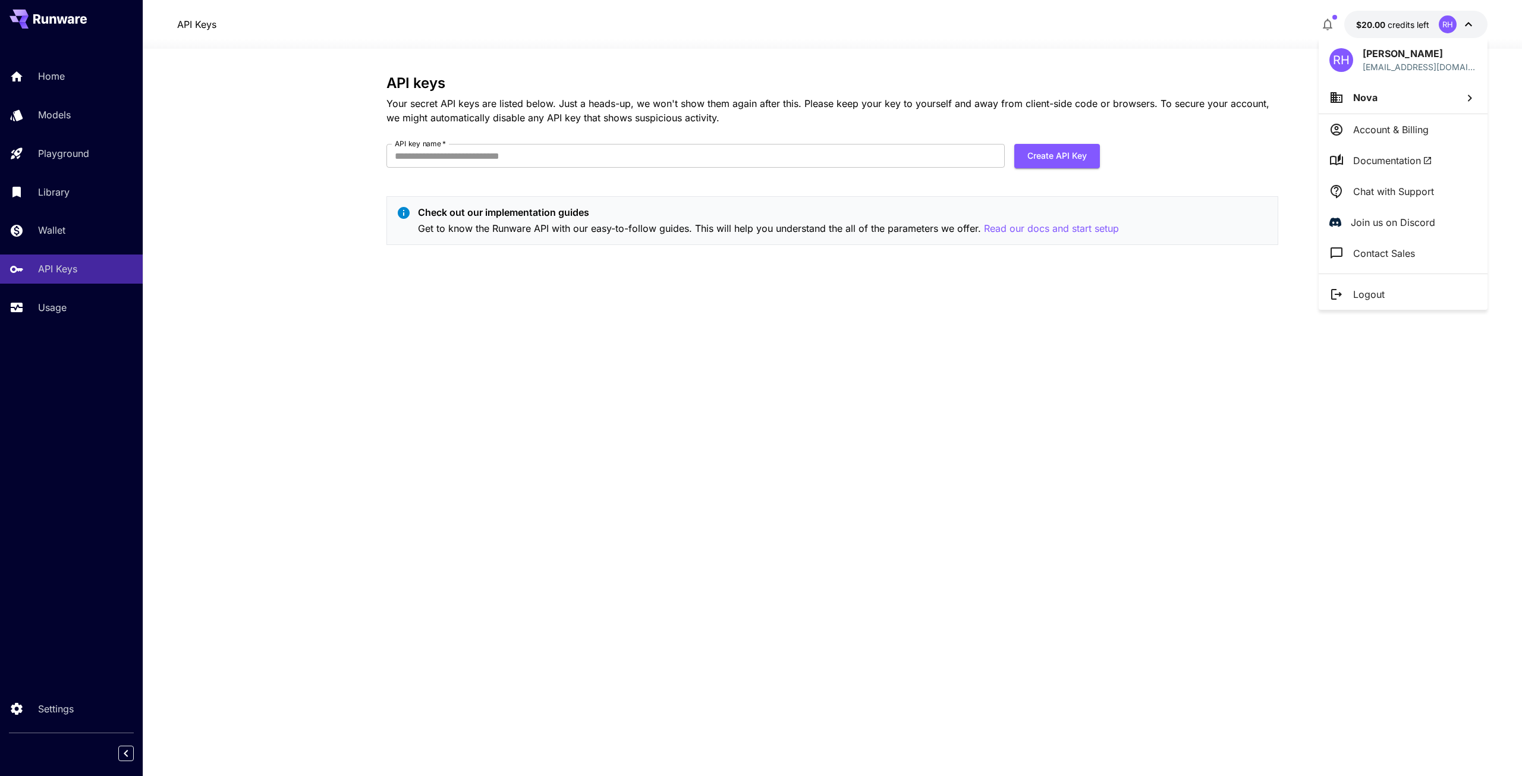
click at [1390, 131] on p "Account & Billing" at bounding box center [1391, 129] width 76 height 14
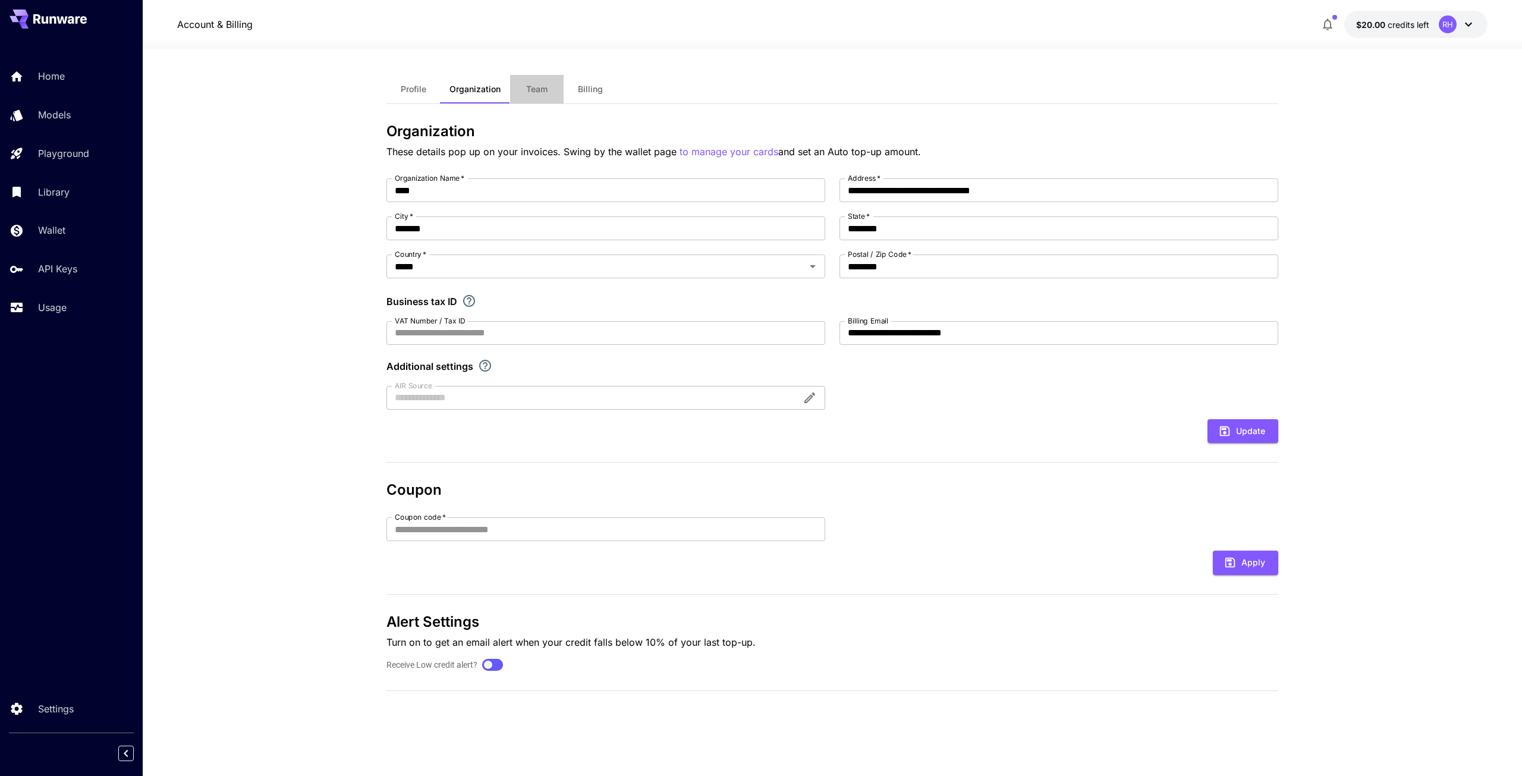
click at [533, 95] on button "Team" at bounding box center [537, 89] width 54 height 29
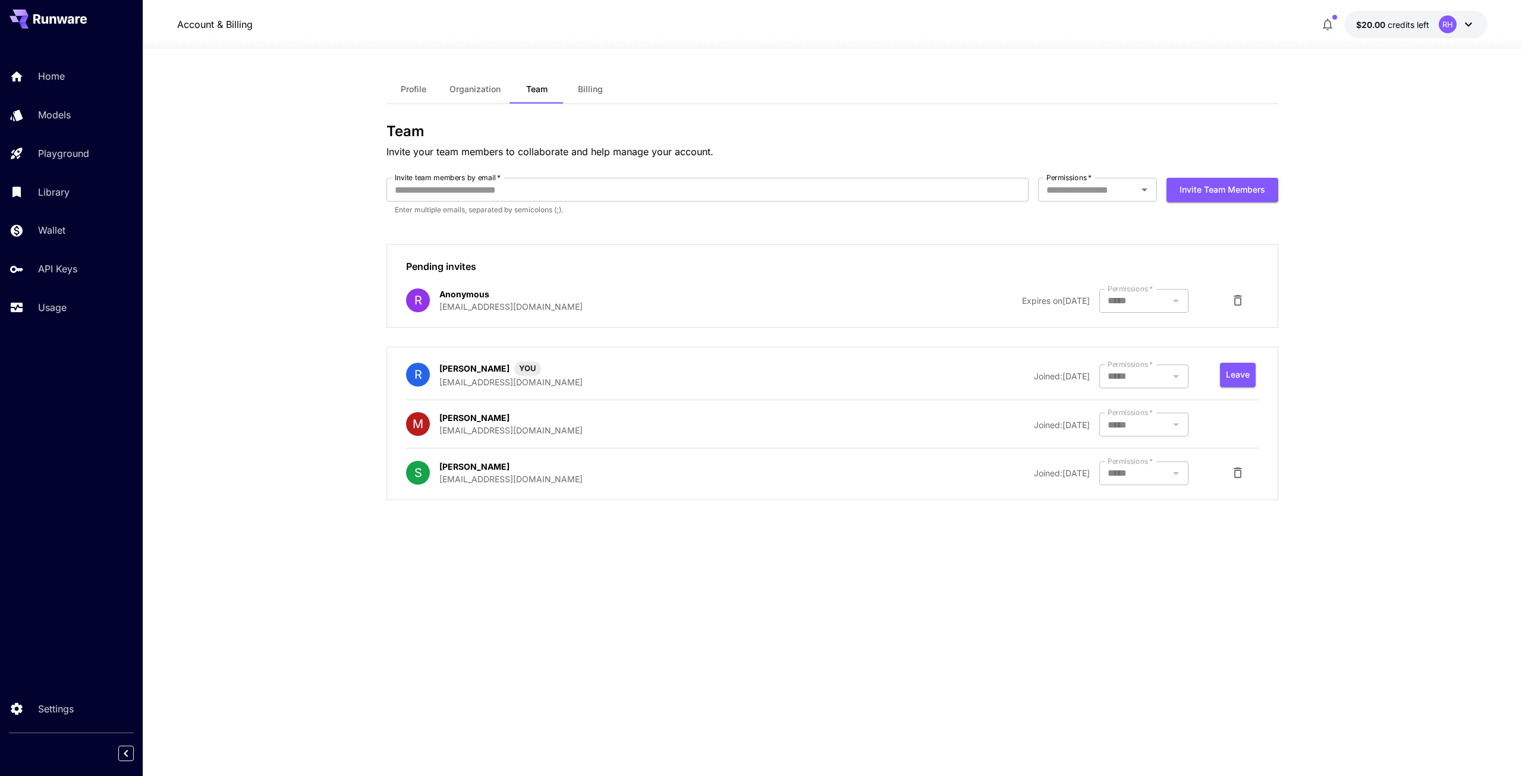
click at [1157, 370] on div at bounding box center [1143, 376] width 89 height 24
click at [1121, 475] on div at bounding box center [1143, 473] width 89 height 24
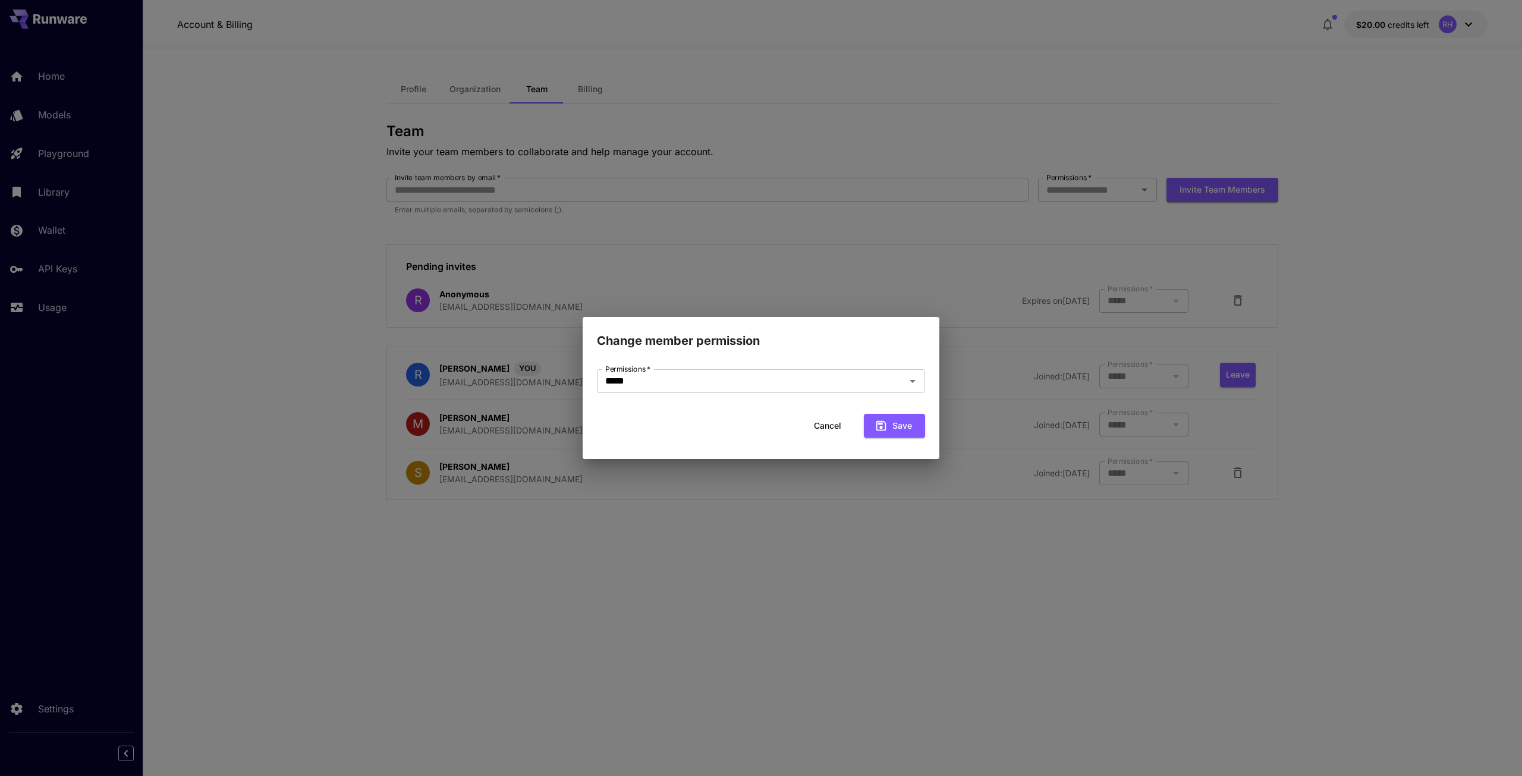
click at [775, 393] on div "Permissions   * ***** Permissions   *" at bounding box center [761, 382] width 328 height 26
click at [771, 375] on input "*****" at bounding box center [744, 381] width 286 height 17
click at [785, 306] on div "Change member permission Permissions   * ***** Permissions   * Cancel Save" at bounding box center [761, 388] width 1522 height 776
click at [841, 425] on button "Cancel" at bounding box center [828, 426] width 54 height 24
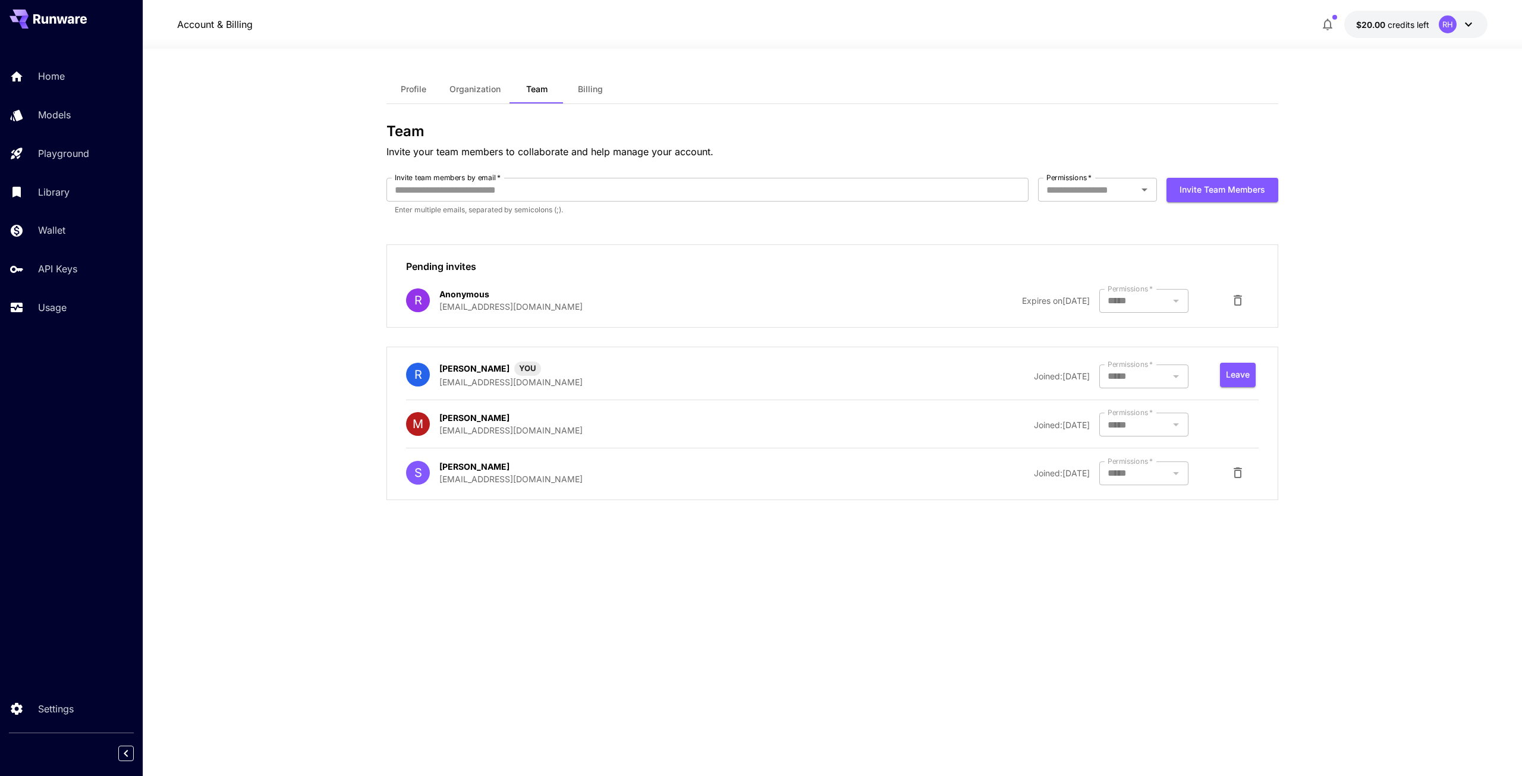
click at [1139, 370] on div at bounding box center [1143, 376] width 89 height 24
click at [112, 263] on div "API Keys" at bounding box center [86, 269] width 93 height 14
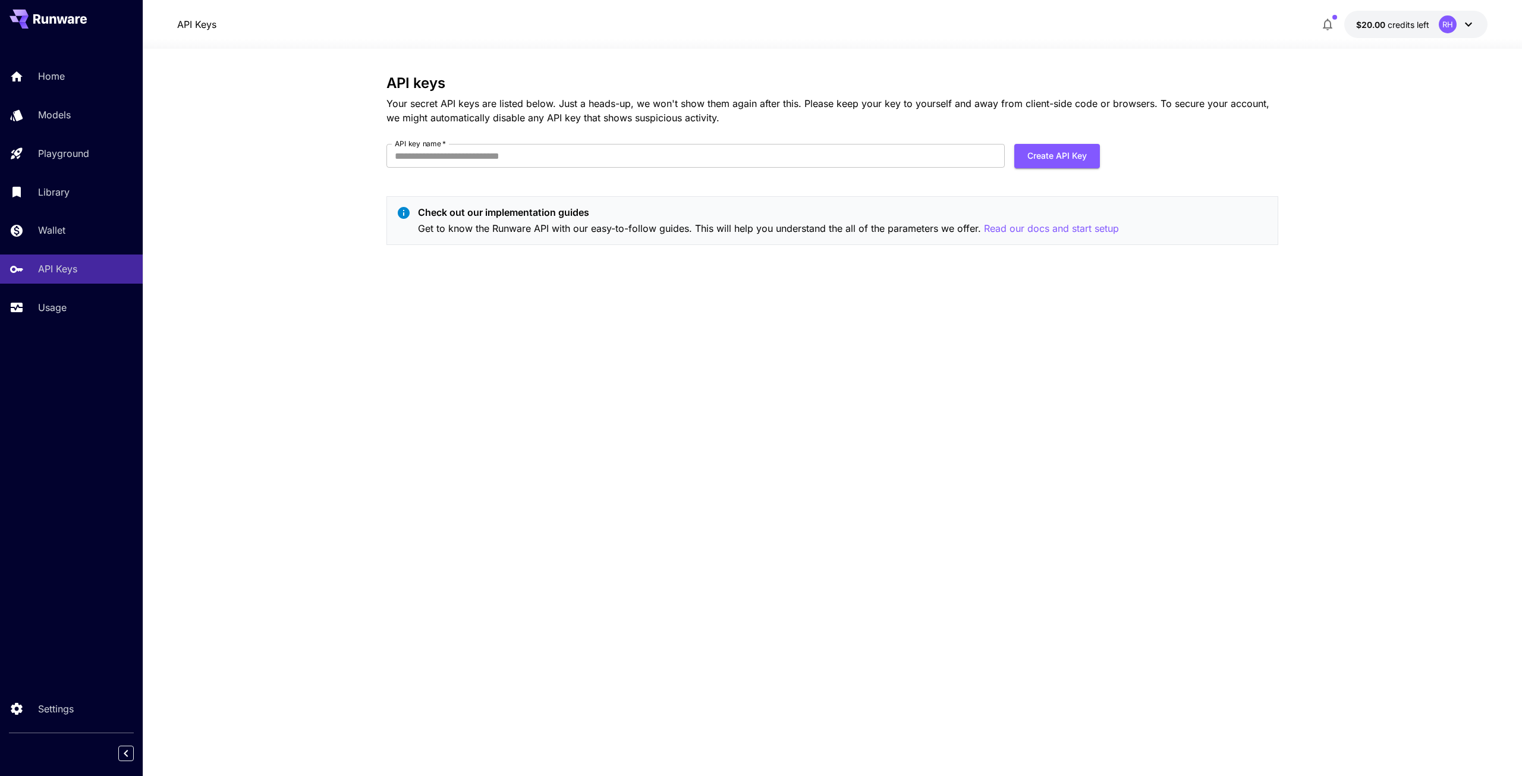
click at [884, 173] on form "API key name   * API key name   * Create API Key" at bounding box center [743, 160] width 714 height 33
click at [860, 155] on input "API key name   *" at bounding box center [695, 156] width 618 height 24
type input "*"
click at [709, 153] on input "*******" at bounding box center [695, 156] width 618 height 24
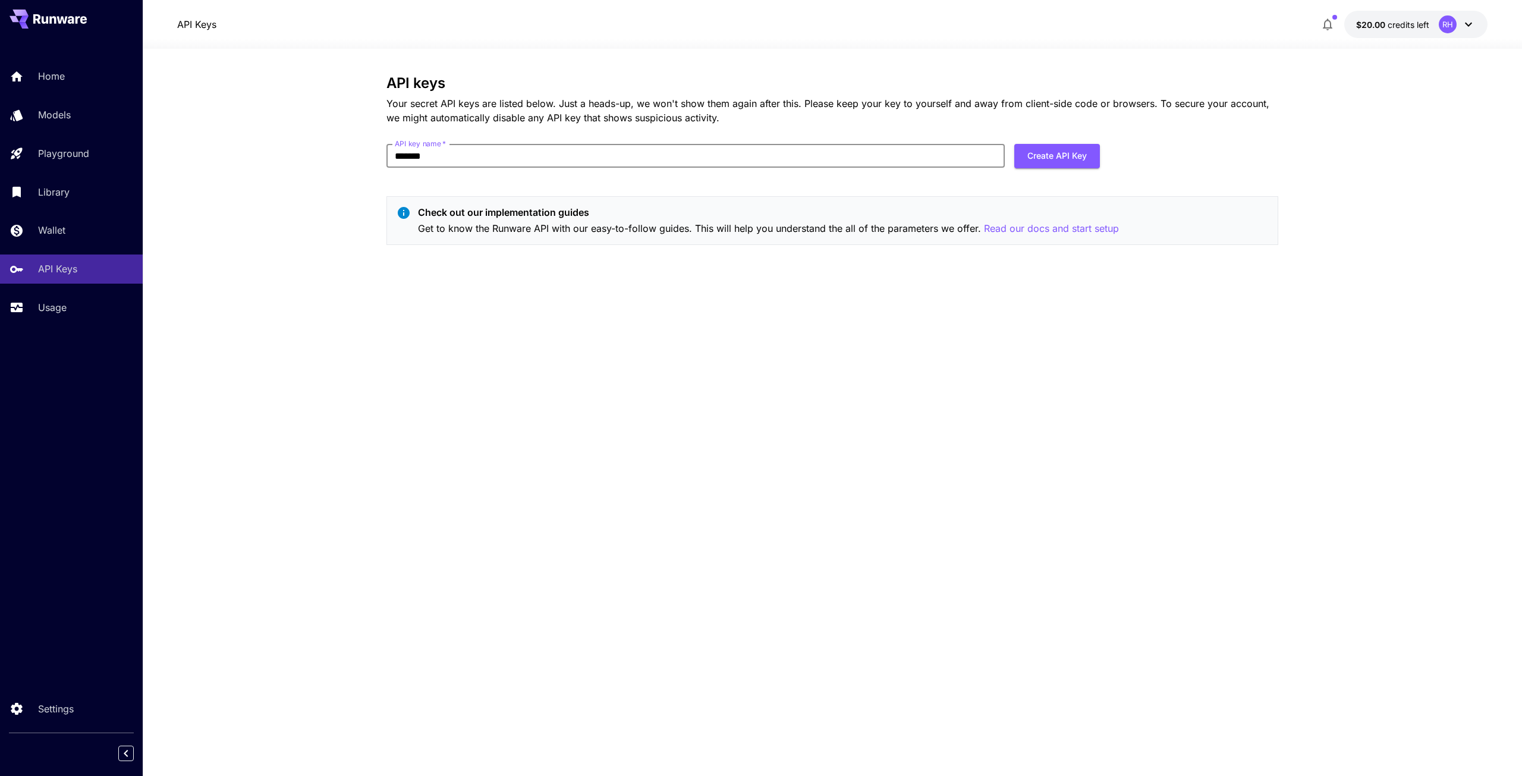
click at [709, 153] on input "*******" at bounding box center [695, 156] width 618 height 24
type input "******"
click at [1035, 142] on div "API keys Your secret API keys are listed below. Just a heads-up, we won't show …" at bounding box center [832, 165] width 892 height 180
click at [1038, 168] on form "API key name   * ****** API key name   * Create API Key" at bounding box center [743, 160] width 714 height 33
click at [1039, 164] on button "Create API Key" at bounding box center [1057, 156] width 86 height 24
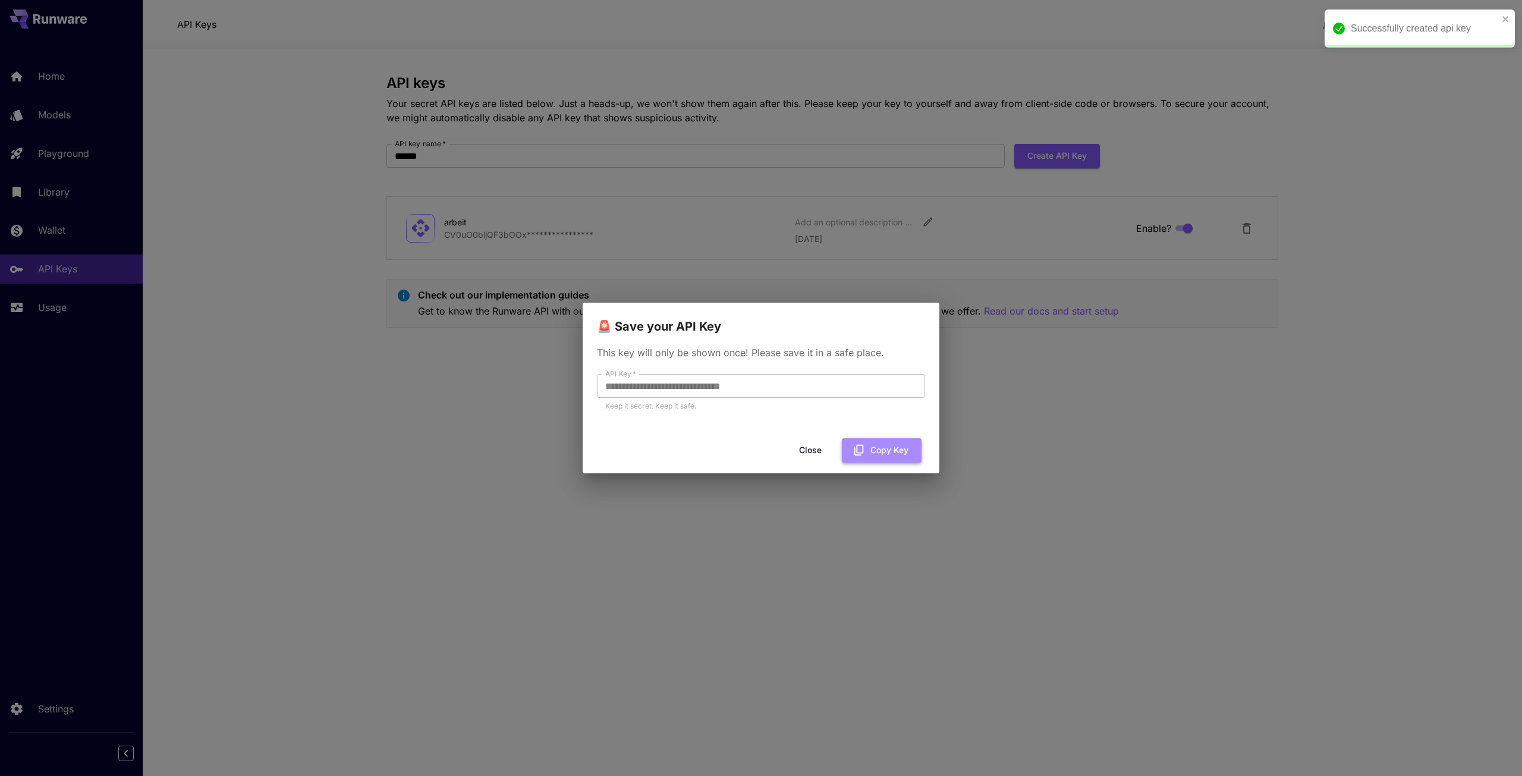
click at [874, 460] on button "Copy Key" at bounding box center [882, 450] width 80 height 24
click at [856, 450] on icon "button" at bounding box center [859, 450] width 10 height 11
click at [855, 85] on div "**********" at bounding box center [761, 388] width 1522 height 776
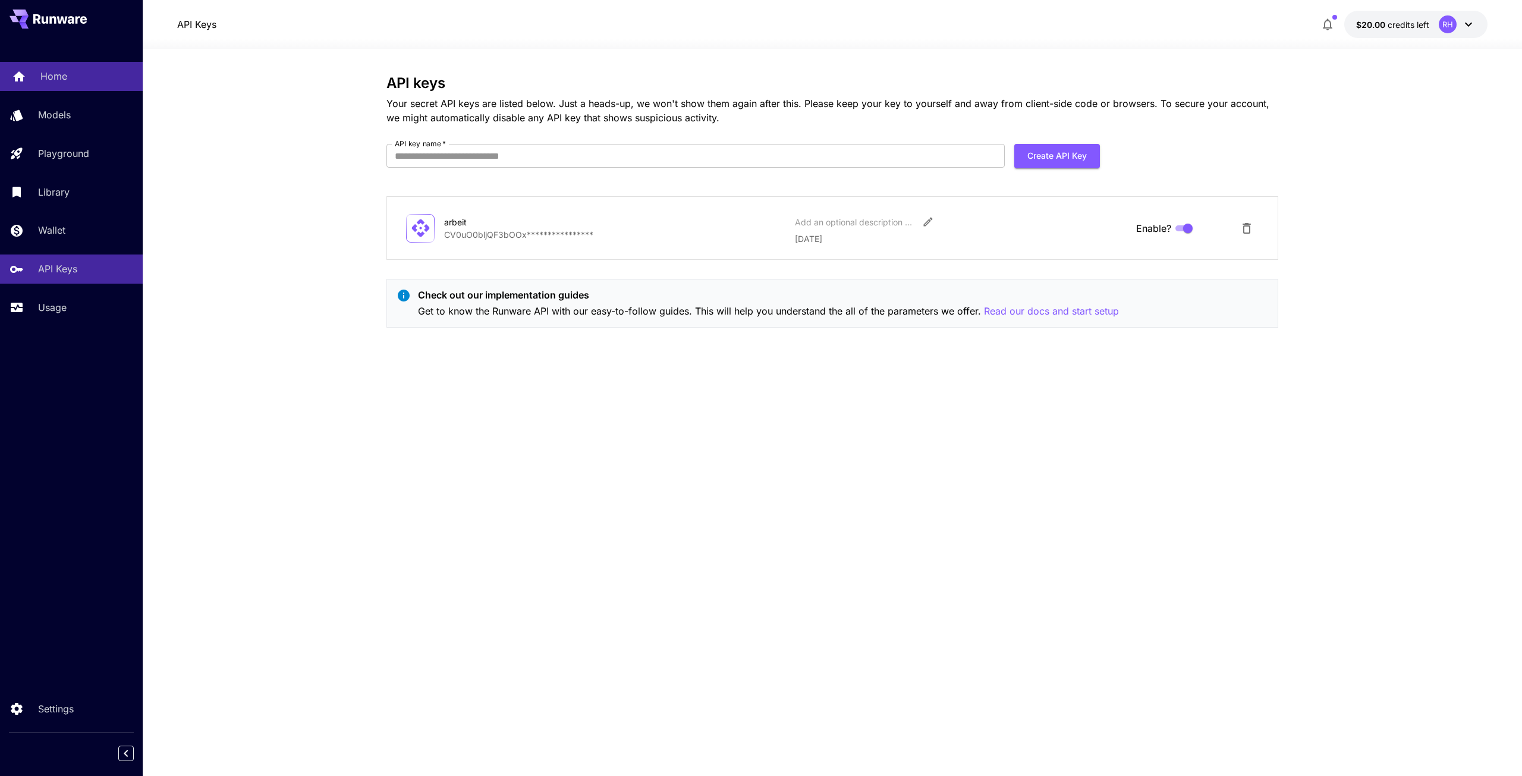
click at [80, 75] on div "Home" at bounding box center [86, 76] width 93 height 14
